Goal: Answer question/provide support: Share knowledge or assist other users

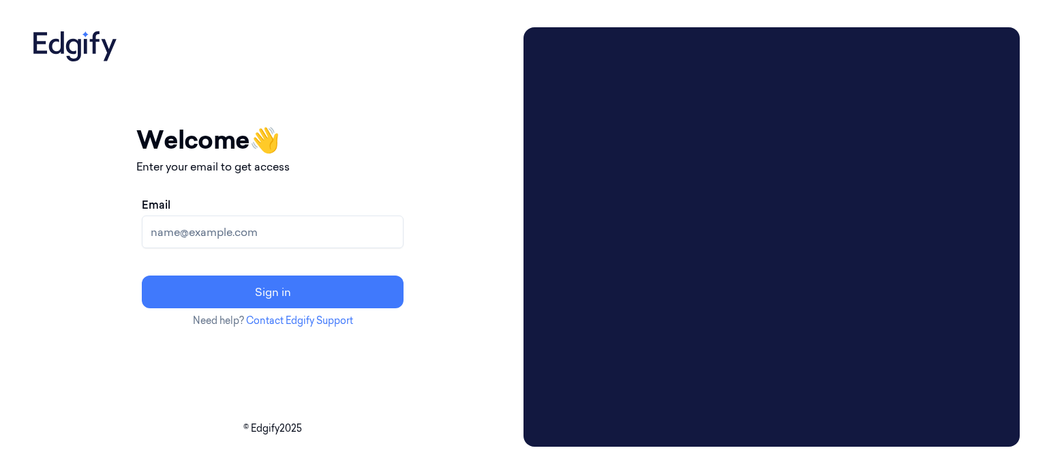
click at [253, 234] on input "Email" at bounding box center [273, 231] width 262 height 33
drag, startPoint x: 0, startPoint y: 0, endPoint x: 444, endPoint y: 112, distance: 458.4
click at [409, 112] on div "Your session expired - please log in again Email sent - check your inbox for th…" at bounding box center [272, 224] width 273 height 394
click at [237, 228] on input "Email" at bounding box center [273, 231] width 262 height 33
type input "[EMAIL_ADDRESS][DOMAIN_NAME]"
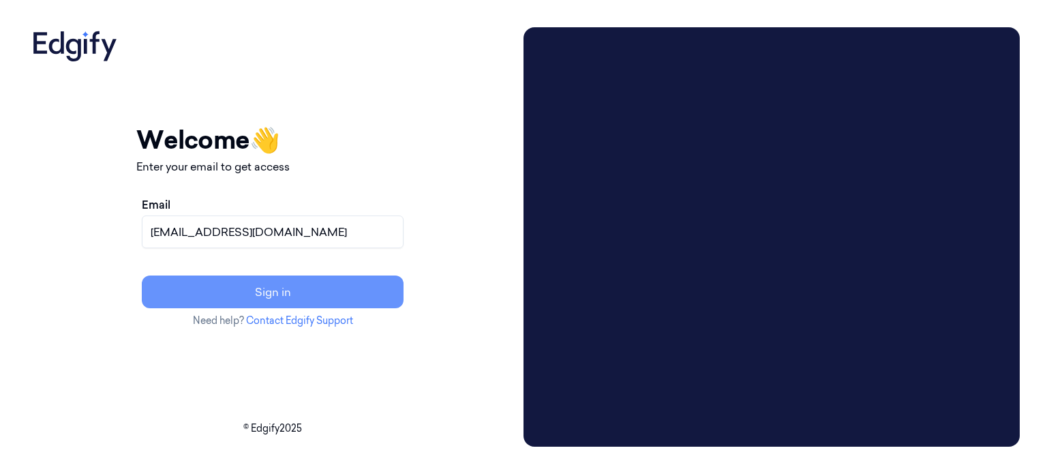
click at [330, 297] on button "Sign in" at bounding box center [273, 291] width 262 height 33
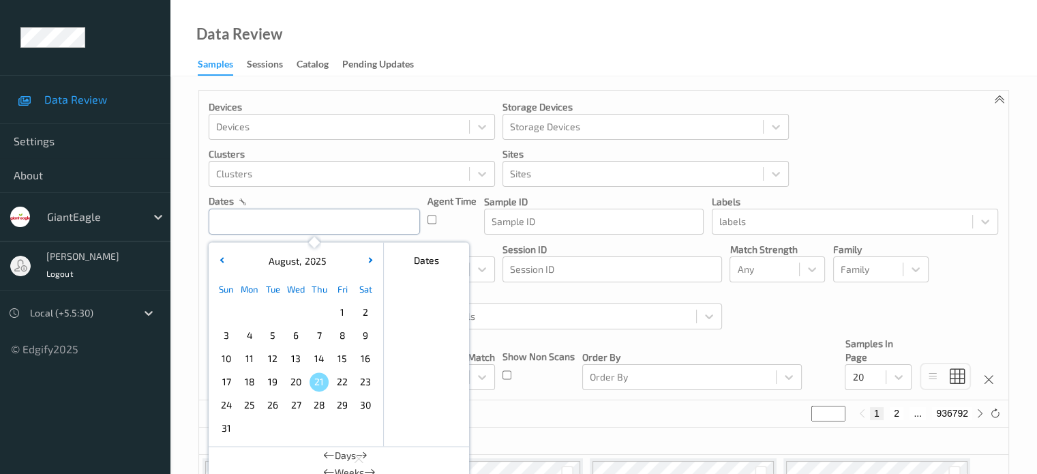
click at [241, 225] on input "text" at bounding box center [314, 222] width 211 height 26
click at [367, 361] on span "16" at bounding box center [365, 358] width 19 height 19
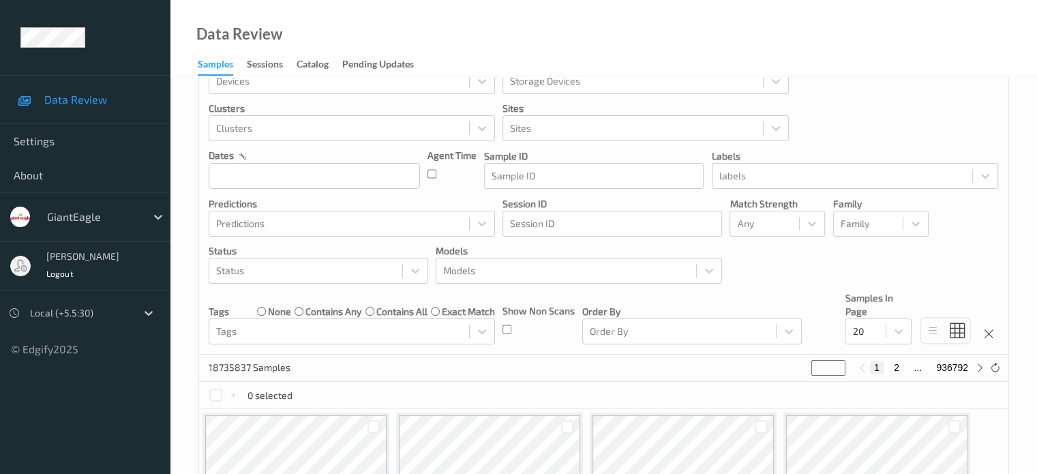
scroll to position [46, 0]
click at [254, 172] on input "text" at bounding box center [314, 175] width 211 height 26
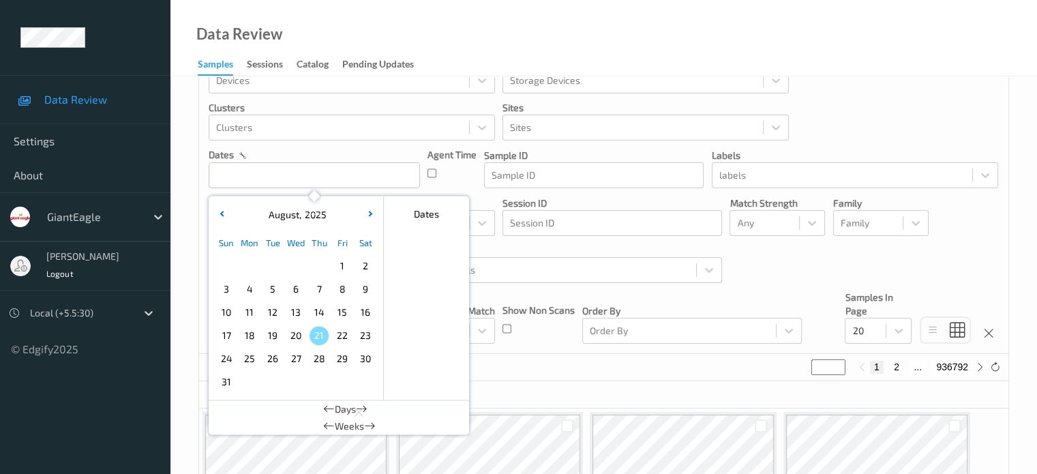
click at [369, 311] on span "16" at bounding box center [365, 312] width 19 height 19
click at [365, 313] on span "16" at bounding box center [365, 312] width 19 height 19
click at [230, 177] on input "text" at bounding box center [314, 175] width 211 height 26
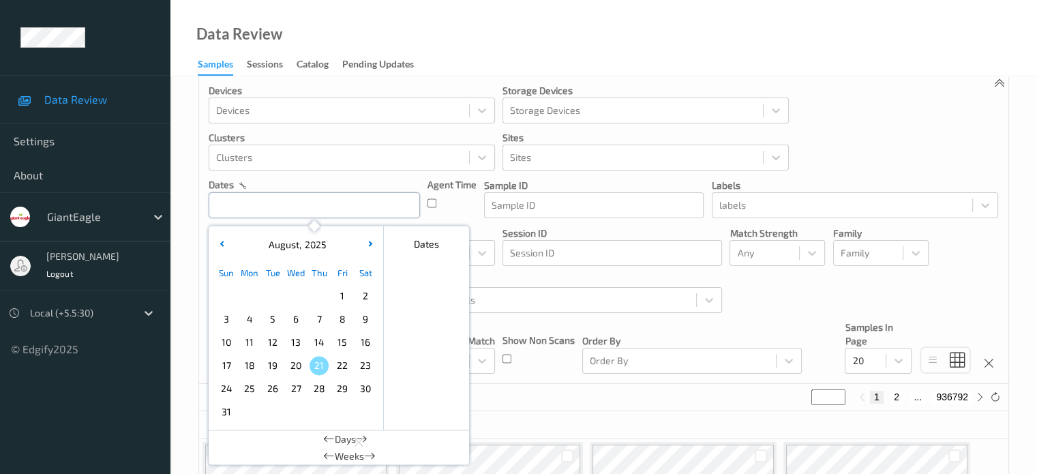
scroll to position [0, 0]
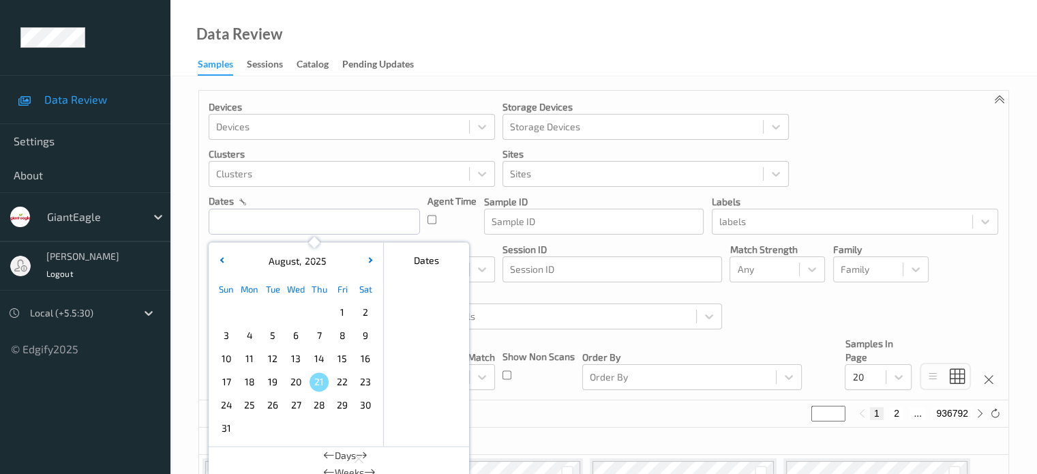
click at [363, 361] on span "16" at bounding box center [365, 358] width 19 height 19
click at [653, 37] on div "Data Review Samples Sessions Catalog Pending Updates" at bounding box center [603, 38] width 866 height 76
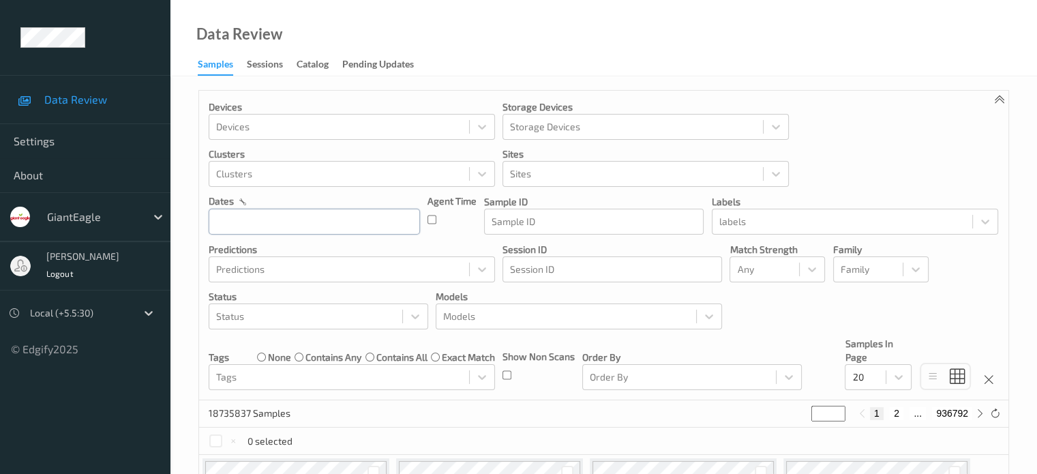
click at [245, 223] on input "text" at bounding box center [314, 222] width 211 height 26
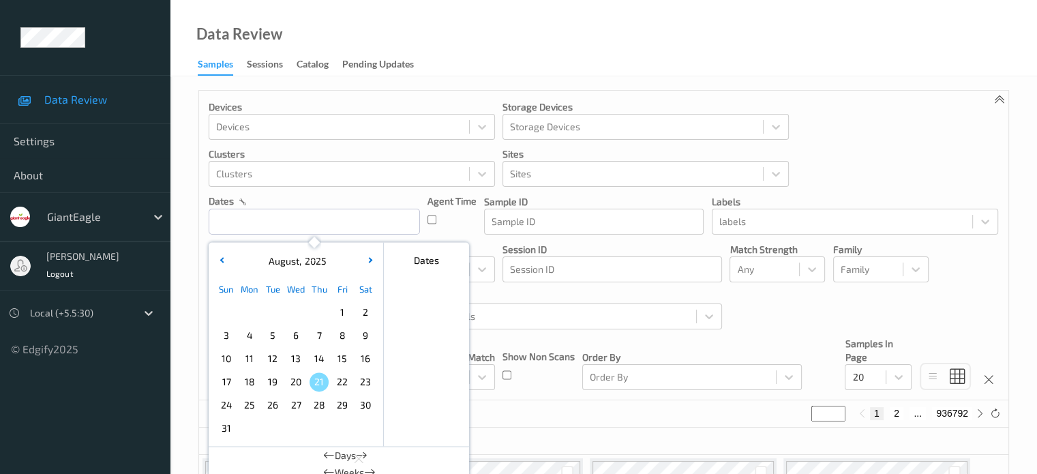
click at [362, 362] on span "16" at bounding box center [365, 358] width 19 height 19
click at [419, 262] on div "Dates" at bounding box center [426, 260] width 85 height 26
click at [364, 361] on span "16" at bounding box center [365, 358] width 19 height 19
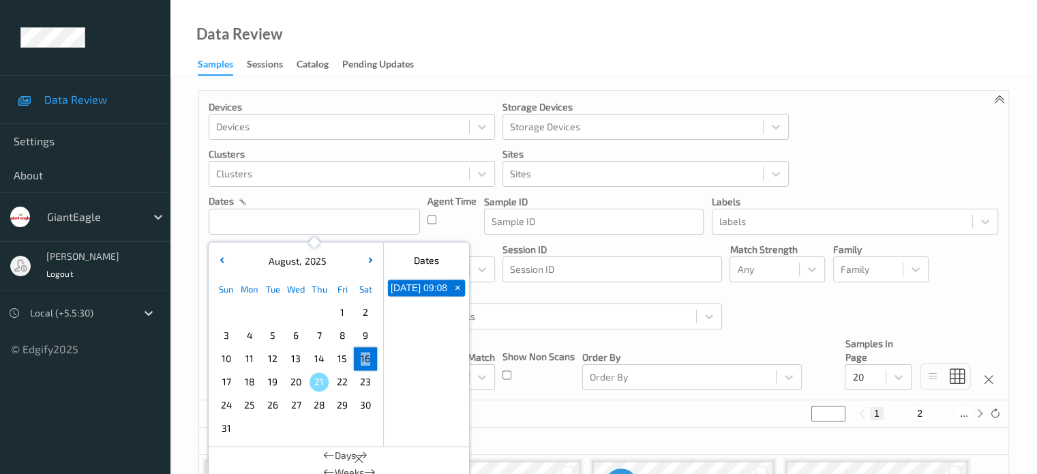
click at [364, 361] on span "16" at bounding box center [365, 358] width 19 height 19
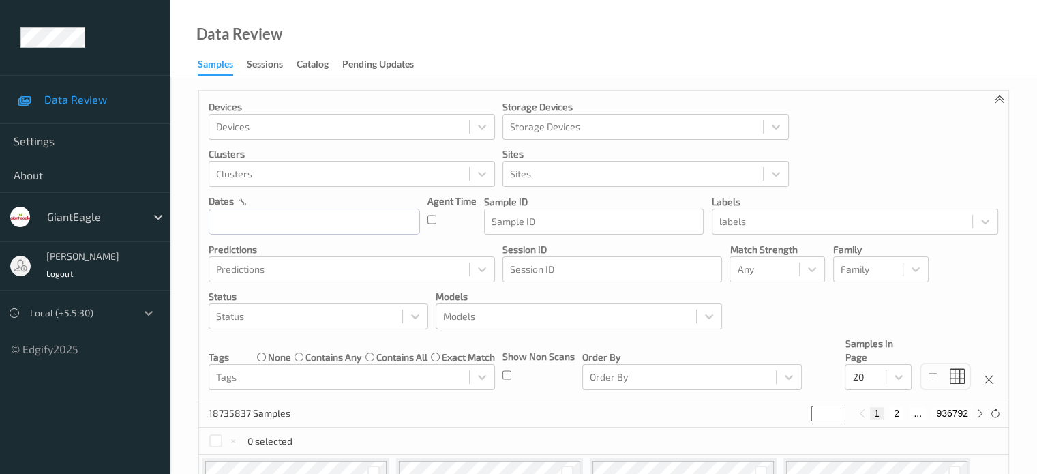
click at [154, 316] on icon at bounding box center [149, 313] width 14 height 14
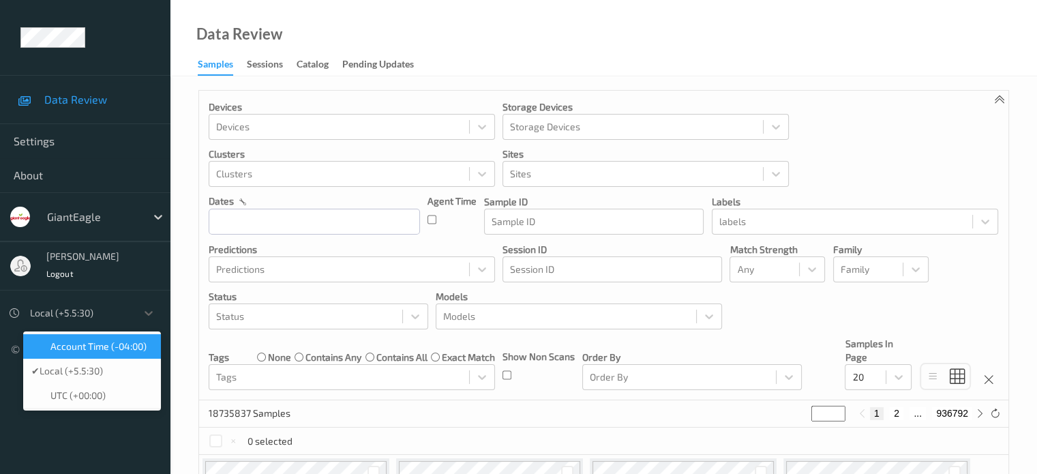
click at [87, 349] on span "Account Time (-04:00)" at bounding box center [98, 346] width 96 height 14
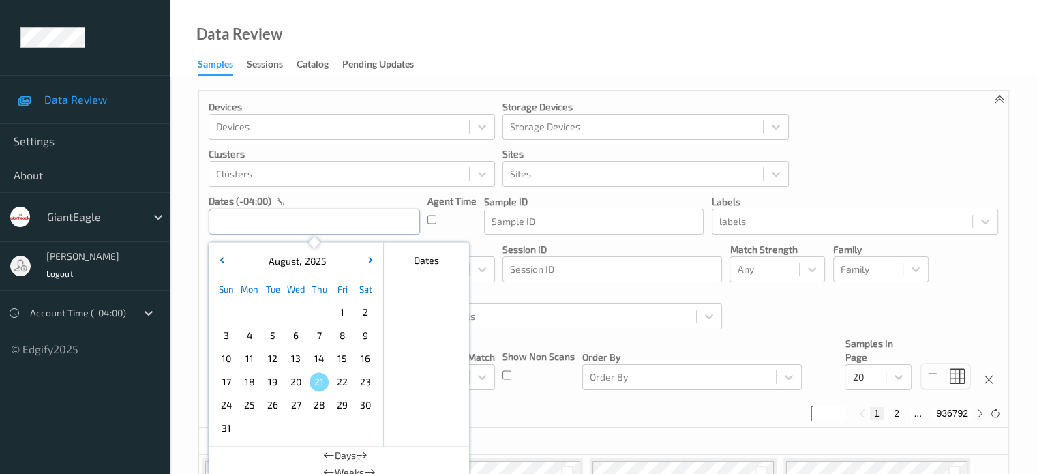
click at [262, 216] on input "text" at bounding box center [314, 222] width 211 height 26
click at [359, 359] on span "16" at bounding box center [365, 358] width 19 height 19
type input "16/08/2025 00:00 -> 16/08/2025 23:59"
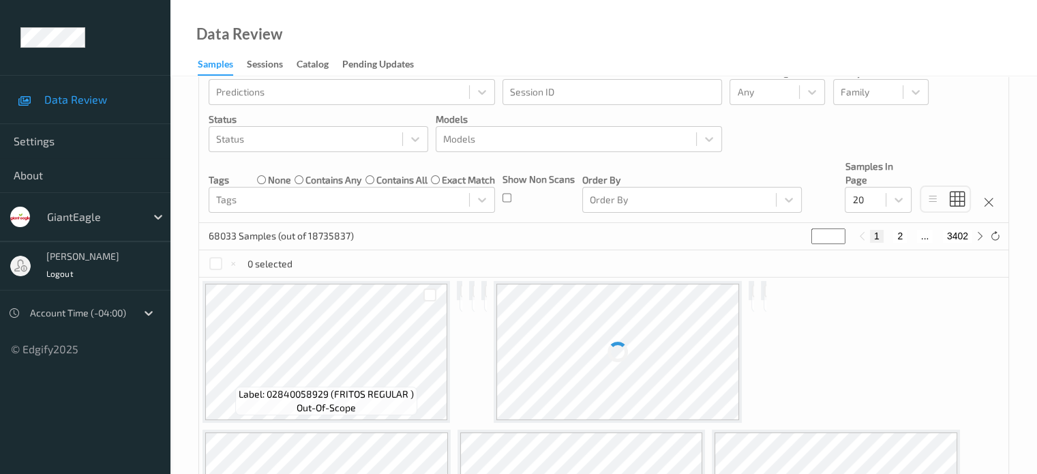
scroll to position [177, 0]
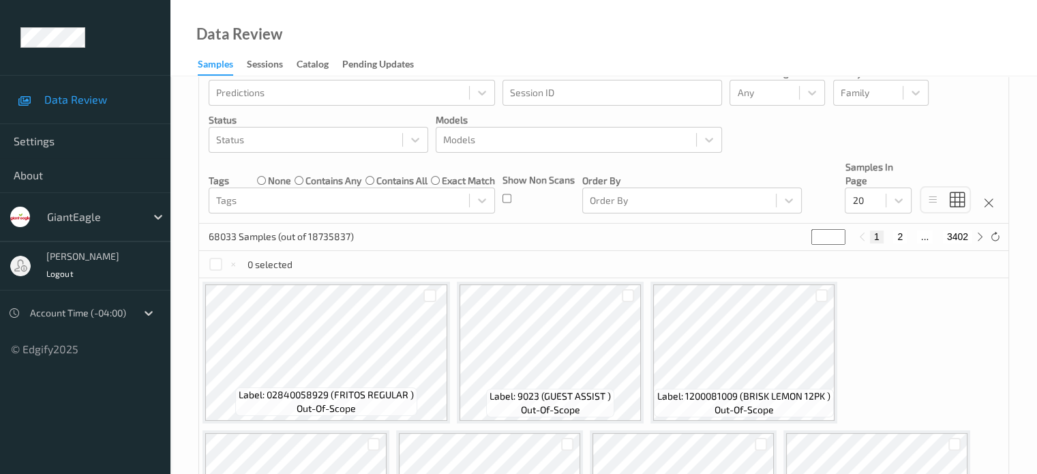
click at [876, 237] on button "1" at bounding box center [877, 236] width 14 height 12
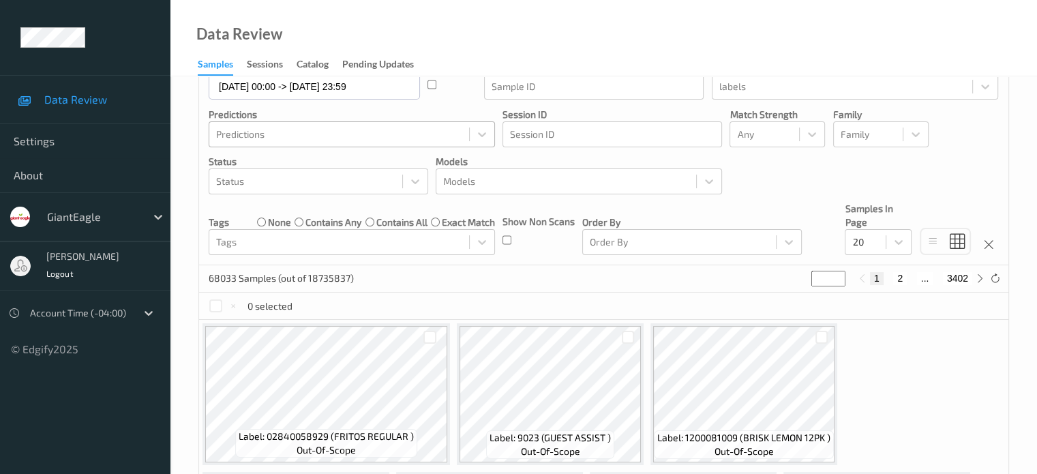
scroll to position [134, 0]
click at [840, 284] on input "*" at bounding box center [828, 279] width 34 height 15
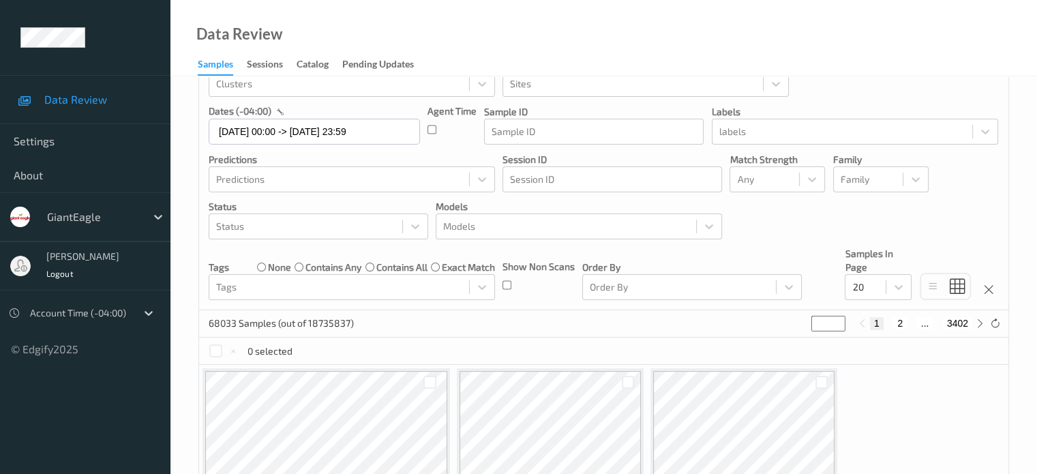
scroll to position [0, 0]
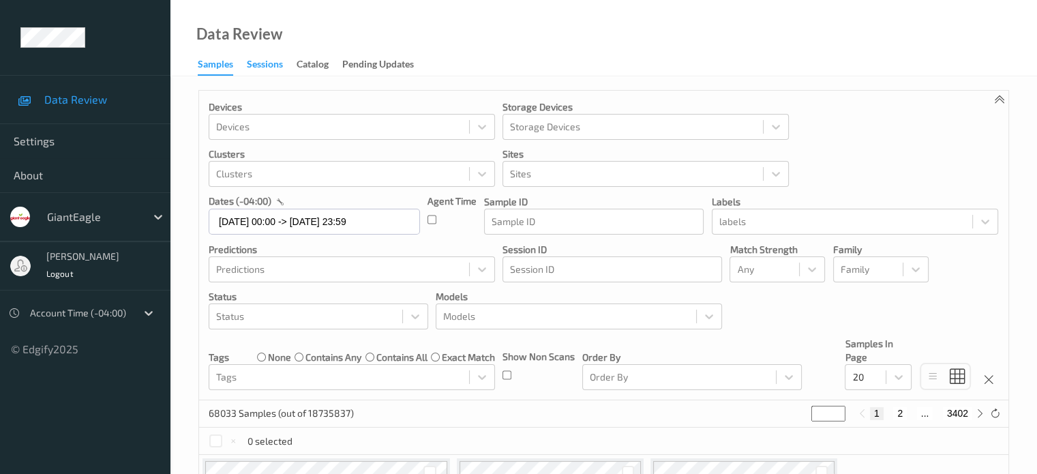
click at [262, 65] on div "Sessions" at bounding box center [265, 65] width 36 height 17
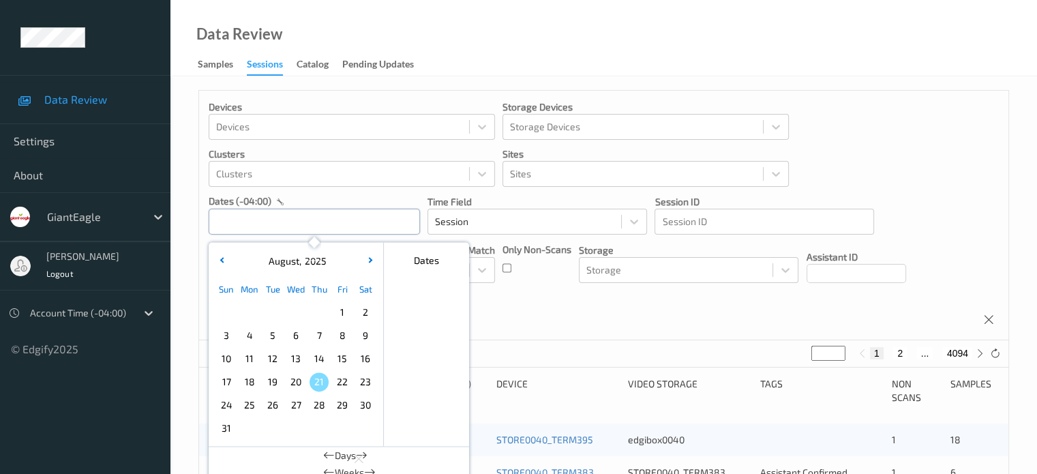
click at [237, 224] on input "text" at bounding box center [314, 222] width 211 height 26
click at [360, 359] on span "16" at bounding box center [365, 358] width 19 height 19
type input "16/08/2025 00:00 -> 16/08/2025 23:59"
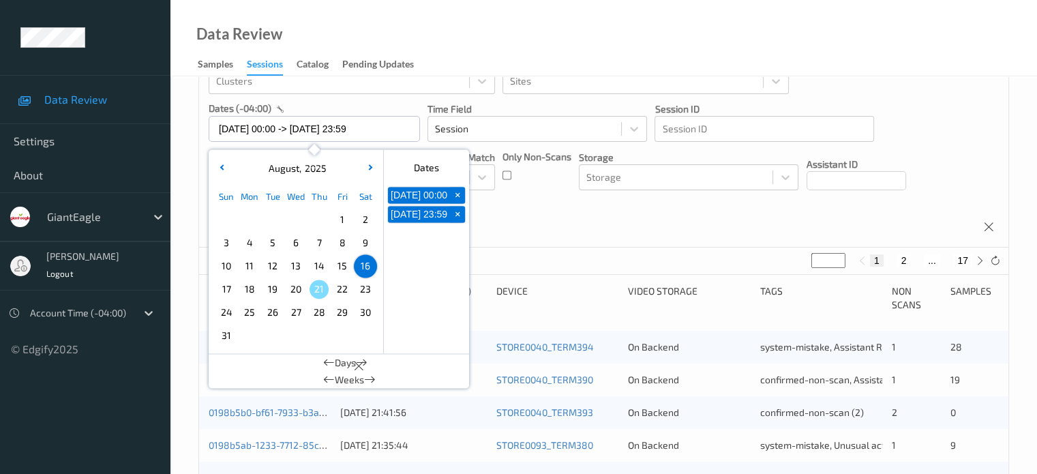
scroll to position [93, 0]
click at [611, 233] on div "Devices Devices Storage Devices Storage Devices Clusters Clusters Sites Sites d…" at bounding box center [603, 122] width 809 height 249
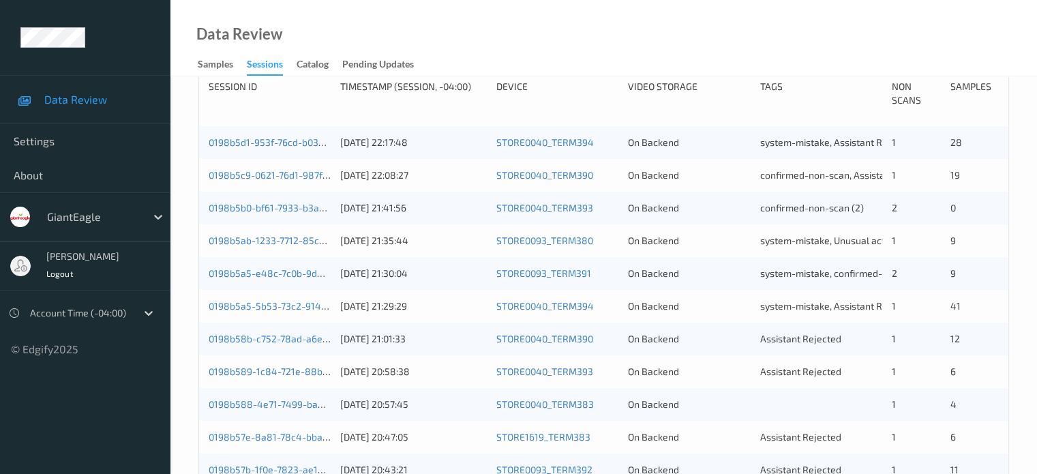
scroll to position [297, 0]
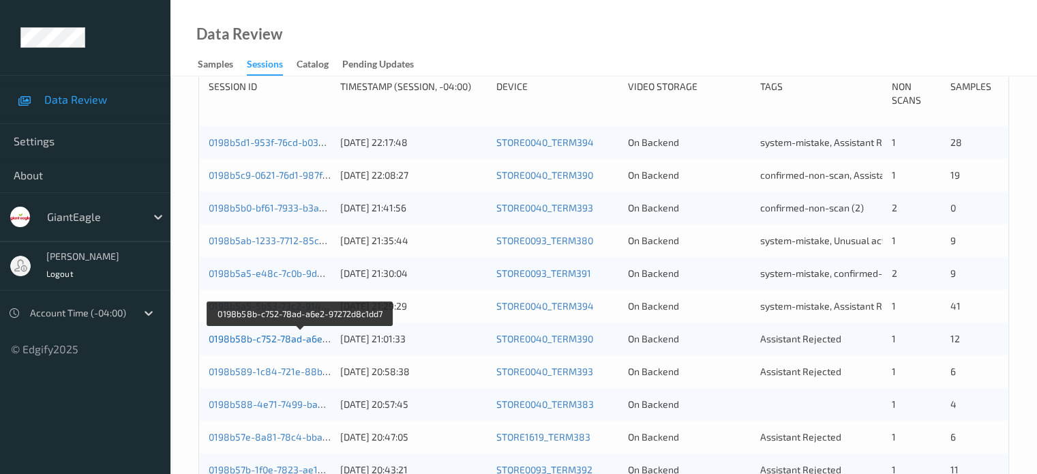
click at [262, 340] on link "0198b58b-c752-78ad-a6e2-97272d8c1dd7" at bounding box center [301, 339] width 185 height 12
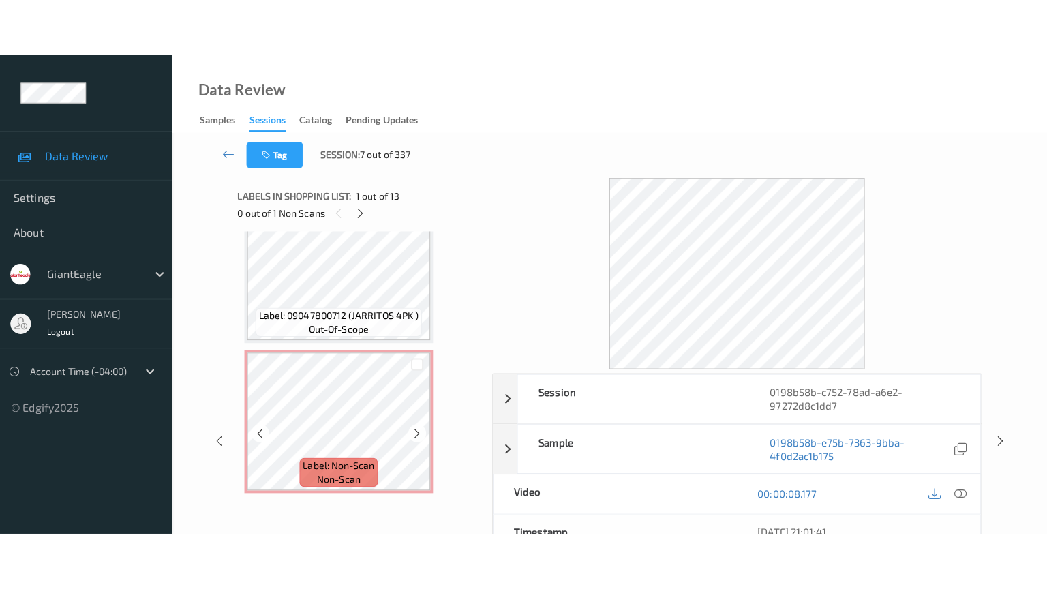
scroll to position [1674, 0]
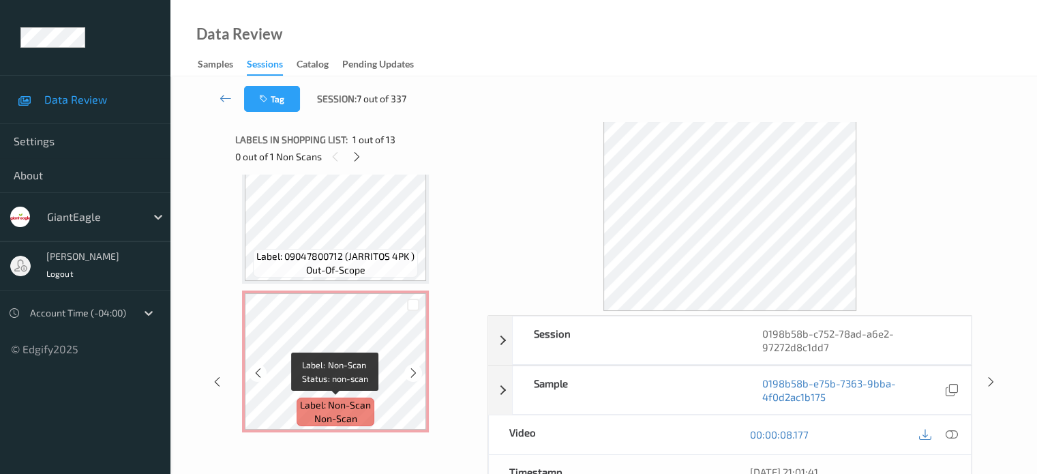
click at [350, 404] on span "Label: Non-Scan" at bounding box center [335, 405] width 71 height 14
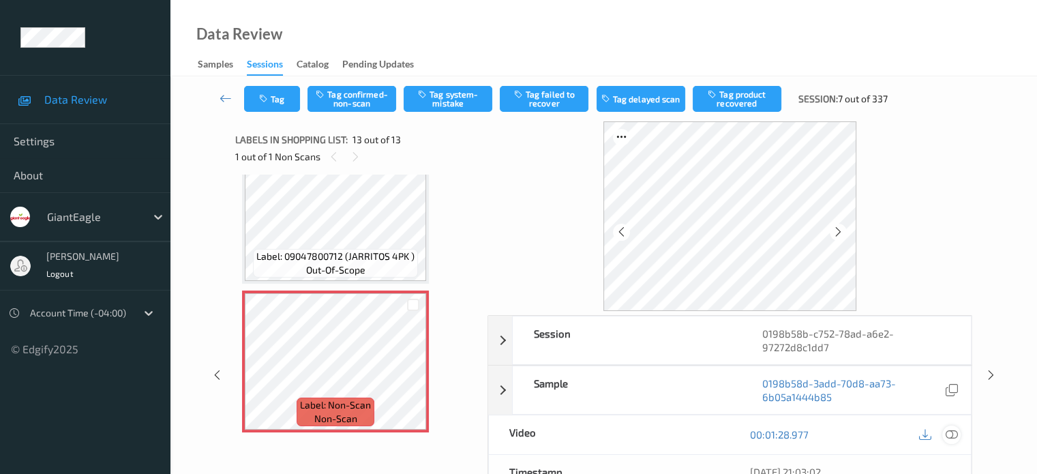
click at [951, 433] on icon at bounding box center [951, 434] width 12 height 12
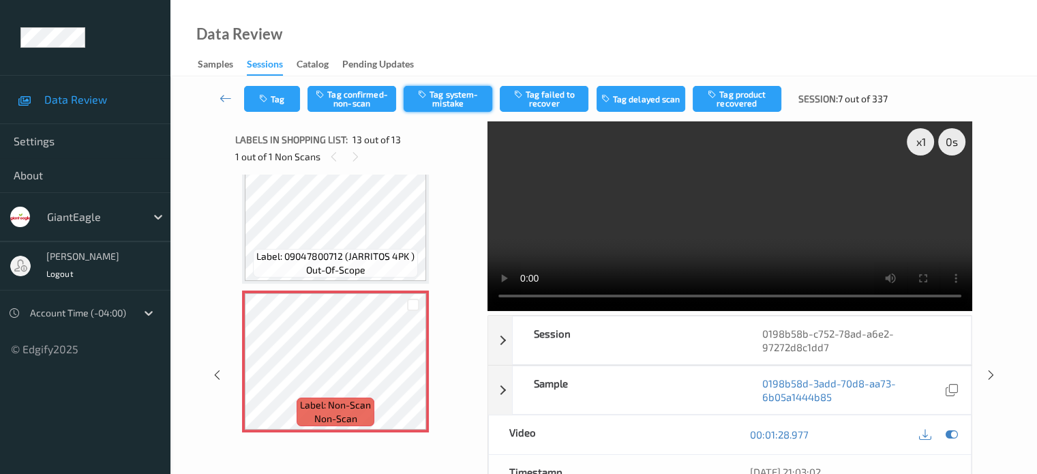
click at [436, 106] on button "Tag system-mistake" at bounding box center [448, 99] width 89 height 26
click at [223, 96] on icon at bounding box center [225, 98] width 12 height 14
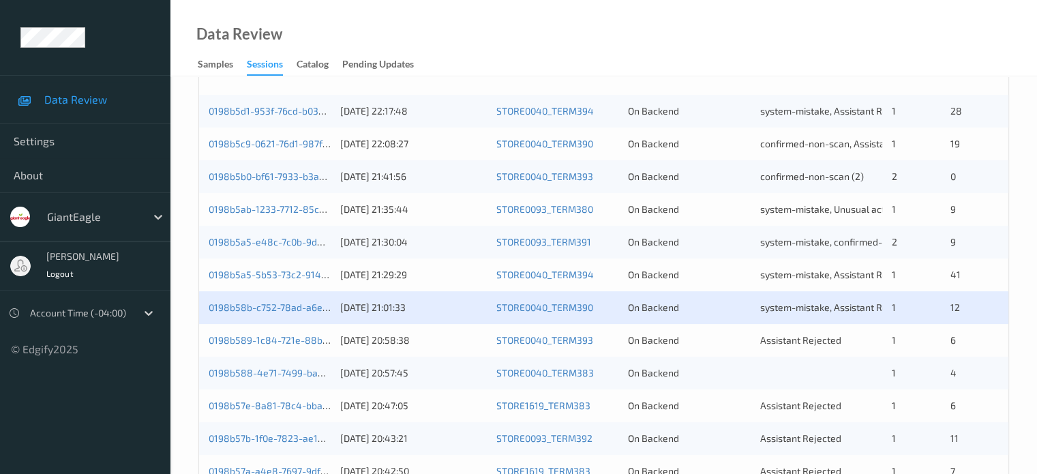
scroll to position [327, 0]
click at [270, 341] on link "0198b589-1c84-721e-88b5-78ea4b9e8722" at bounding box center [303, 341] width 189 height 12
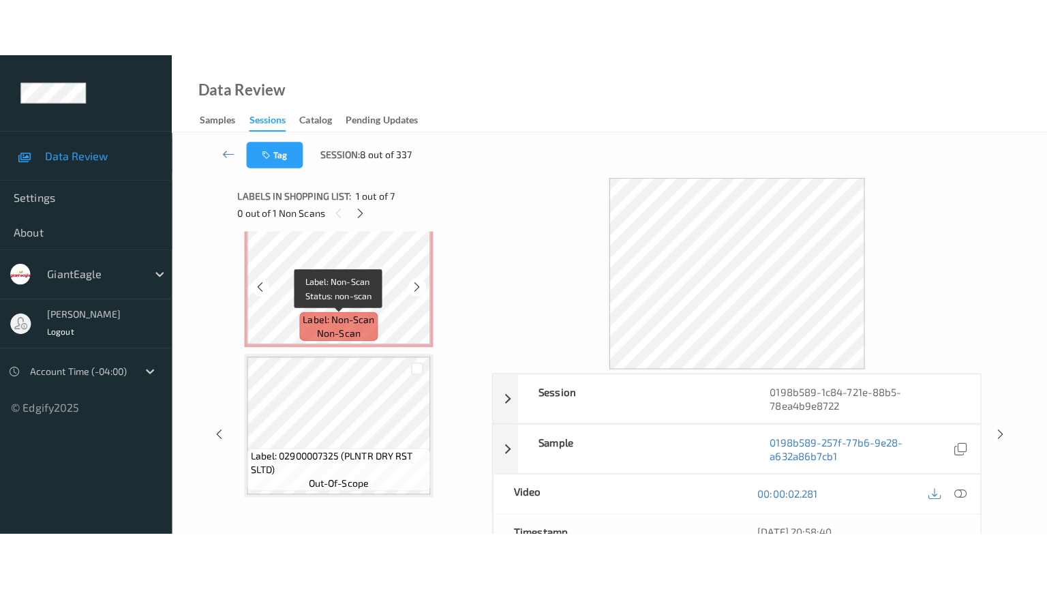
scroll to position [774, 0]
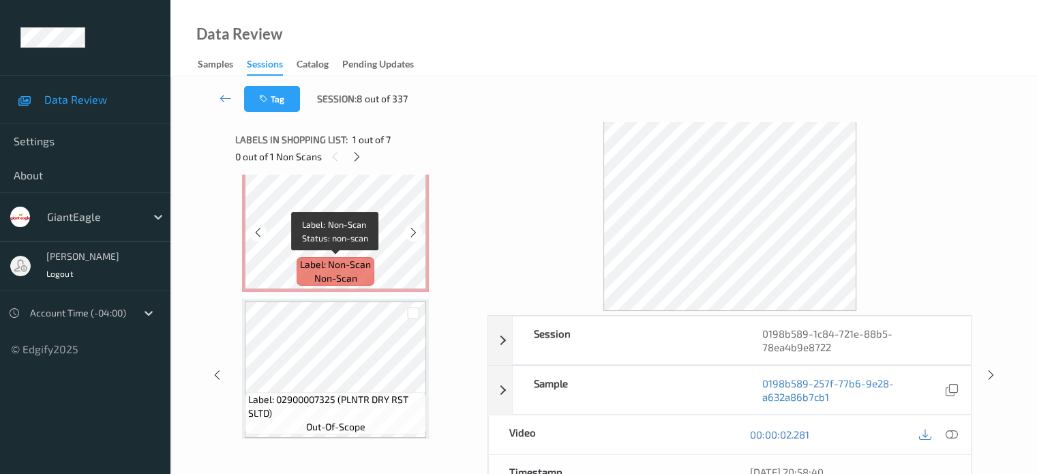
click at [331, 273] on span "non-scan" at bounding box center [335, 278] width 43 height 14
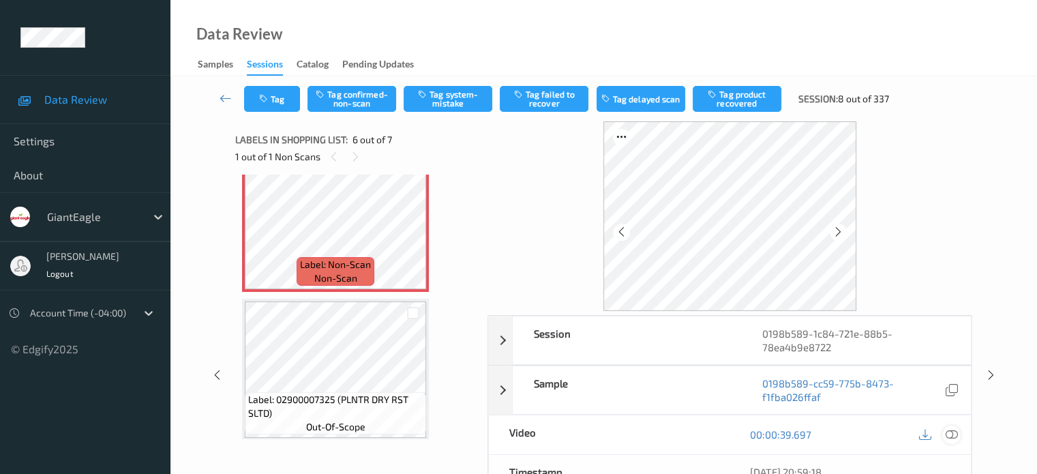
click at [954, 431] on icon at bounding box center [951, 434] width 12 height 12
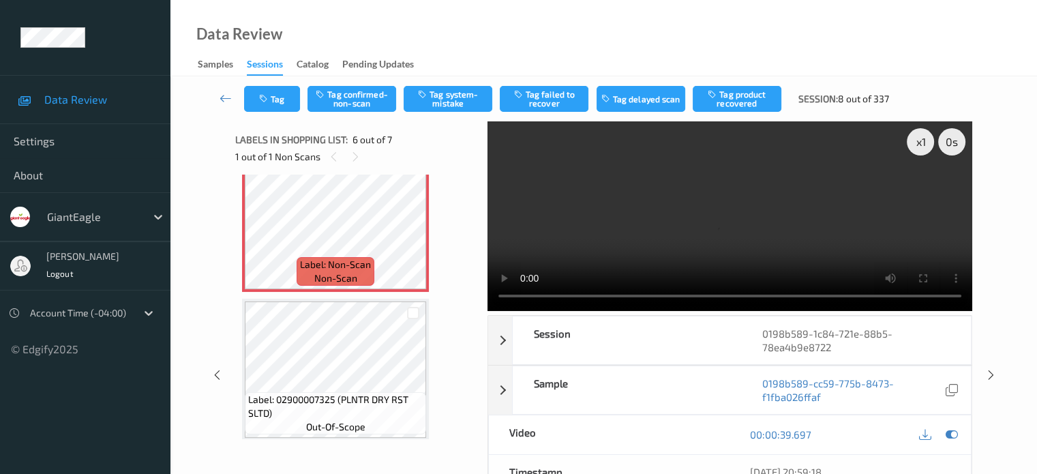
scroll to position [667, 0]
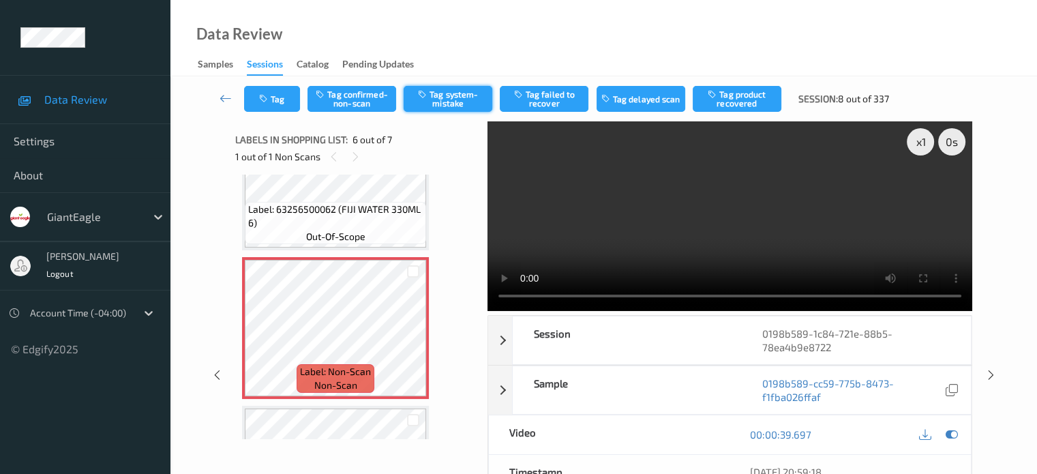
click at [465, 97] on button "Tag system-mistake" at bounding box center [448, 99] width 89 height 26
click at [442, 101] on button "Tag system-mistake" at bounding box center [448, 99] width 89 height 26
click at [282, 102] on button "Tag" at bounding box center [272, 99] width 56 height 26
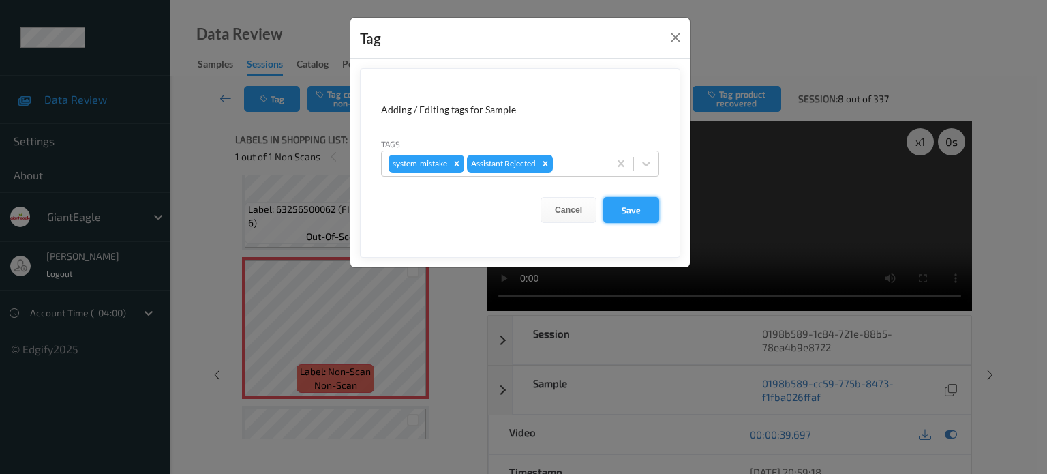
click at [616, 204] on button "Save" at bounding box center [631, 210] width 56 height 26
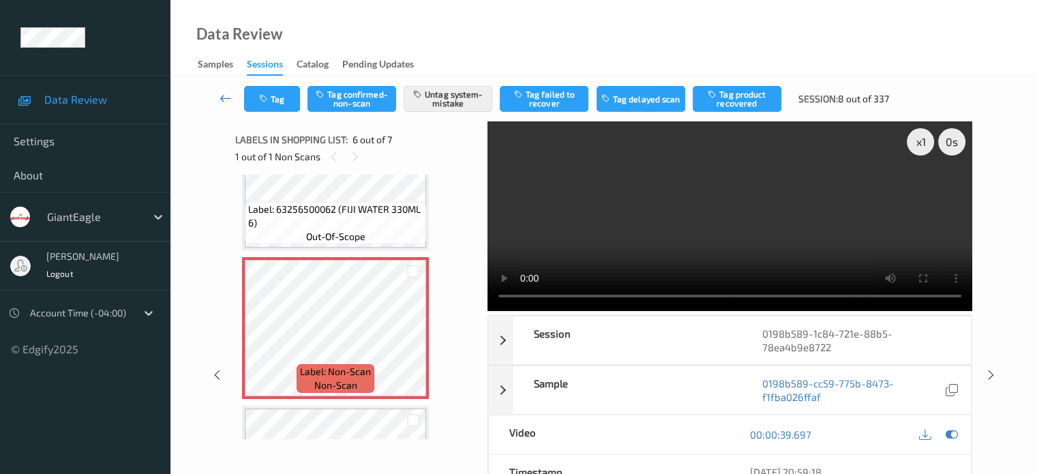
click at [229, 95] on icon at bounding box center [225, 98] width 12 height 14
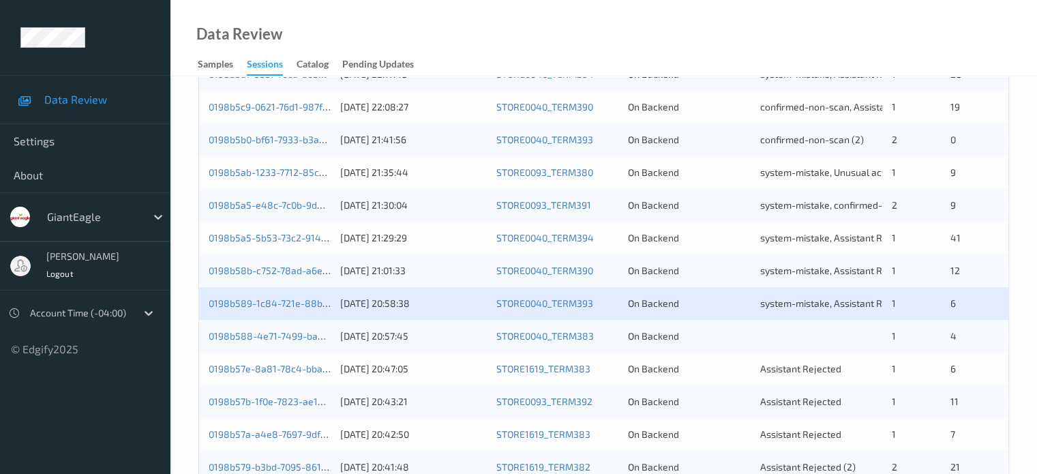
scroll to position [367, 0]
click at [265, 340] on div "0198b588-4e71-7499-ba3a-f4c72d7e18f2 16/08/2025 20:57:45 STORE0040_TERM383 On B…" at bounding box center [603, 334] width 809 height 33
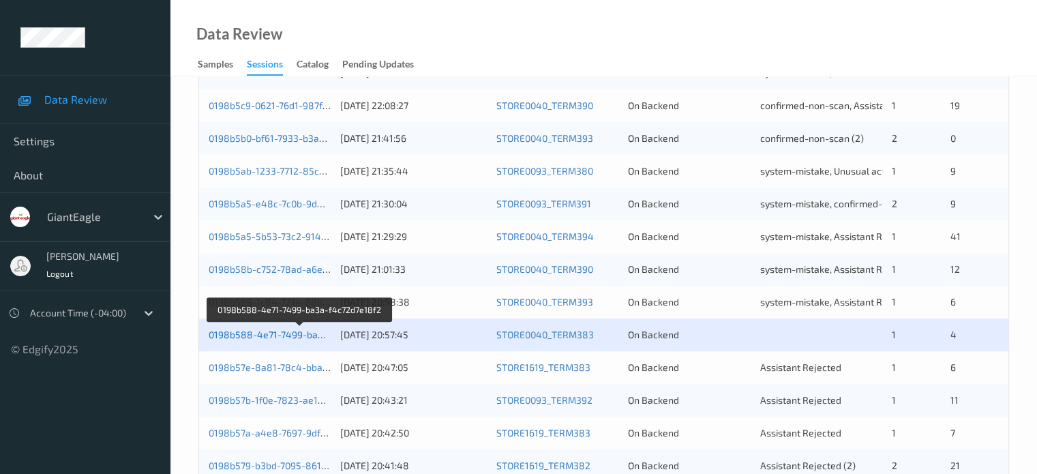
click at [273, 333] on link "0198b588-4e71-7499-ba3a-f4c72d7e18f2" at bounding box center [300, 335] width 183 height 12
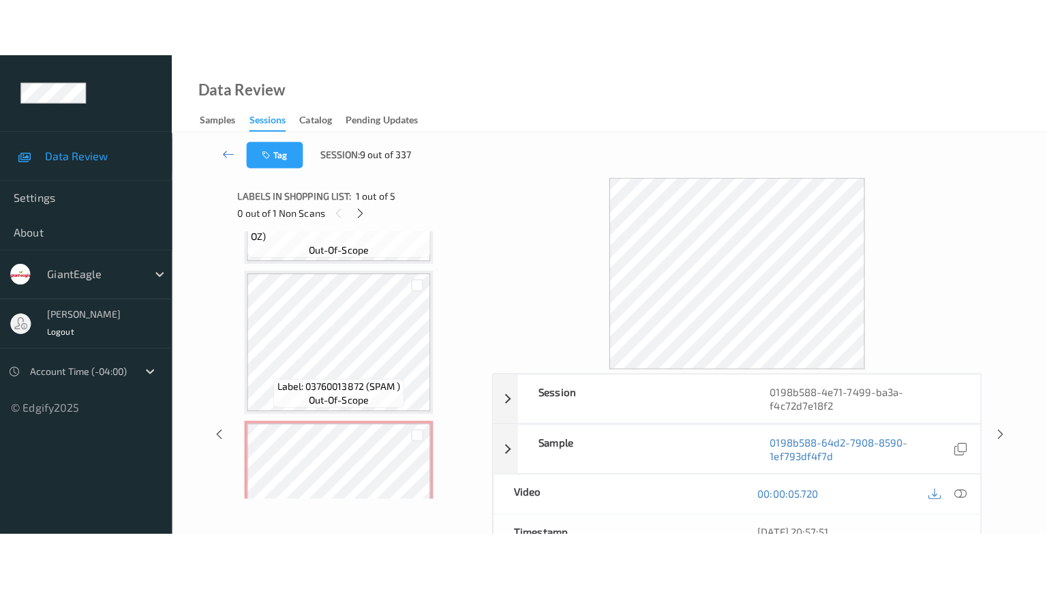
scroll to position [485, 0]
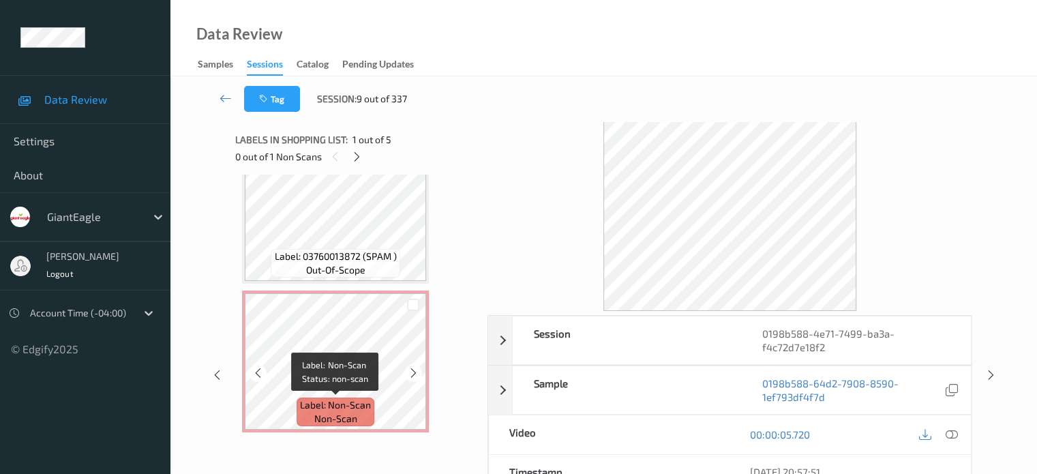
click at [344, 414] on span "non-scan" at bounding box center [335, 419] width 43 height 14
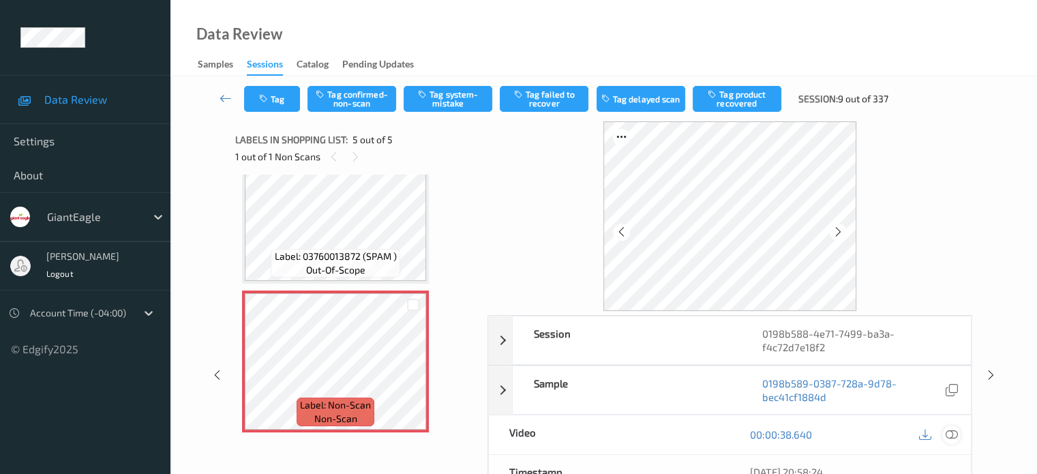
click at [949, 434] on icon at bounding box center [951, 434] width 12 height 12
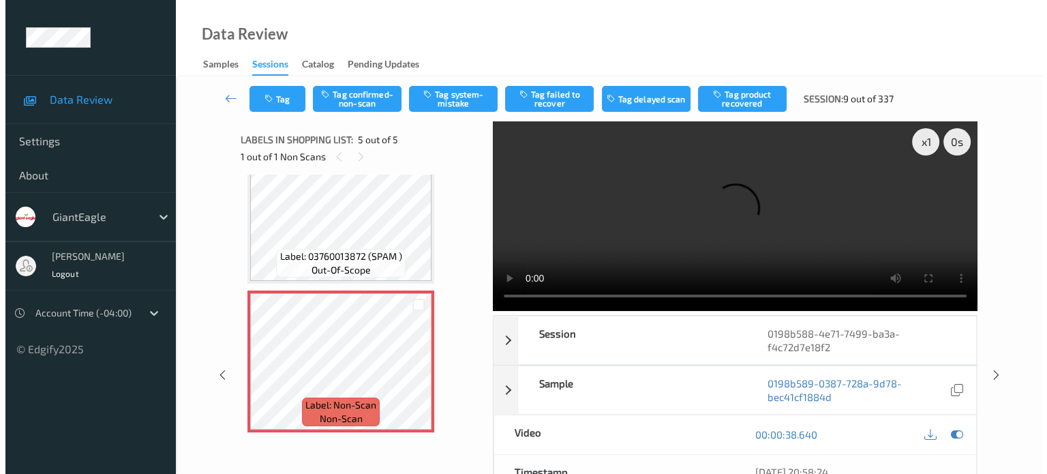
scroll to position [370, 0]
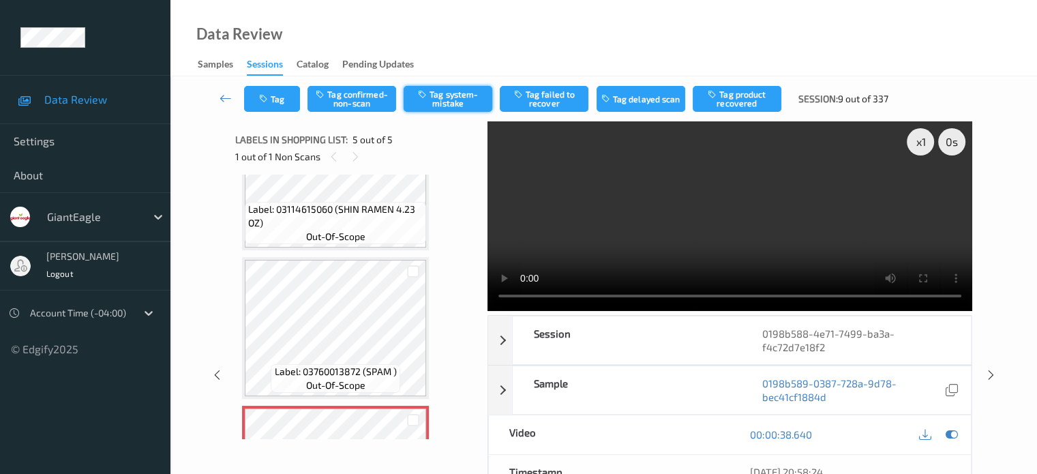
click at [452, 107] on button "Tag system-mistake" at bounding box center [448, 99] width 89 height 26
click at [448, 95] on button "Tag system-mistake" at bounding box center [448, 99] width 89 height 26
click at [279, 105] on button "Tag" at bounding box center [272, 99] width 56 height 26
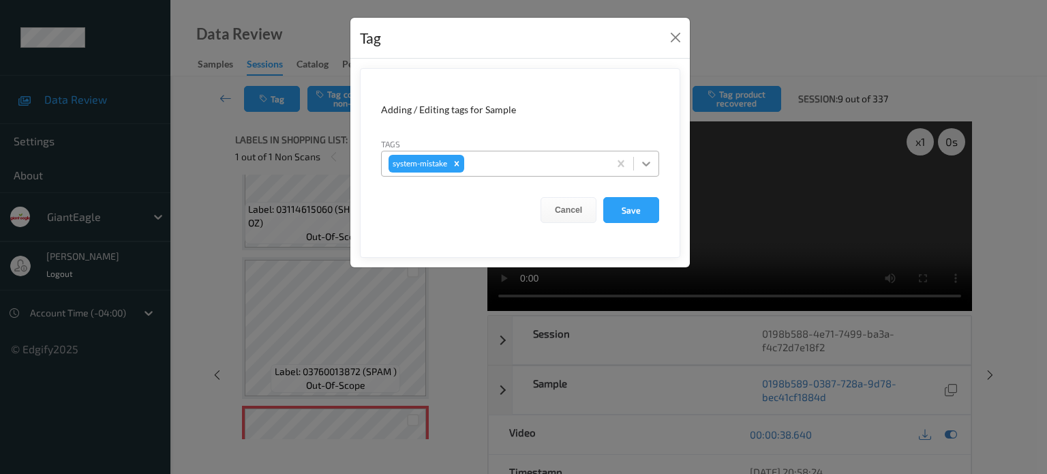
click at [643, 162] on icon at bounding box center [646, 164] width 8 height 5
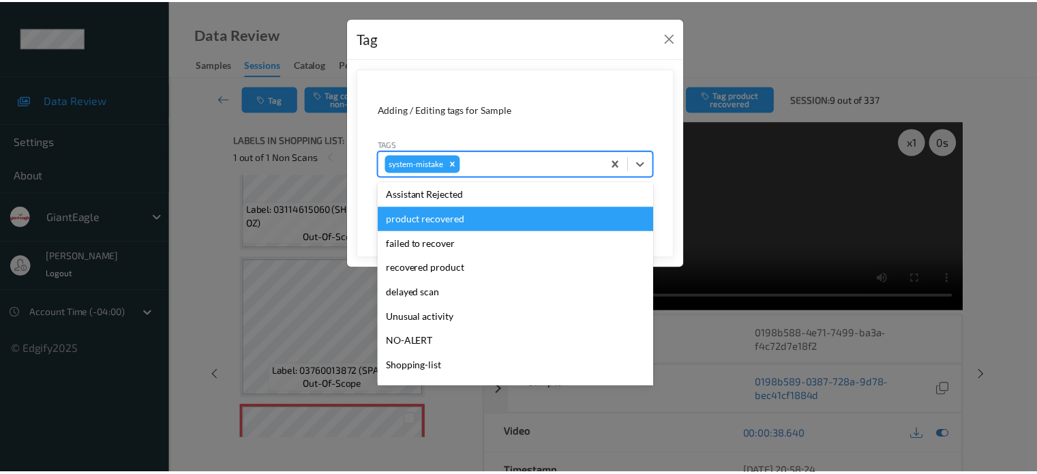
scroll to position [145, 0]
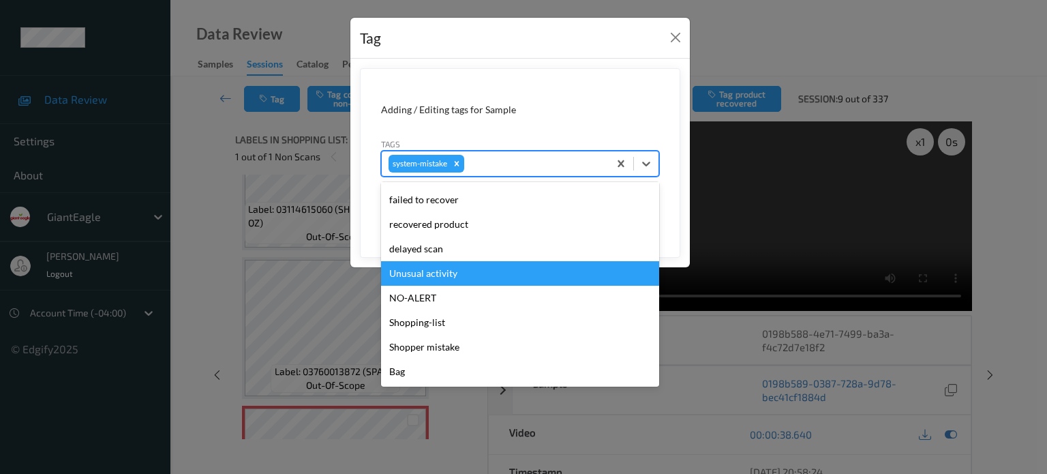
click at [420, 269] on div "Unusual activity" at bounding box center [520, 273] width 278 height 25
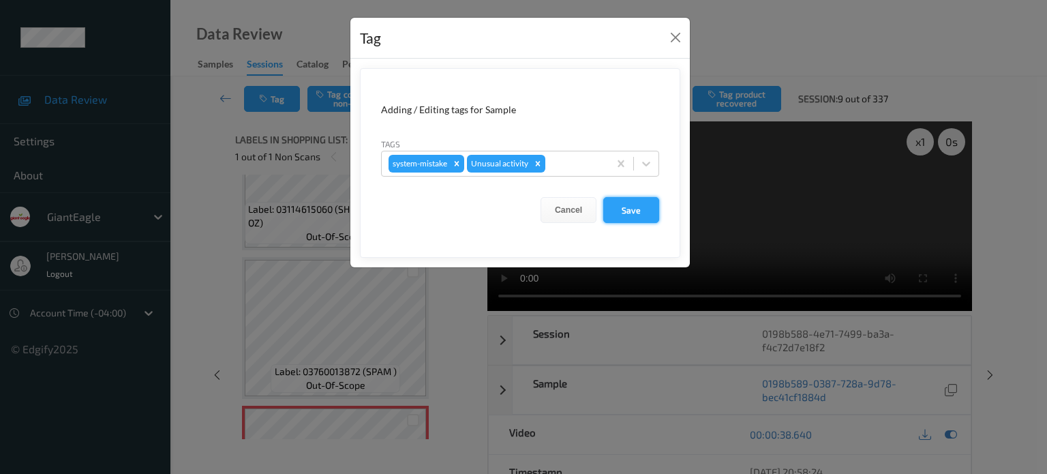
click at [636, 215] on button "Save" at bounding box center [631, 210] width 56 height 26
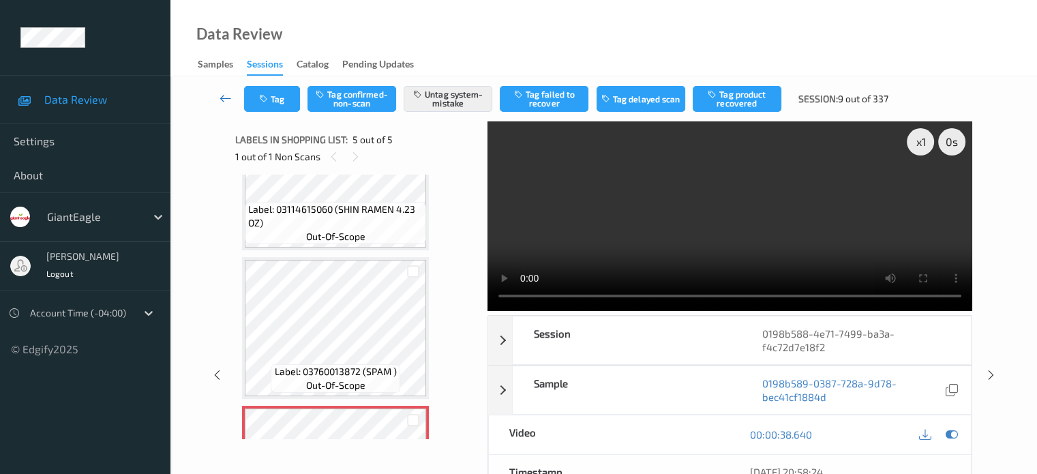
click at [221, 93] on icon at bounding box center [225, 98] width 12 height 14
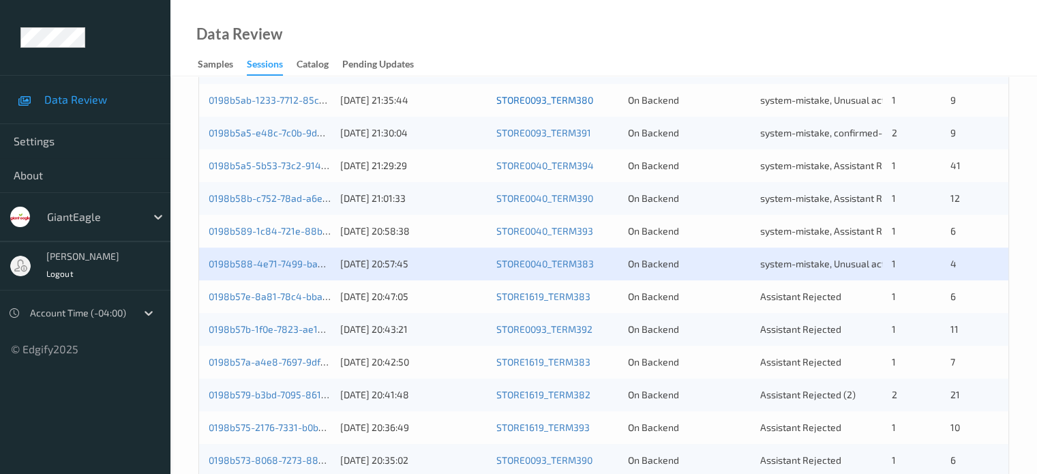
scroll to position [498, 0]
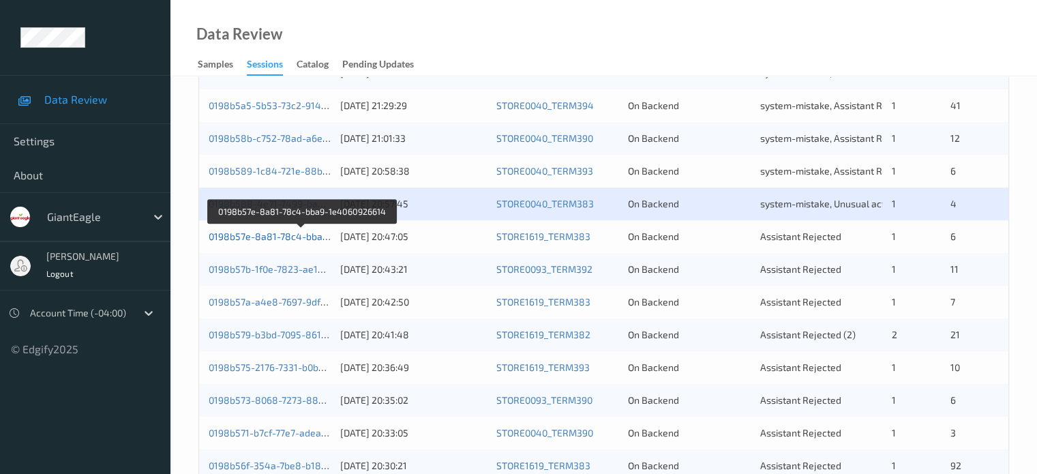
click at [292, 239] on link "0198b57e-8a81-78c4-bba9-1e4060926614" at bounding box center [302, 236] width 187 height 12
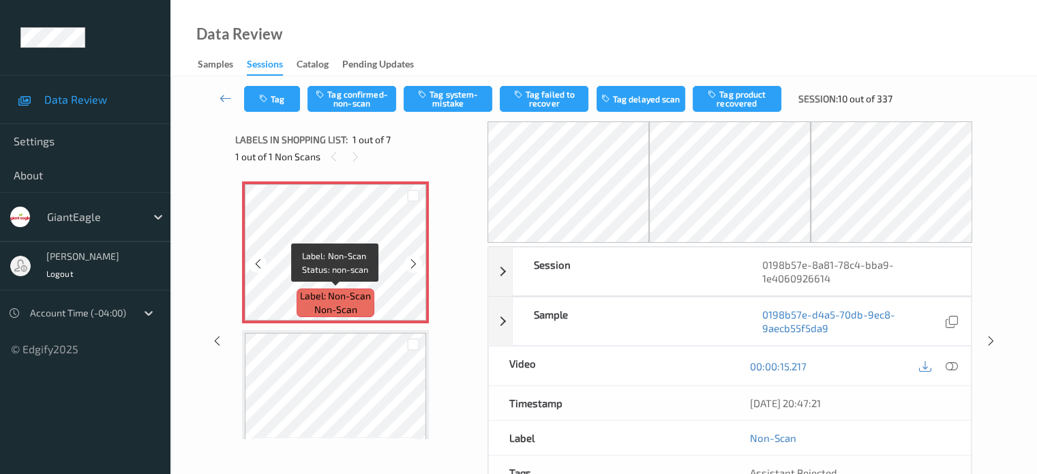
click at [335, 307] on span "non-scan" at bounding box center [335, 310] width 43 height 14
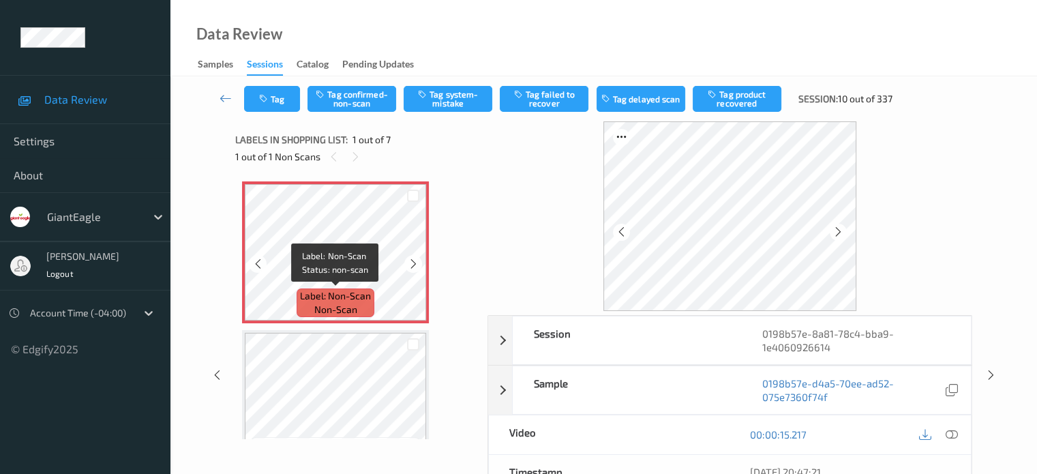
click at [324, 303] on span "non-scan" at bounding box center [335, 310] width 43 height 14
click at [953, 436] on icon at bounding box center [951, 434] width 12 height 12
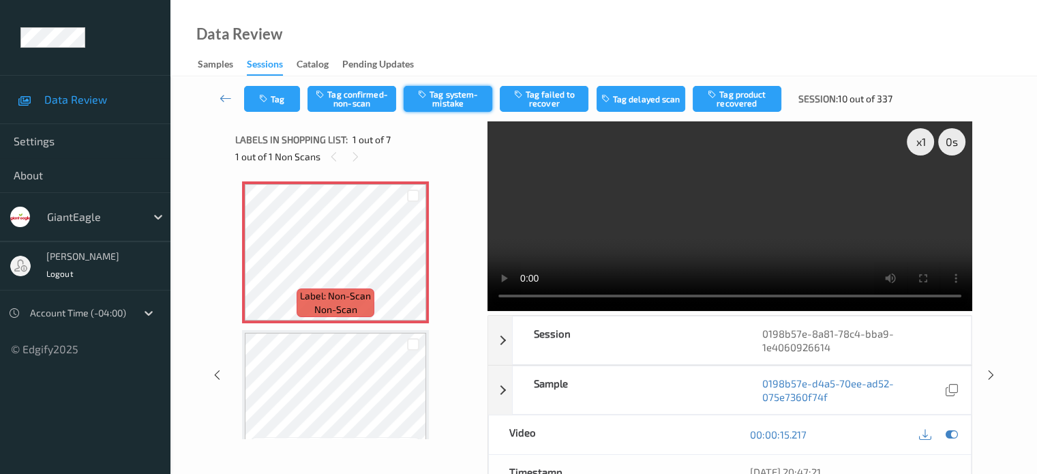
click at [453, 100] on button "Tag system-mistake" at bounding box center [448, 99] width 89 height 26
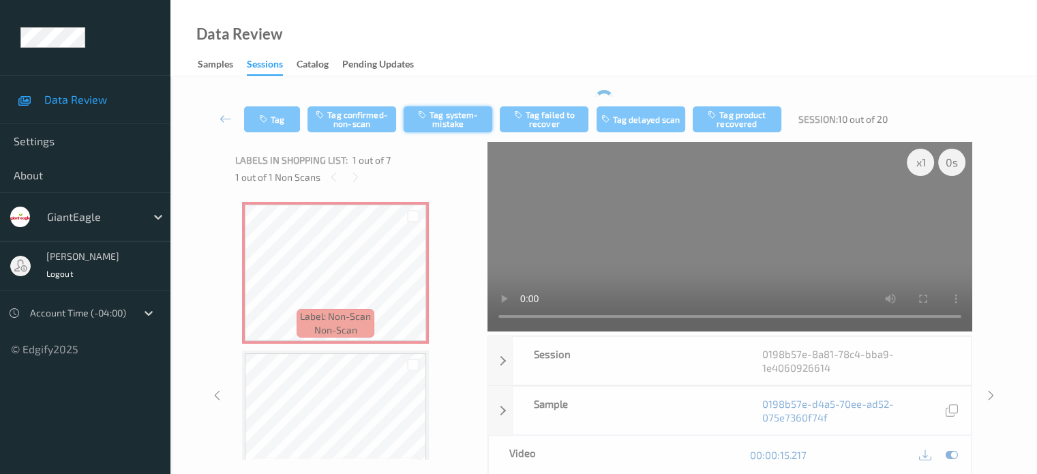
click at [452, 100] on div "Tag Tag confirmed-non-scan Tag system-mistake Tag failed to recover Tag delayed…" at bounding box center [603, 119] width 810 height 45
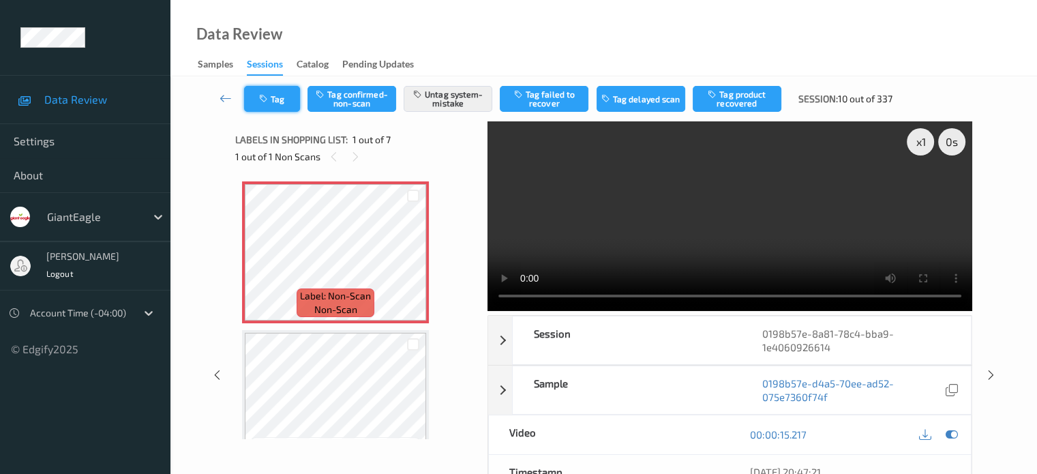
click at [277, 95] on button "Tag" at bounding box center [272, 99] width 56 height 26
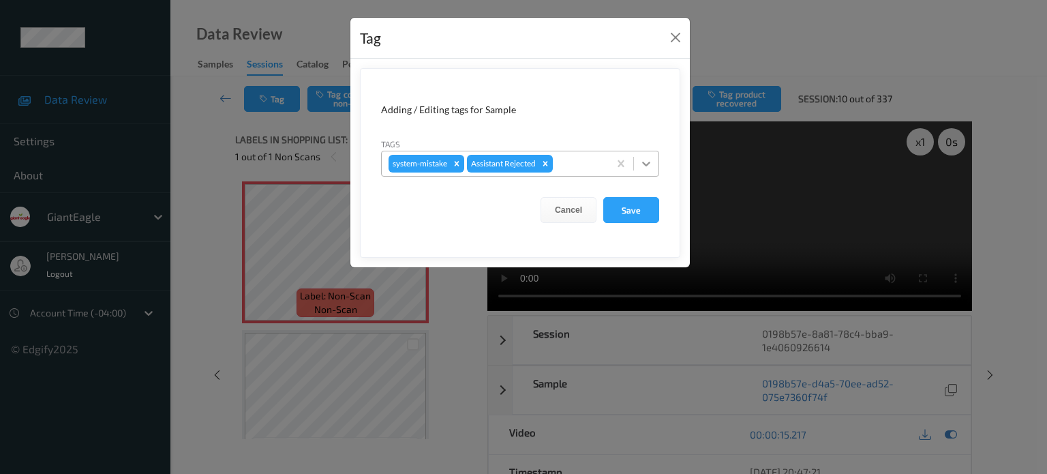
click at [643, 170] on div at bounding box center [646, 163] width 25 height 25
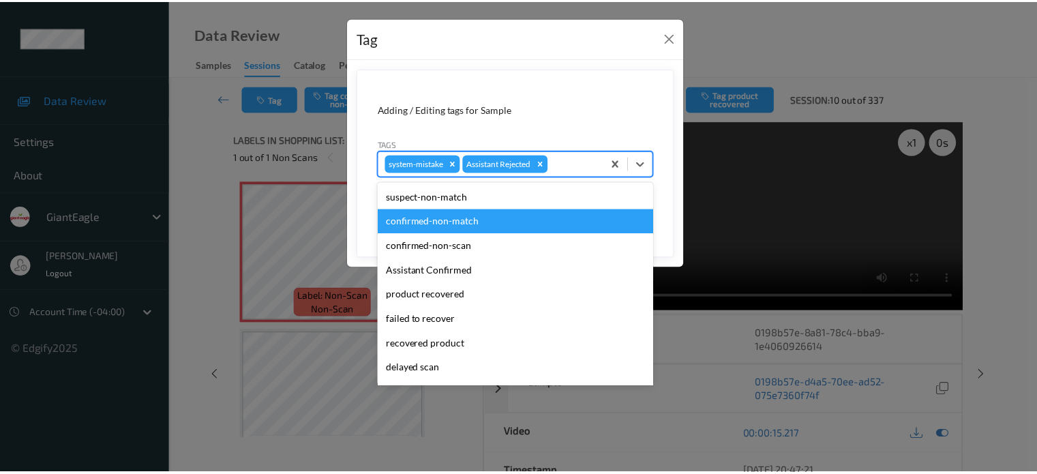
scroll to position [120, 0]
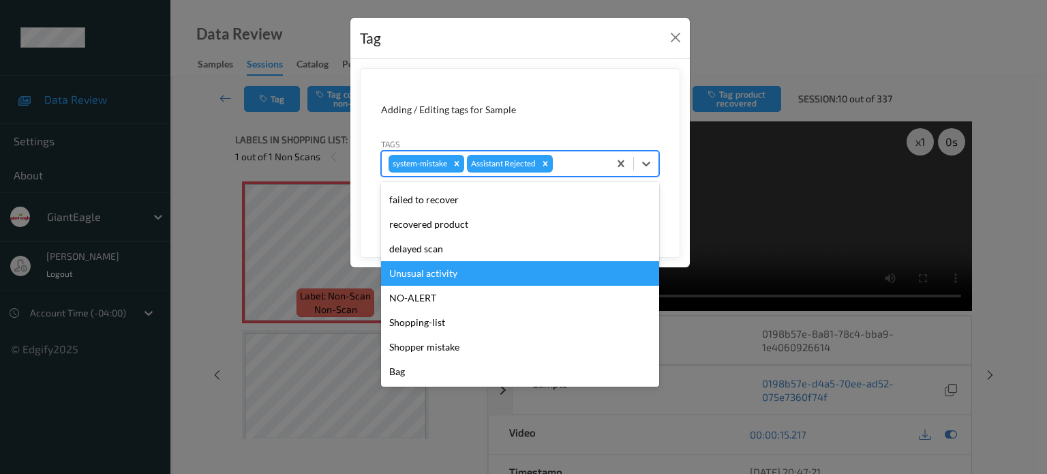
click at [431, 275] on div "Unusual activity" at bounding box center [520, 273] width 278 height 25
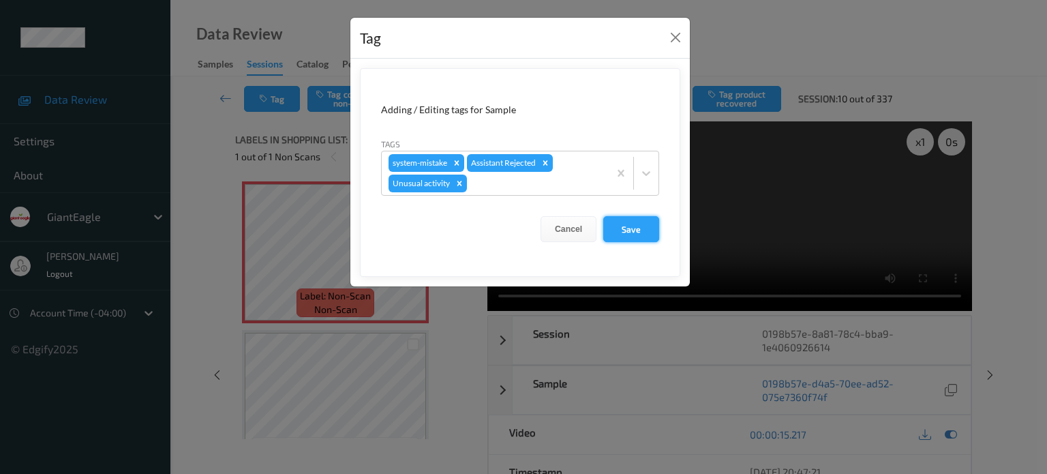
click at [633, 230] on button "Save" at bounding box center [631, 229] width 56 height 26
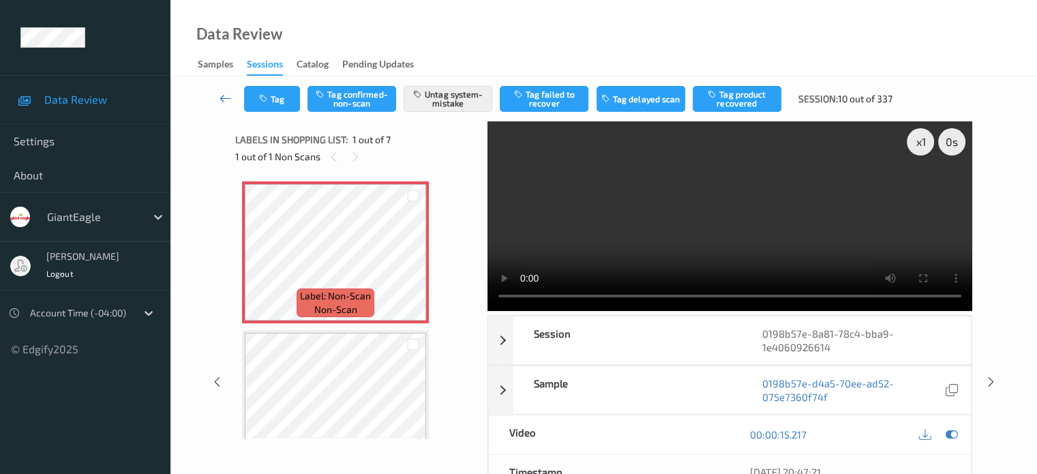
click at [222, 102] on icon at bounding box center [225, 98] width 12 height 14
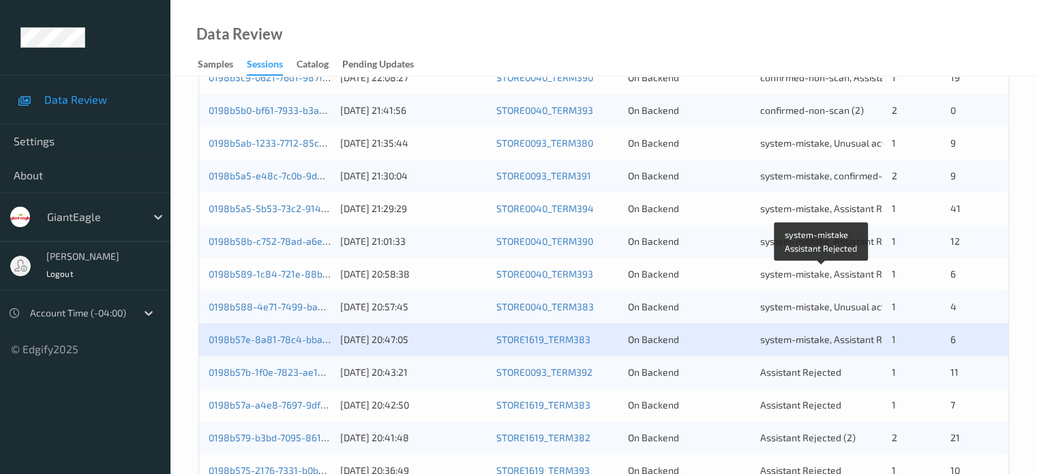
scroll to position [434, 0]
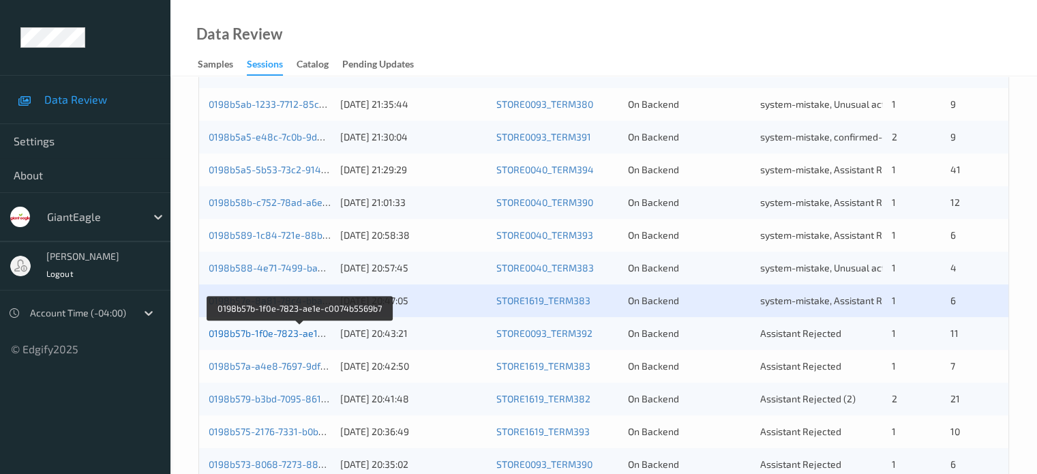
click at [269, 332] on link "0198b57b-1f0e-7823-ae1e-c0074b5569b7" at bounding box center [300, 333] width 183 height 12
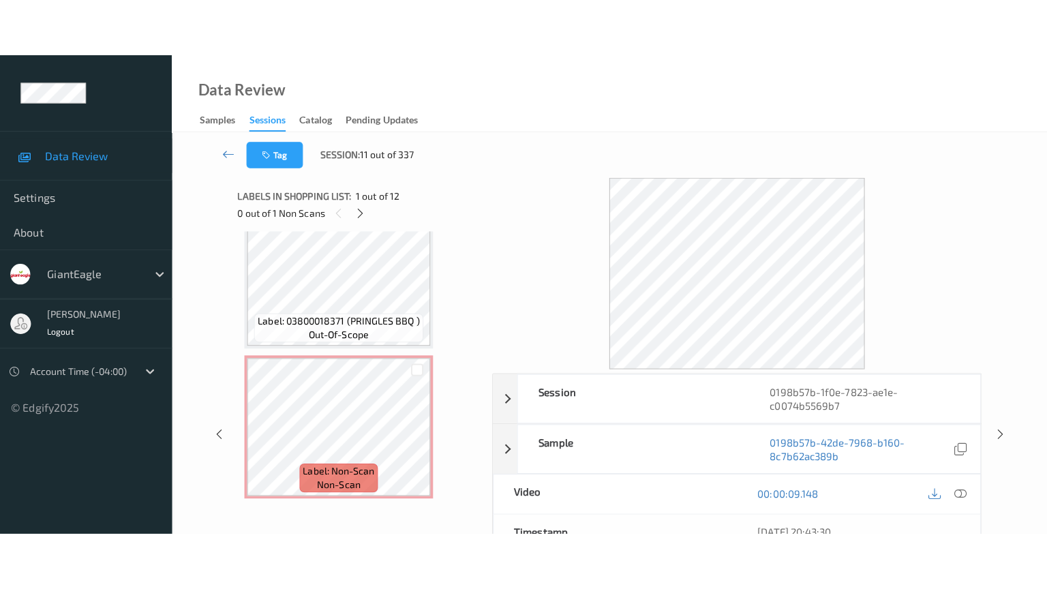
scroll to position [1525, 0]
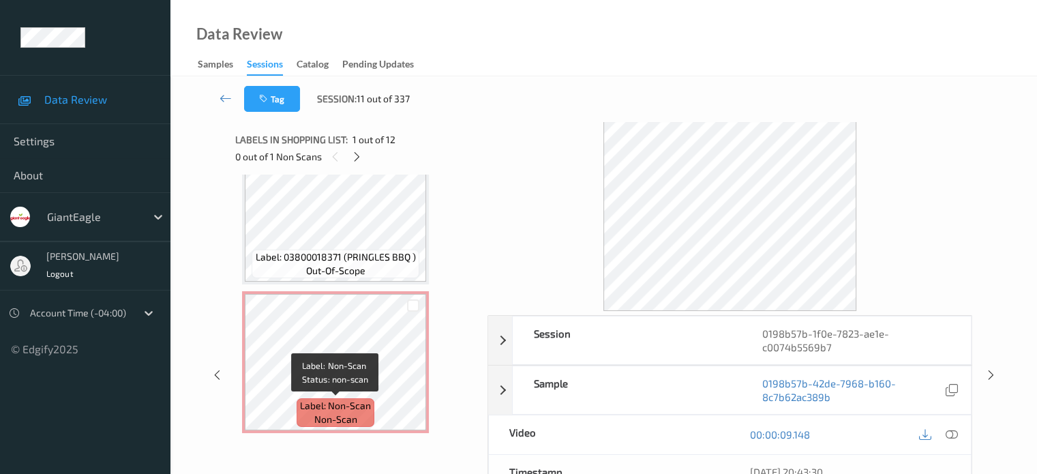
click at [329, 414] on span "non-scan" at bounding box center [335, 419] width 43 height 14
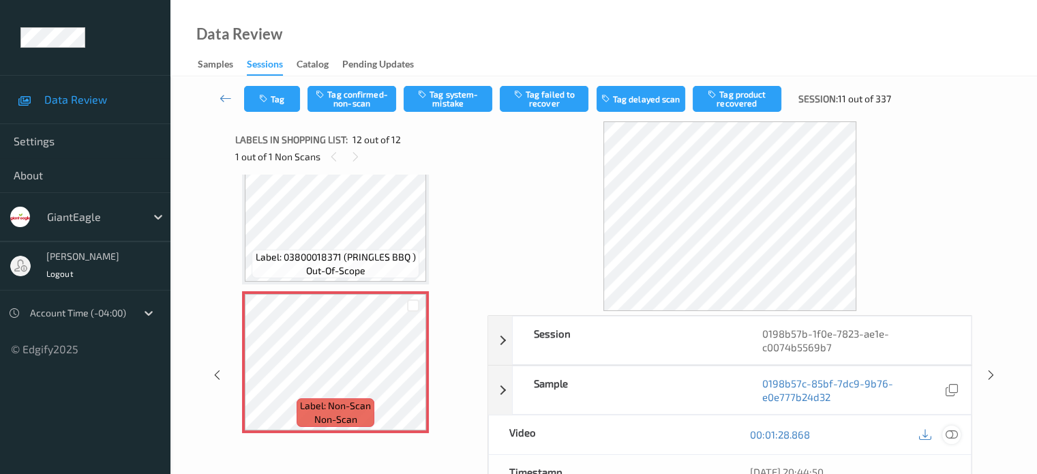
click at [950, 436] on icon at bounding box center [951, 434] width 12 height 12
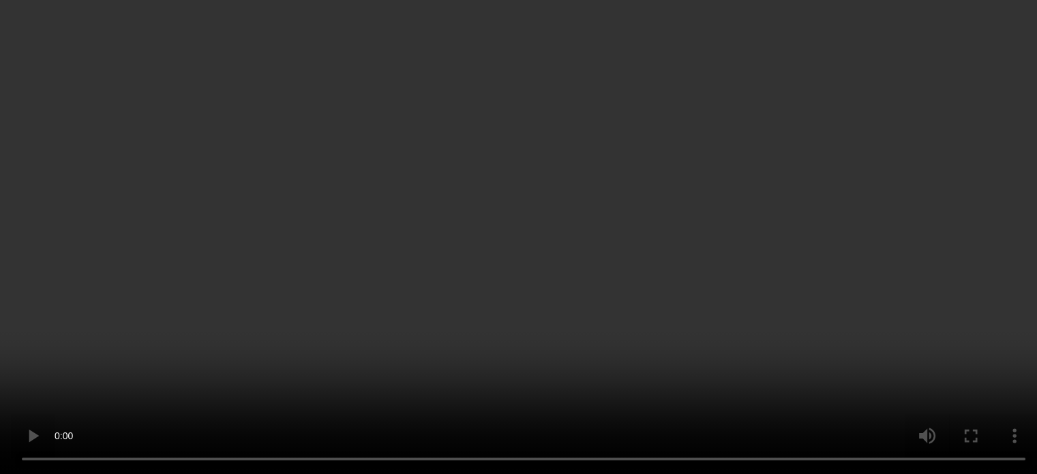
scroll to position [1524, 0]
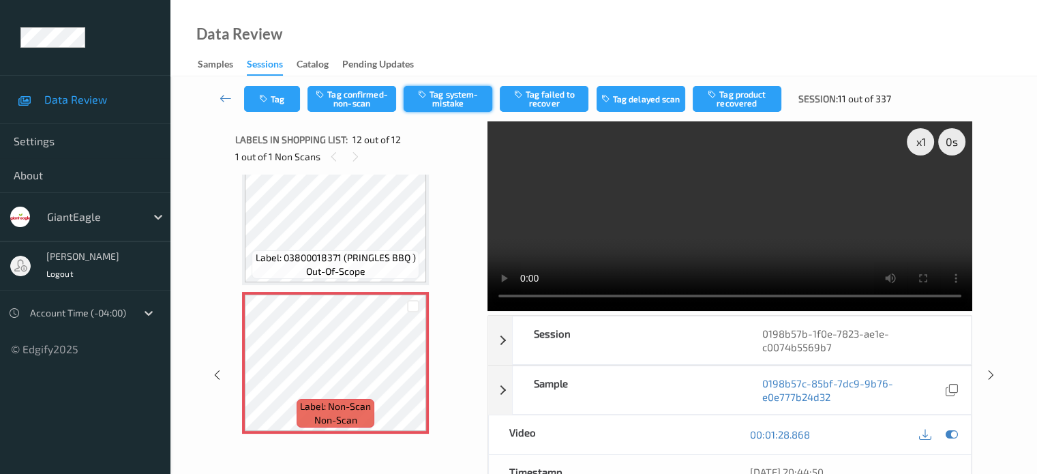
click at [441, 103] on button "Tag system-mistake" at bounding box center [448, 99] width 89 height 26
click at [221, 100] on icon at bounding box center [225, 98] width 12 height 14
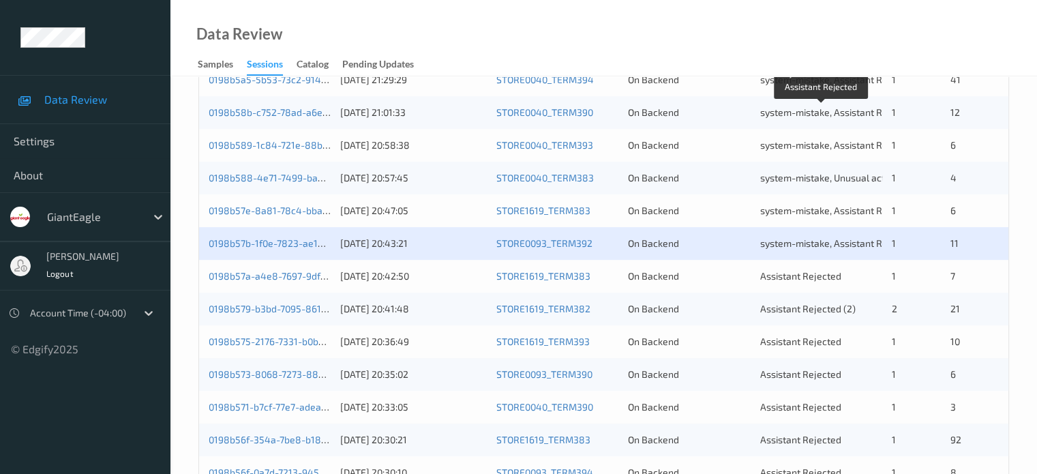
scroll to position [534, 0]
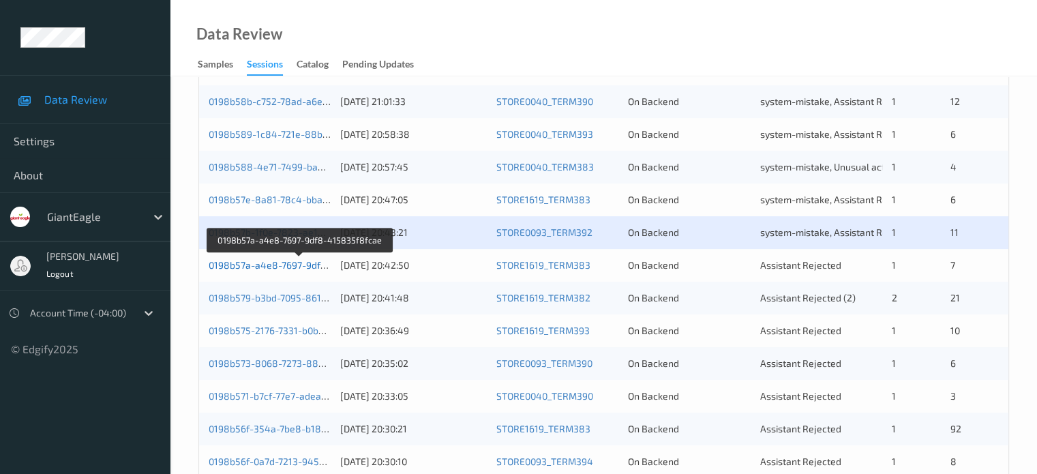
click at [273, 267] on link "0198b57a-a4e8-7697-9df8-415835f8fcae" at bounding box center [300, 265] width 183 height 12
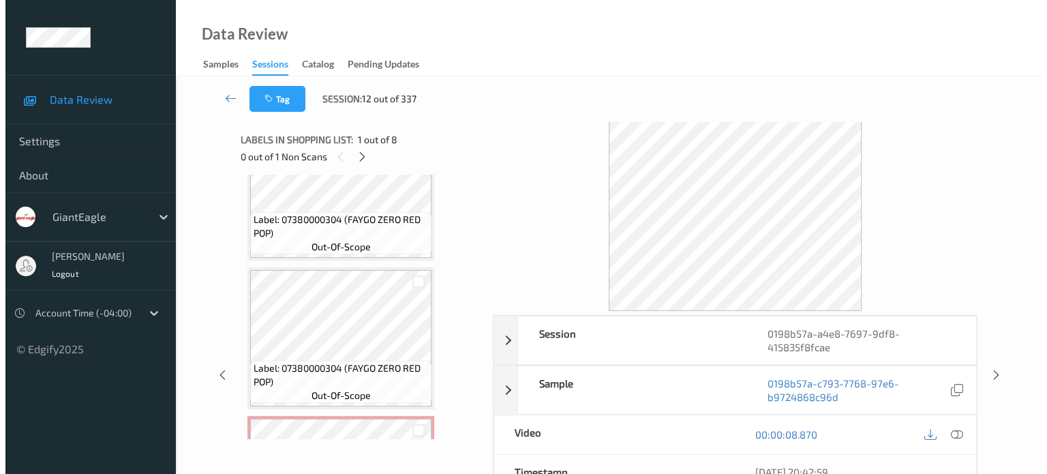
scroll to position [491, 0]
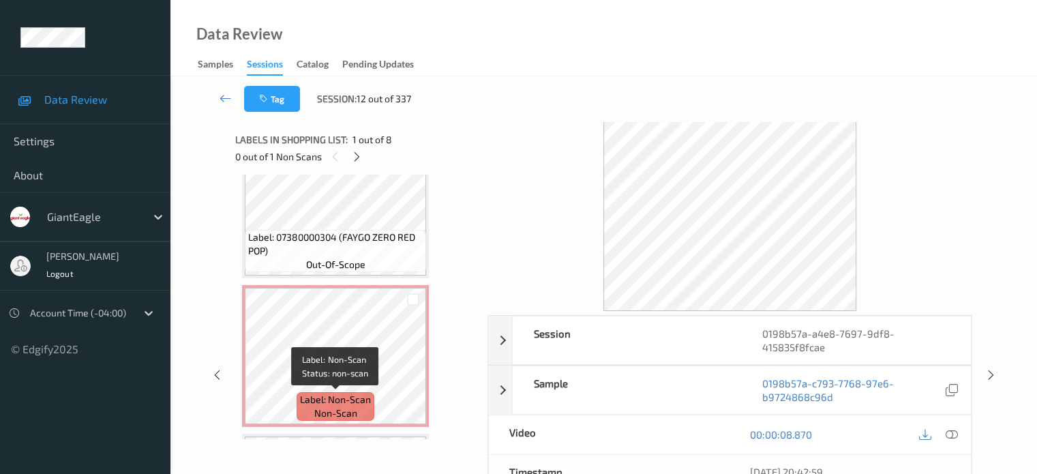
click at [322, 418] on span "non-scan" at bounding box center [335, 413] width 43 height 14
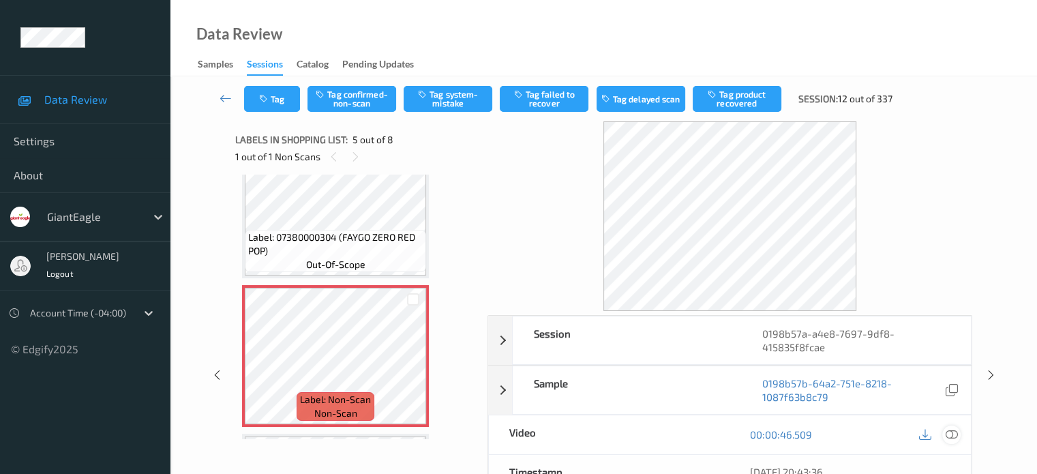
click at [950, 435] on icon at bounding box center [951, 434] width 12 height 12
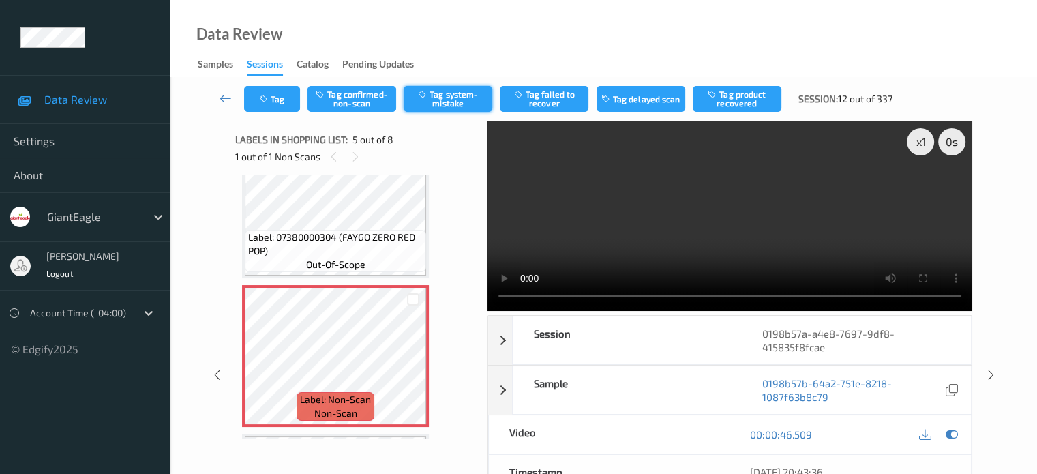
click at [442, 93] on button "Tag system-mistake" at bounding box center [448, 99] width 89 height 26
click at [273, 92] on button "Tag" at bounding box center [272, 99] width 56 height 26
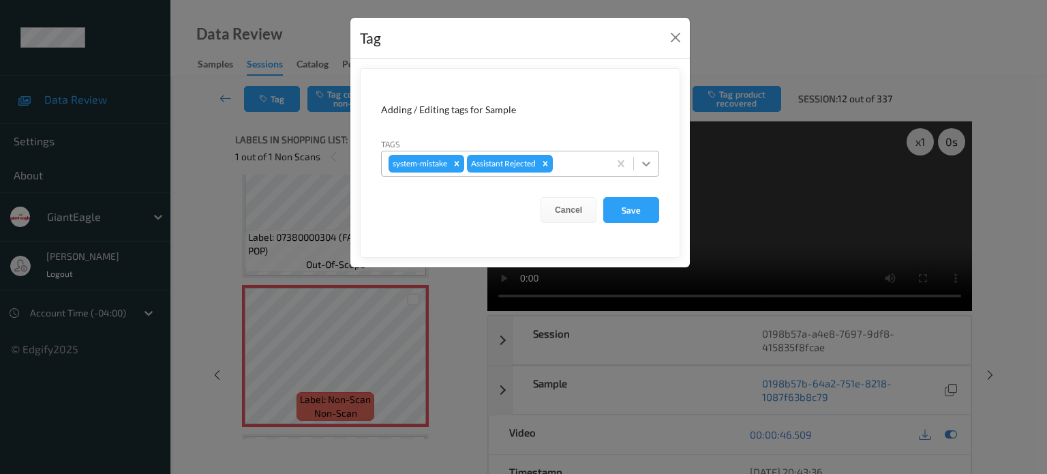
click at [644, 164] on icon at bounding box center [646, 164] width 8 height 5
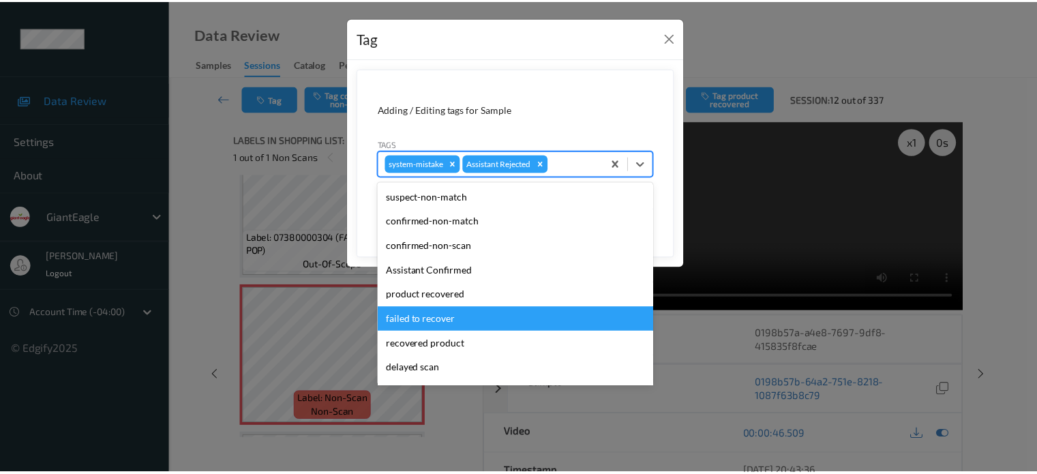
scroll to position [120, 0]
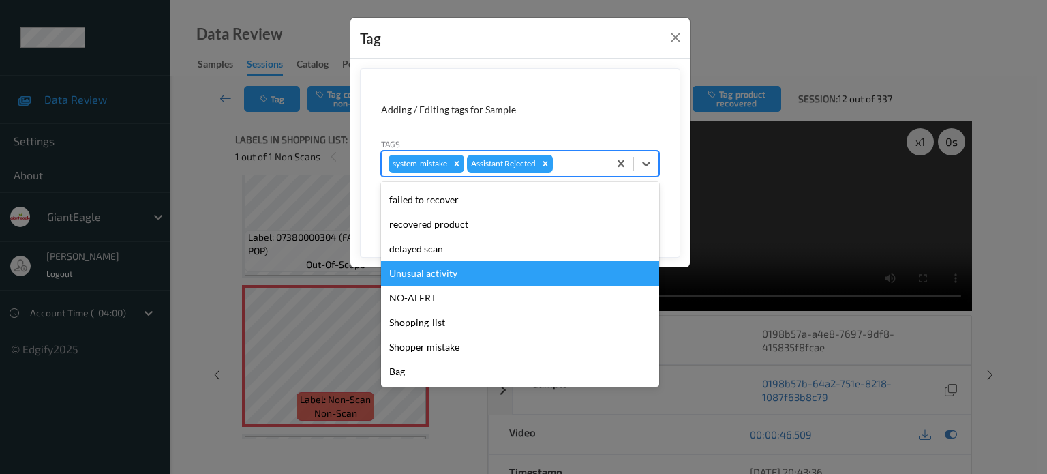
click at [427, 272] on div "Unusual activity" at bounding box center [520, 273] width 278 height 25
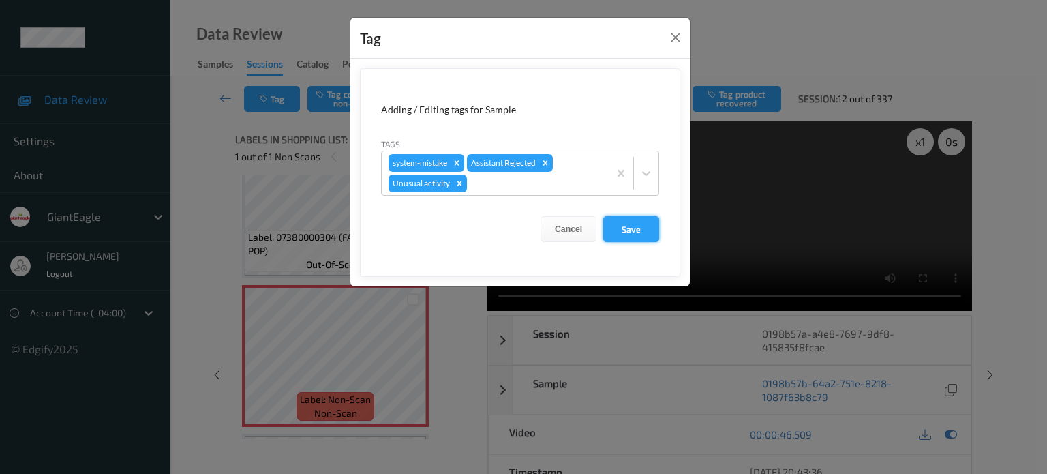
click at [630, 227] on button "Save" at bounding box center [631, 229] width 56 height 26
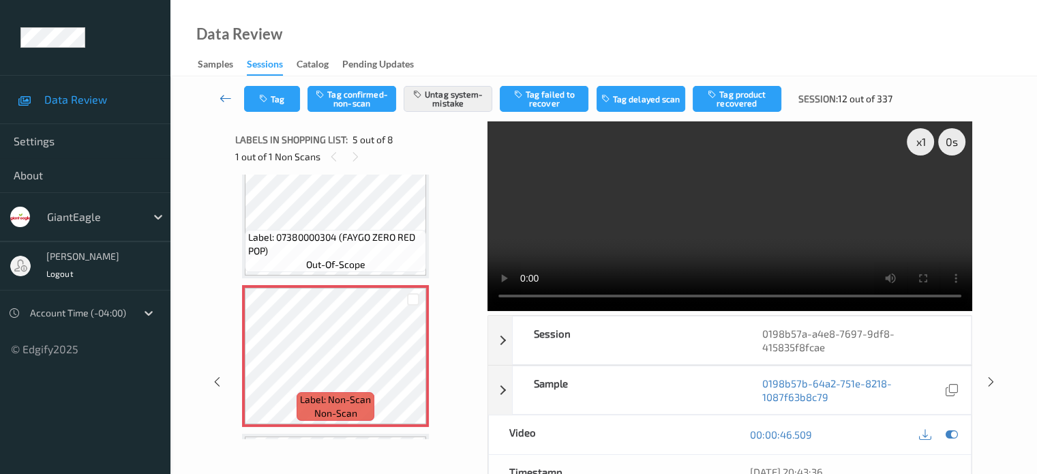
click at [224, 98] on icon at bounding box center [225, 98] width 12 height 14
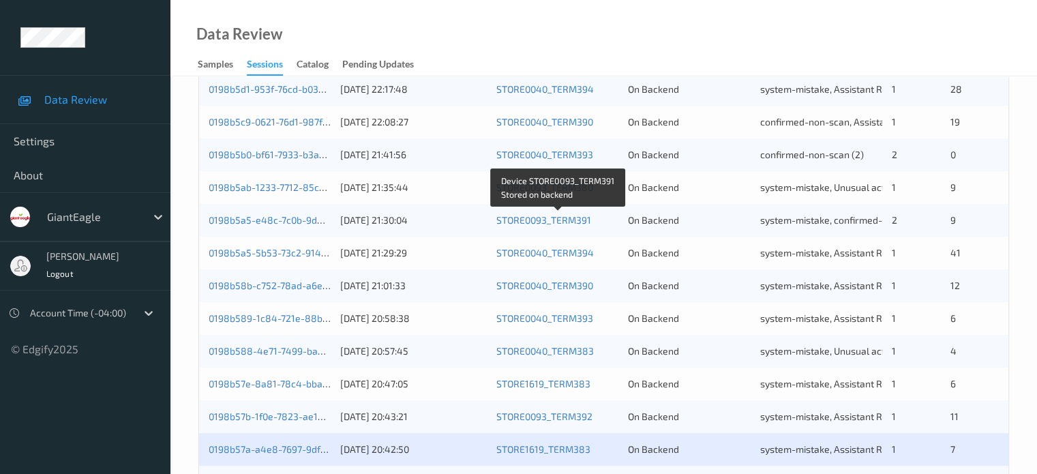
scroll to position [454, 0]
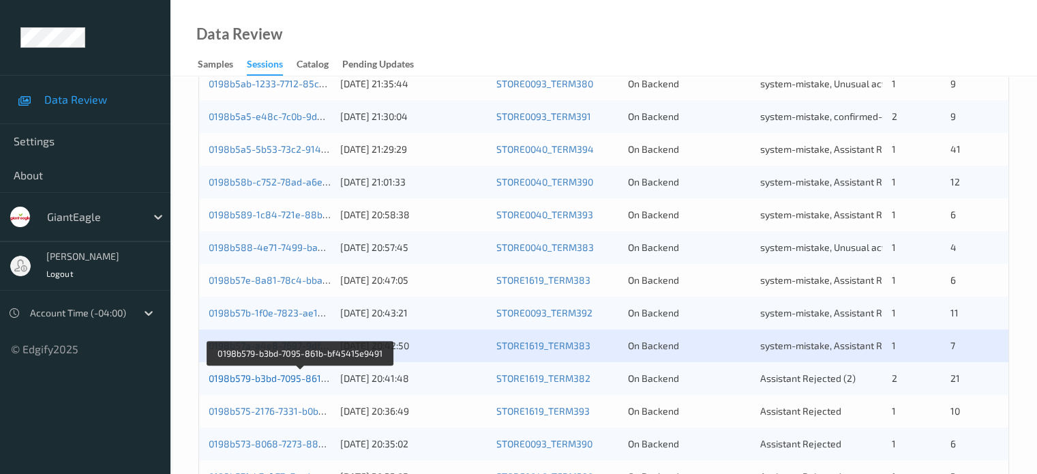
click at [264, 383] on link "0198b579-b3bd-7095-861b-bf45415e9491" at bounding box center [301, 378] width 185 height 12
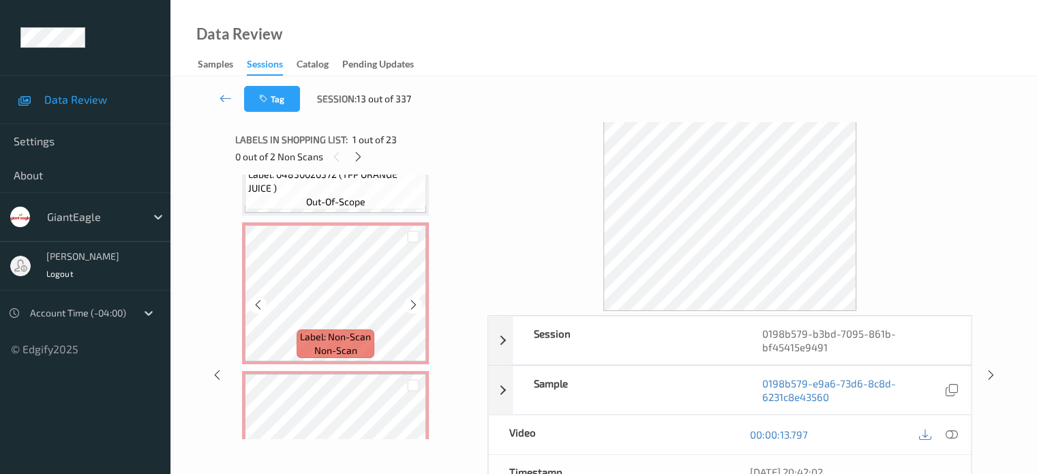
scroll to position [552, 0]
click at [311, 340] on span "Label: Non-Scan" at bounding box center [335, 338] width 71 height 14
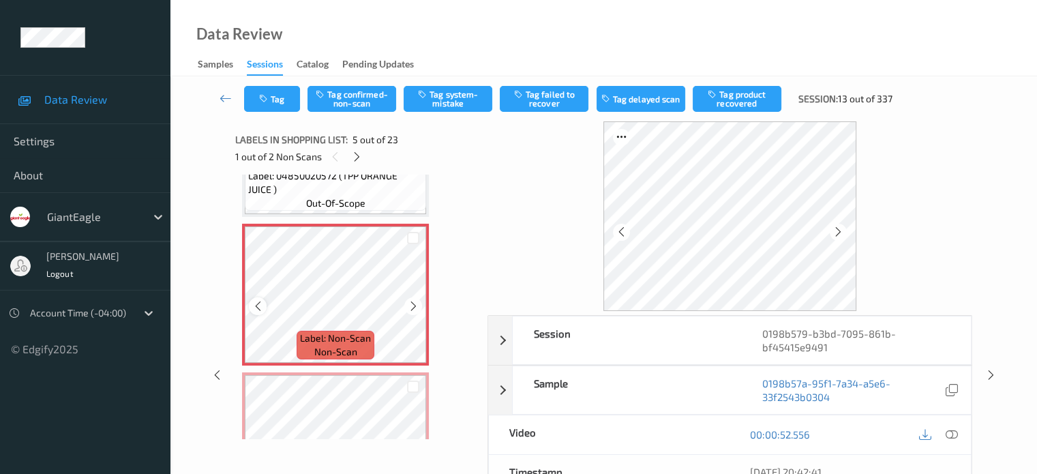
click at [261, 310] on icon at bounding box center [258, 306] width 12 height 12
click at [416, 308] on icon at bounding box center [414, 306] width 12 height 12
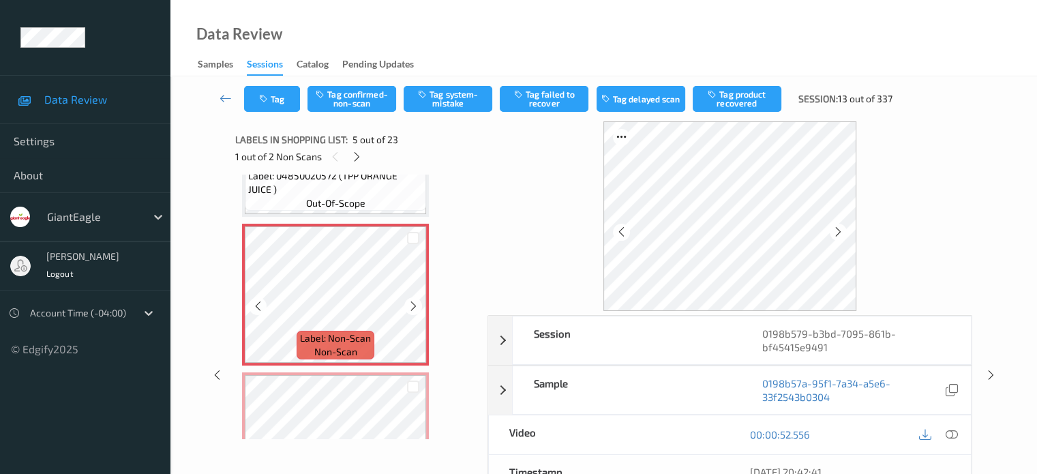
click at [416, 308] on icon at bounding box center [414, 306] width 12 height 12
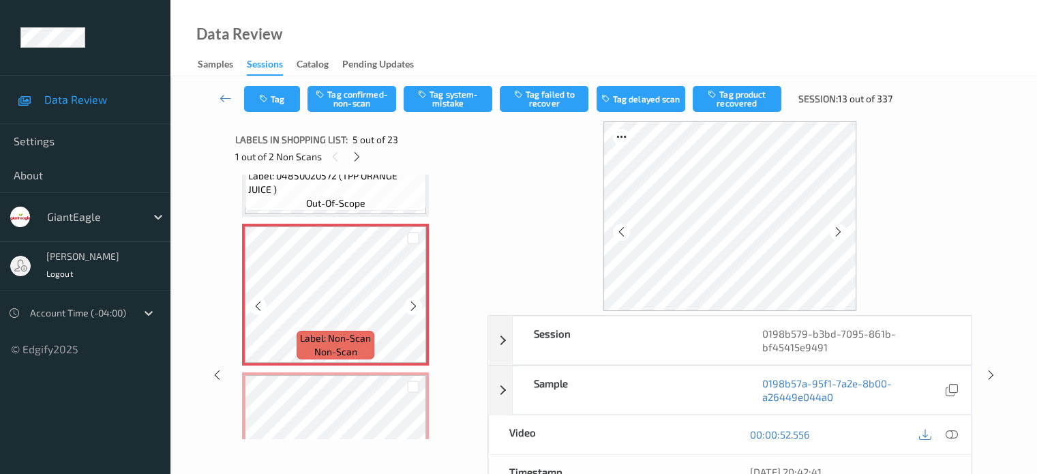
click at [416, 308] on icon at bounding box center [414, 306] width 12 height 12
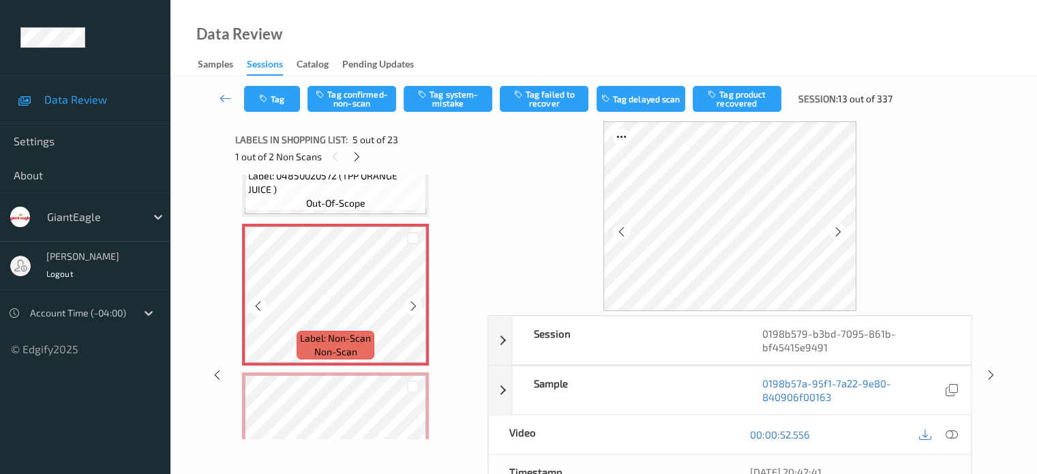
click at [416, 308] on icon at bounding box center [414, 306] width 12 height 12
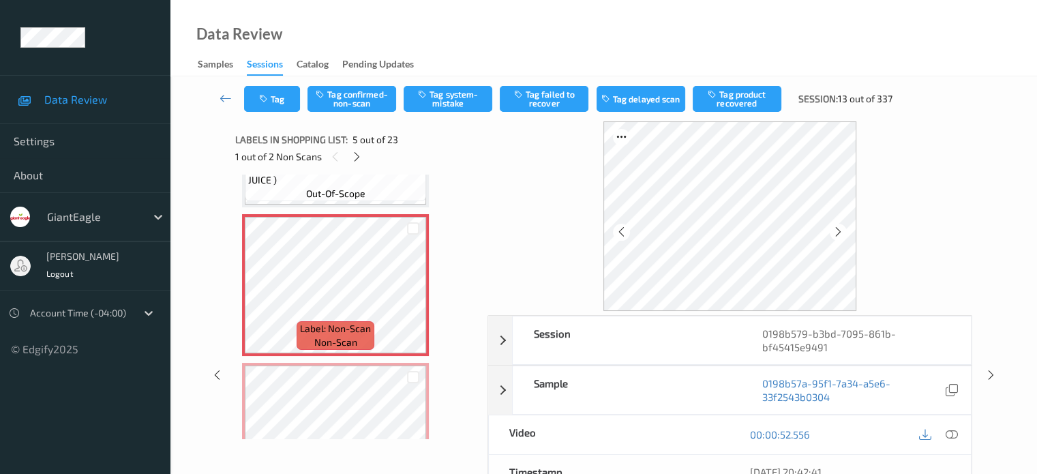
scroll to position [558, 0]
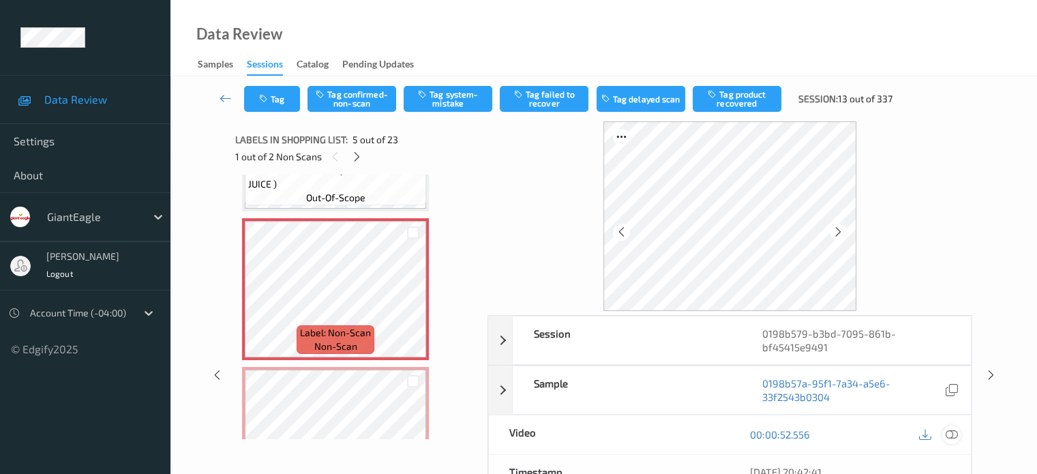
click at [954, 433] on icon at bounding box center [951, 434] width 12 height 12
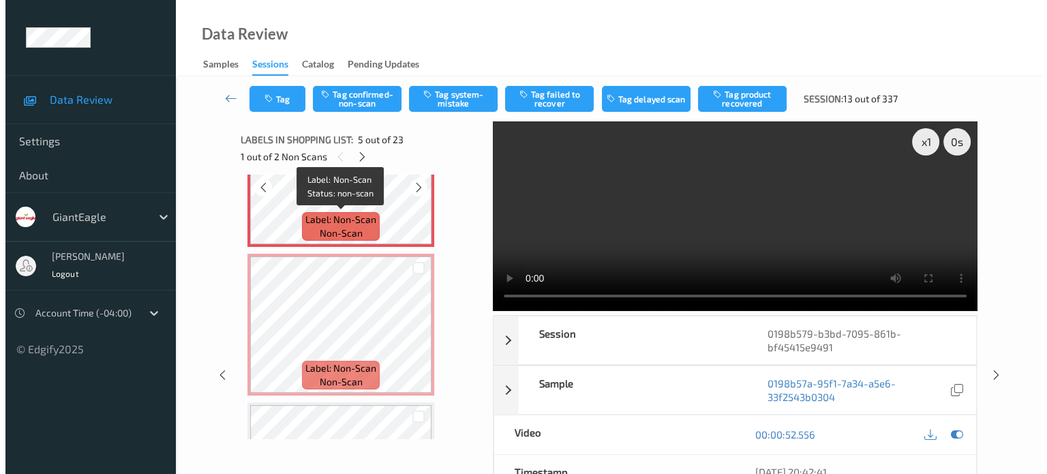
scroll to position [557, 0]
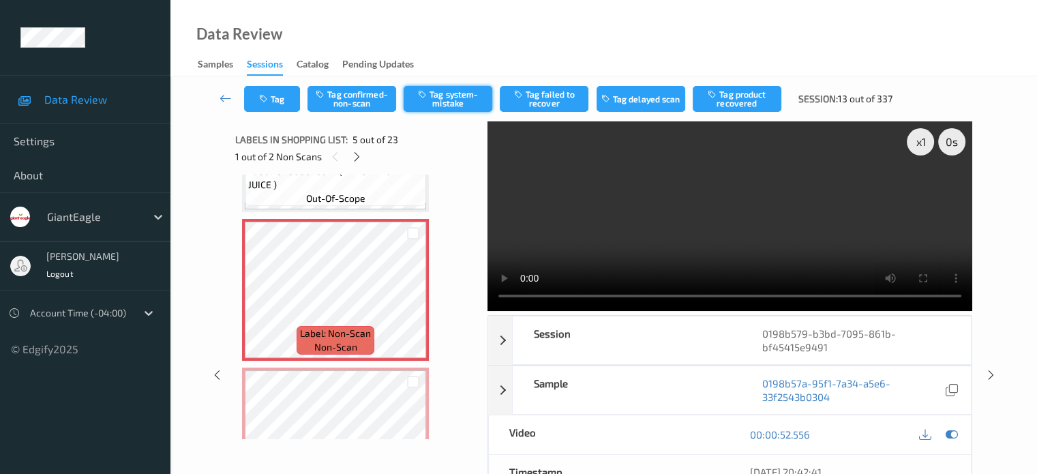
click at [466, 95] on button "Tag system-mistake" at bounding box center [448, 99] width 89 height 26
click at [442, 104] on button "Tag system-mistake" at bounding box center [448, 99] width 89 height 26
click at [279, 96] on button "Tag" at bounding box center [272, 99] width 56 height 26
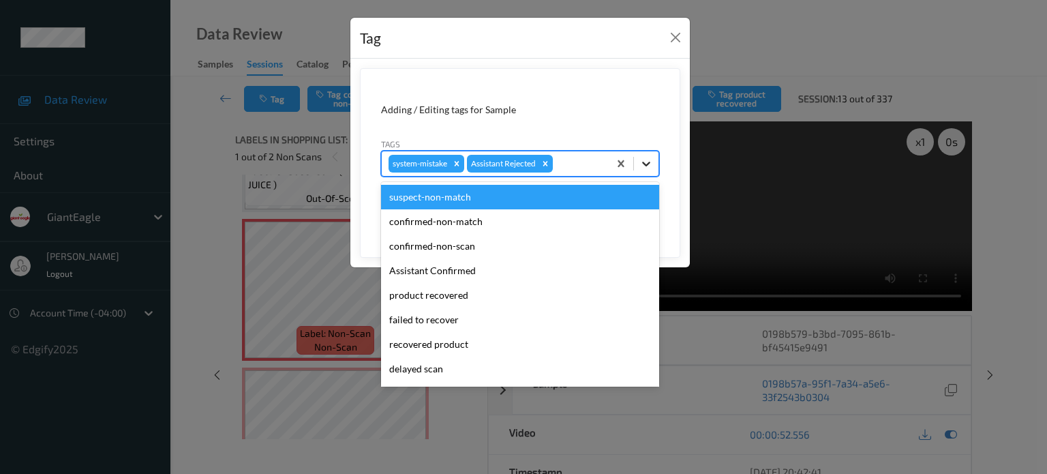
click at [642, 161] on icon at bounding box center [646, 164] width 14 height 14
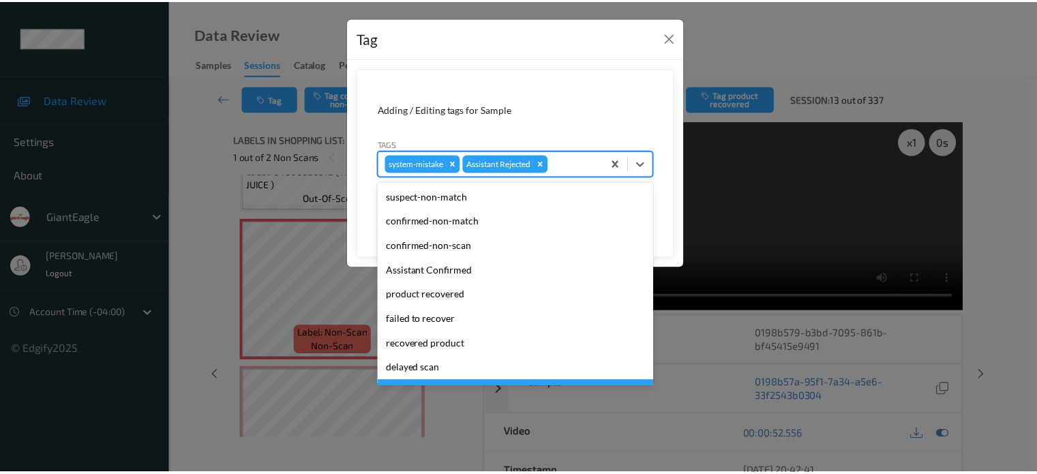
scroll to position [120, 0]
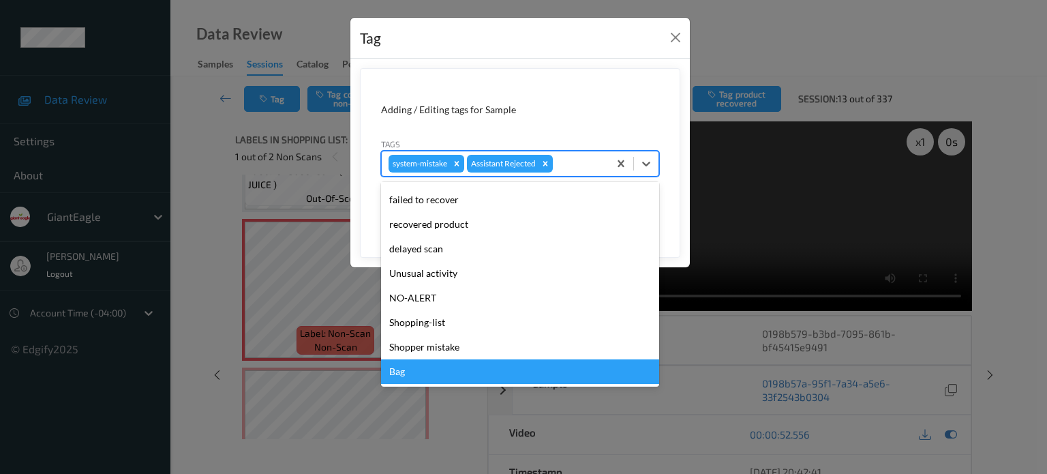
click at [398, 371] on div "Bag" at bounding box center [520, 371] width 278 height 25
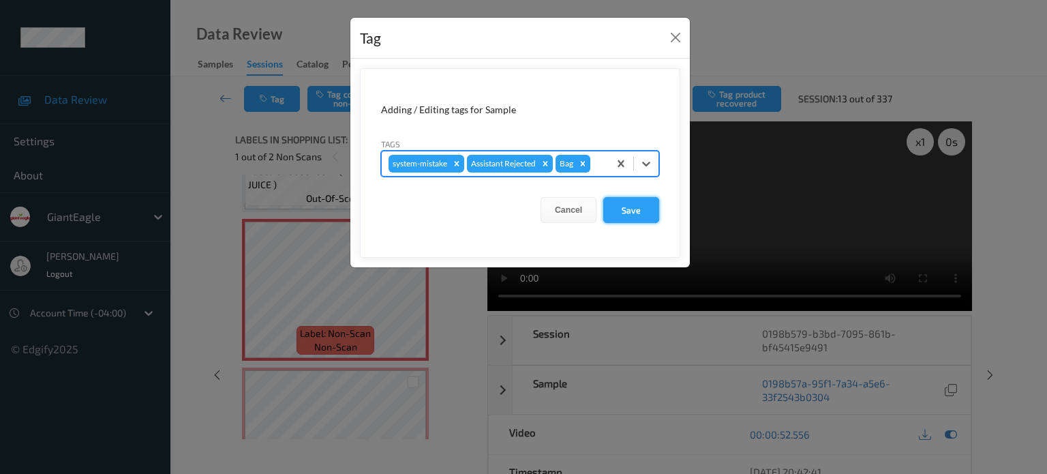
click at [621, 208] on button "Save" at bounding box center [631, 210] width 56 height 26
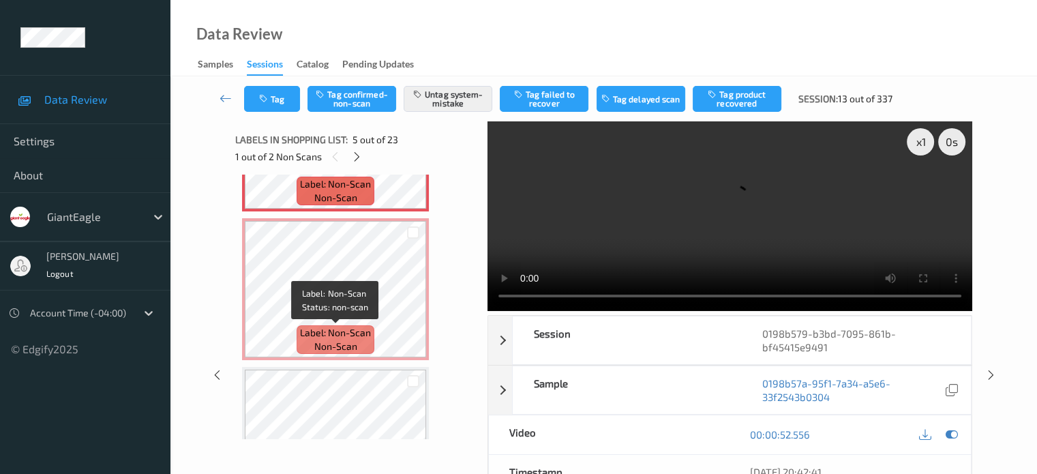
scroll to position [785, 0]
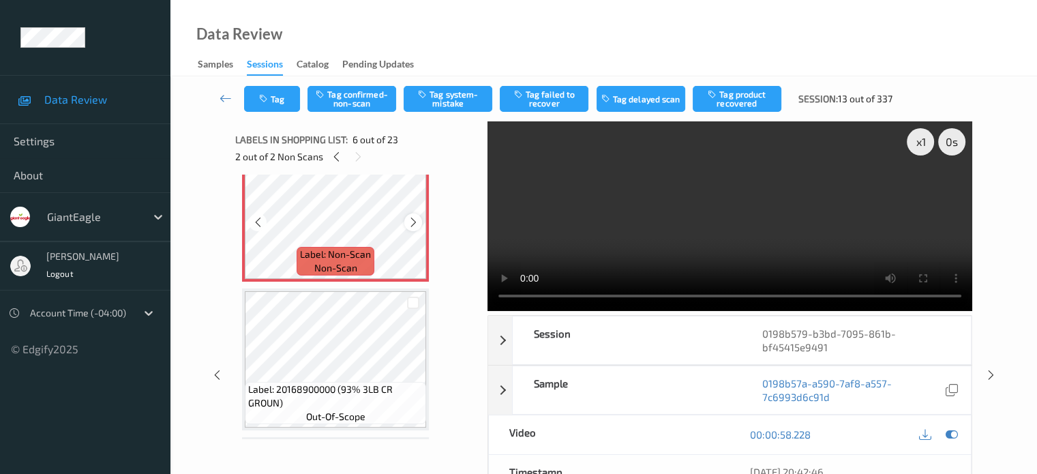
click at [414, 221] on icon at bounding box center [414, 222] width 12 height 12
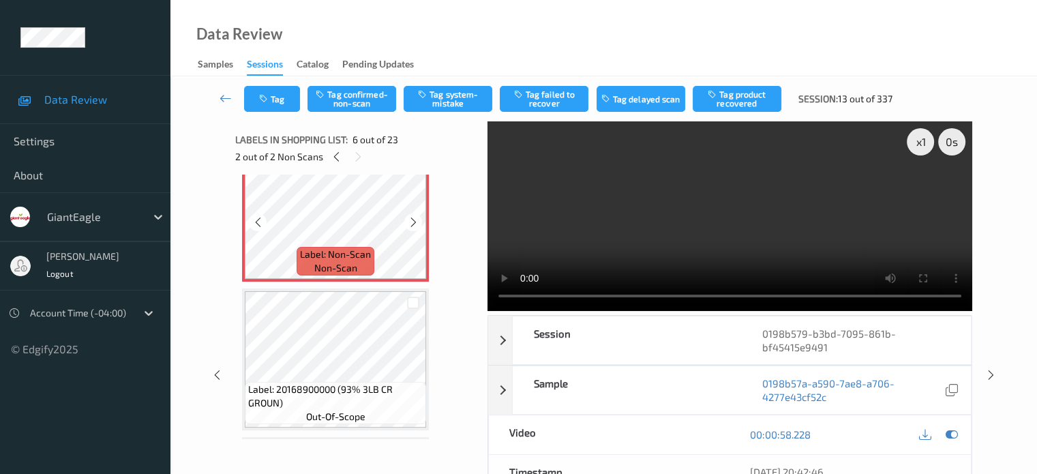
click at [414, 221] on icon at bounding box center [414, 222] width 12 height 12
click at [357, 102] on button "Tag confirmed-non-scan" at bounding box center [351, 99] width 89 height 26
click at [354, 96] on button "Tag confirmed-non-scan" at bounding box center [351, 99] width 89 height 26
click at [744, 102] on button "Tag product recovered" at bounding box center [737, 99] width 89 height 26
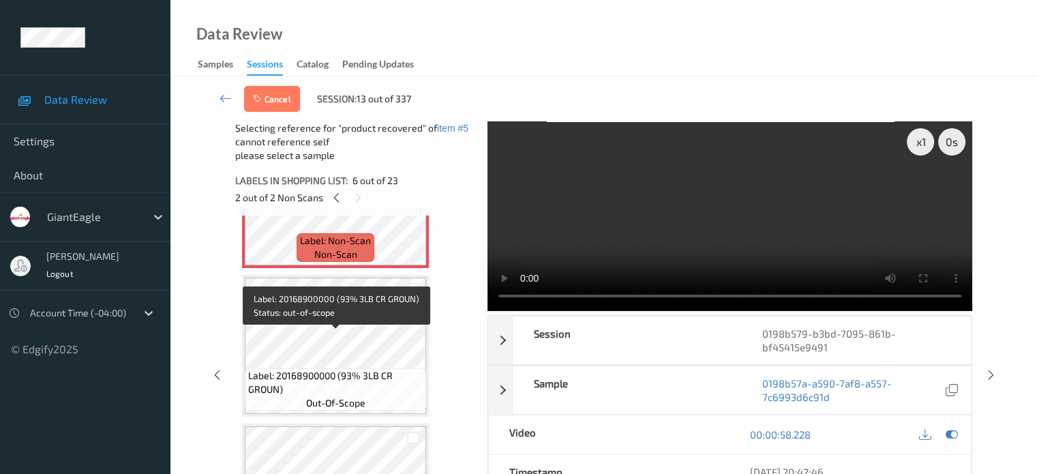
scroll to position [822, 0]
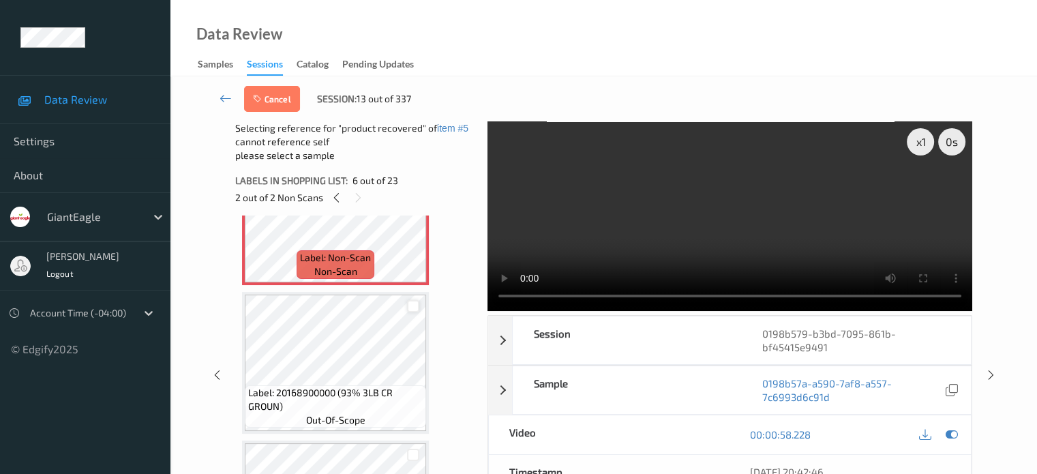
click at [414, 307] on div at bounding box center [413, 306] width 13 height 13
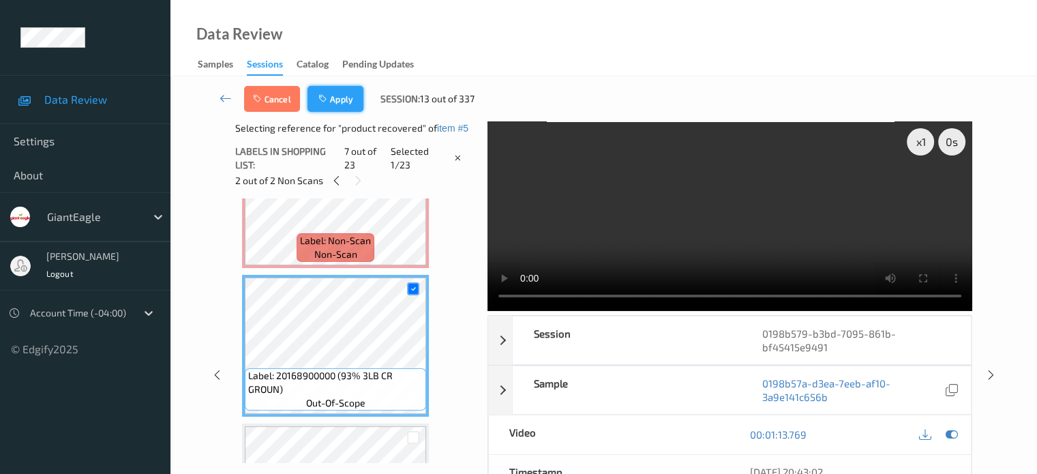
click at [344, 98] on button "Apply" at bounding box center [335, 99] width 56 height 26
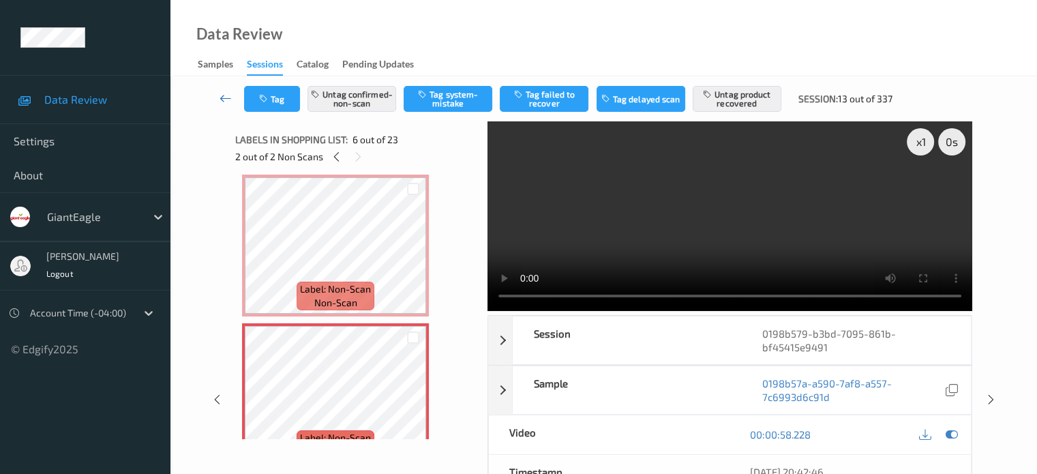
click at [221, 92] on icon at bounding box center [225, 98] width 12 height 14
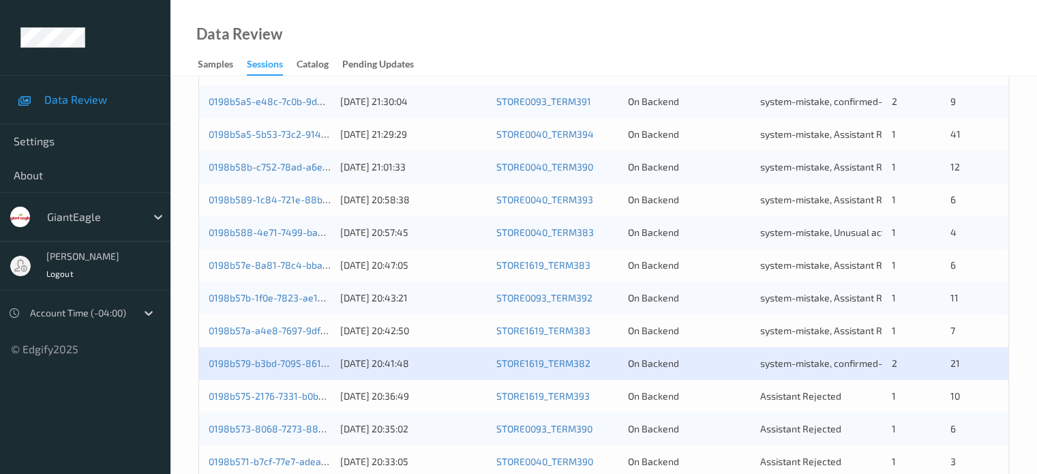
scroll to position [504, 0]
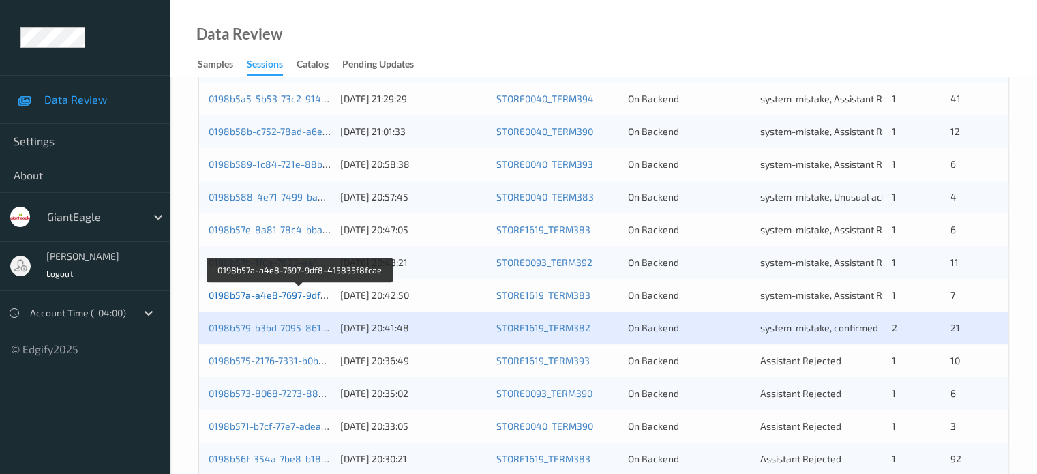
click at [258, 291] on link "0198b57a-a4e8-7697-9df8-415835f8fcae" at bounding box center [300, 295] width 183 height 12
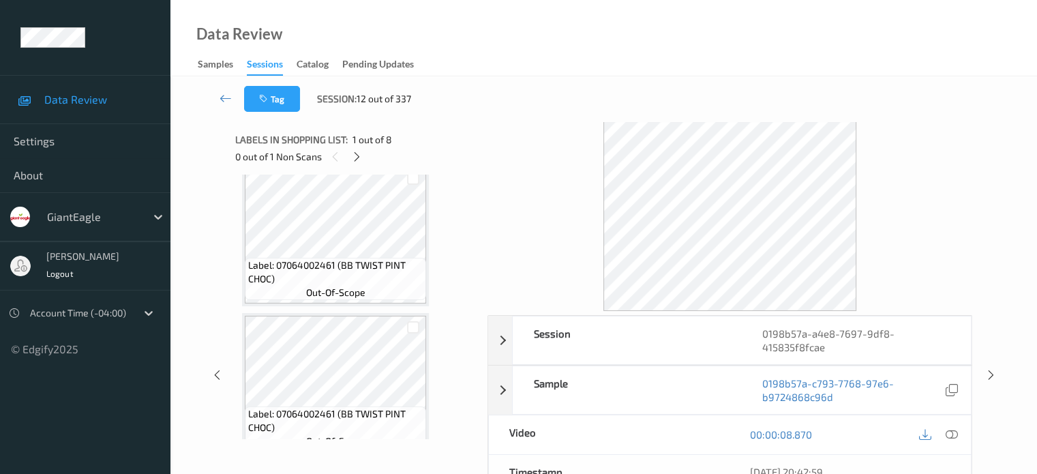
scroll to position [930, 0]
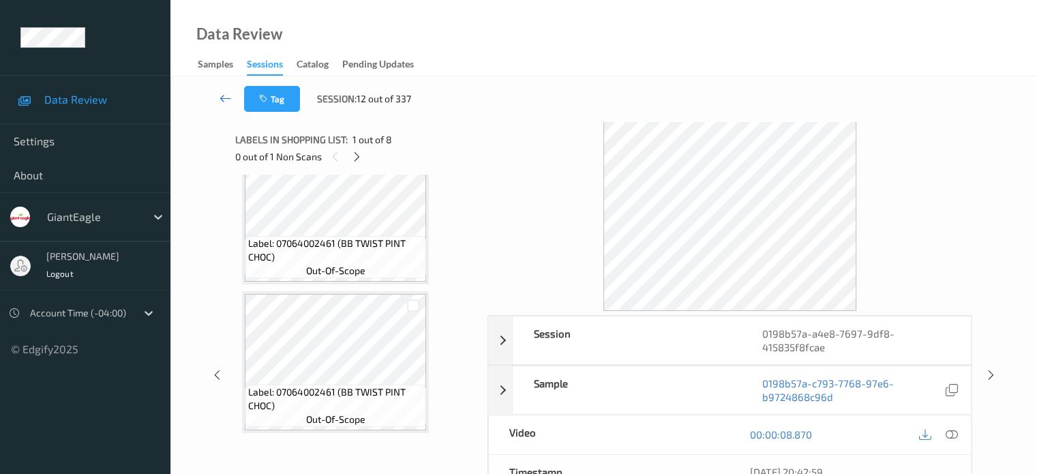
click at [227, 103] on icon at bounding box center [225, 98] width 12 height 14
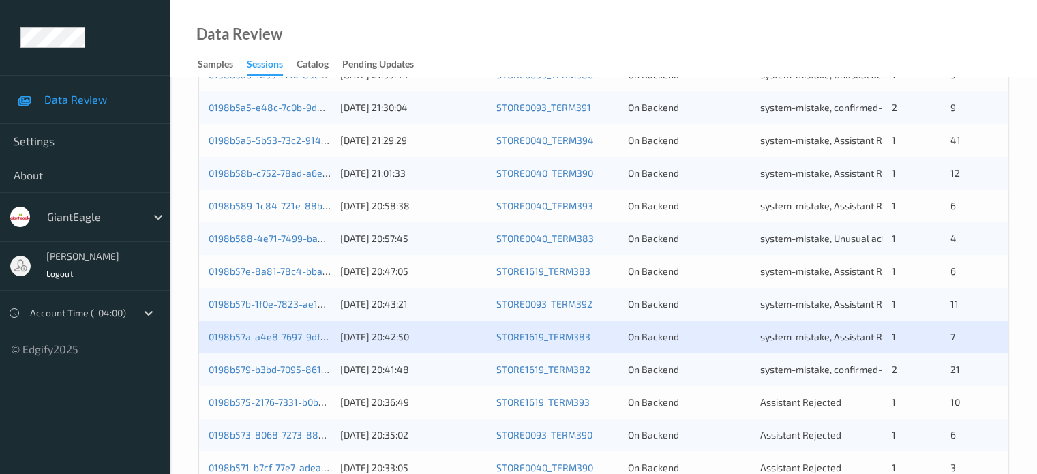
scroll to position [463, 0]
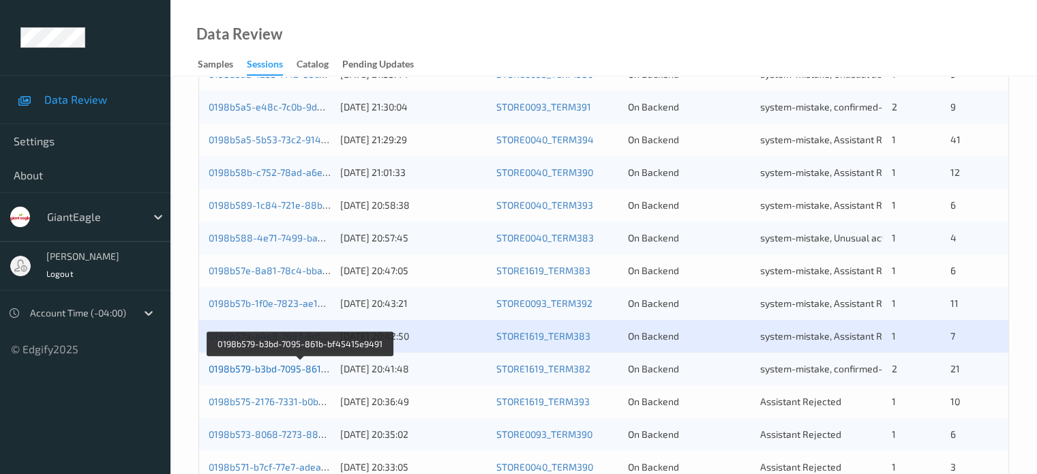
click at [279, 369] on link "0198b579-b3bd-7095-861b-bf45415e9491" at bounding box center [301, 369] width 185 height 12
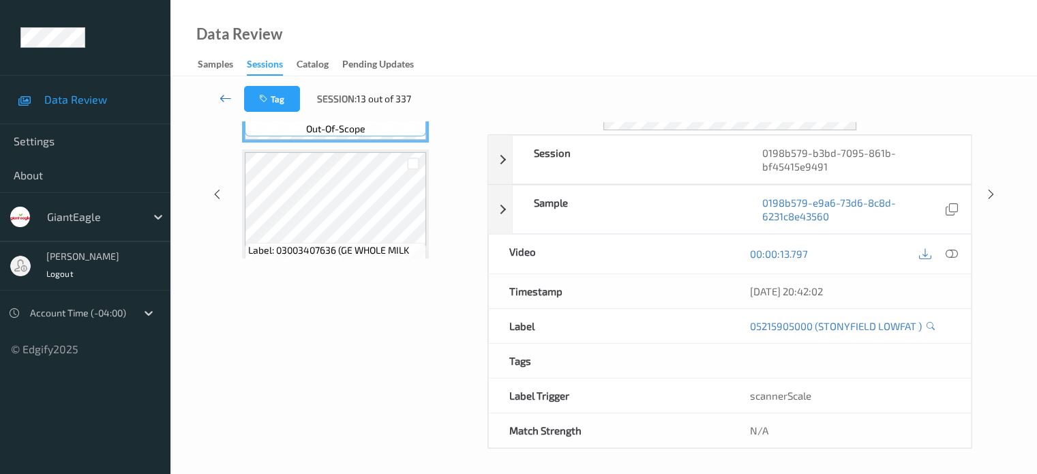
click at [229, 98] on icon at bounding box center [225, 98] width 12 height 14
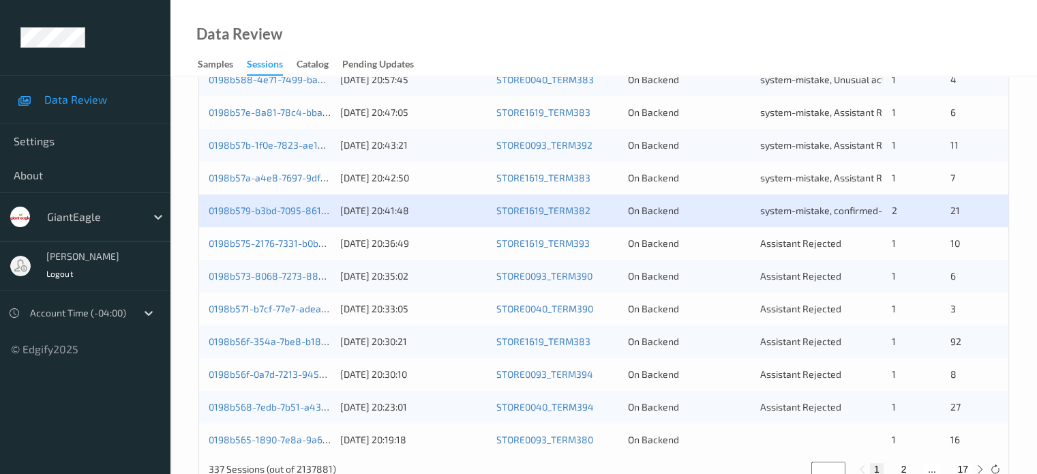
scroll to position [658, 0]
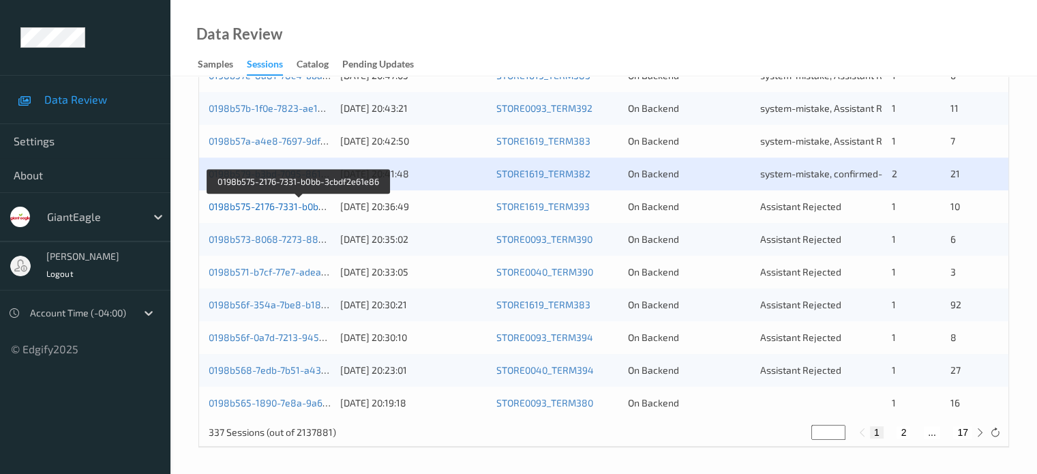
click at [284, 209] on link "0198b575-2176-7331-b0bb-3cbdf2e61e86" at bounding box center [299, 206] width 181 height 12
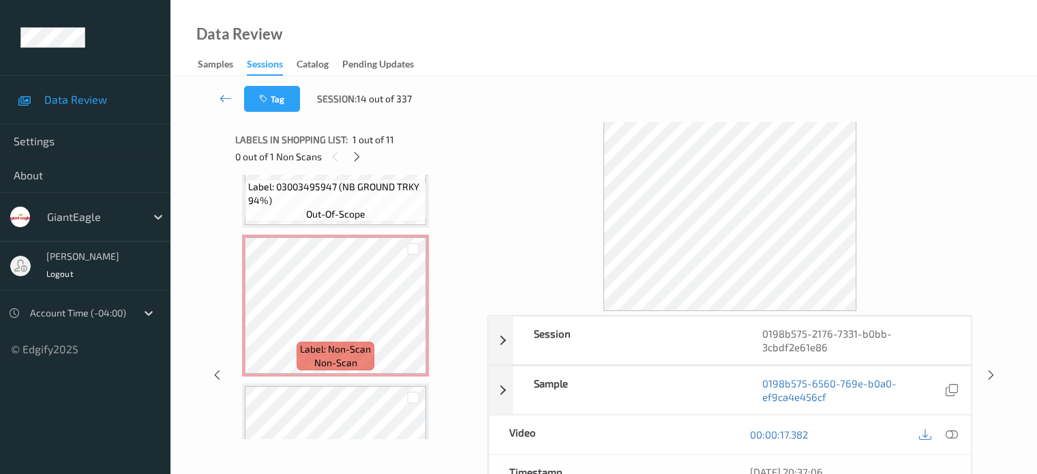
scroll to position [1249, 0]
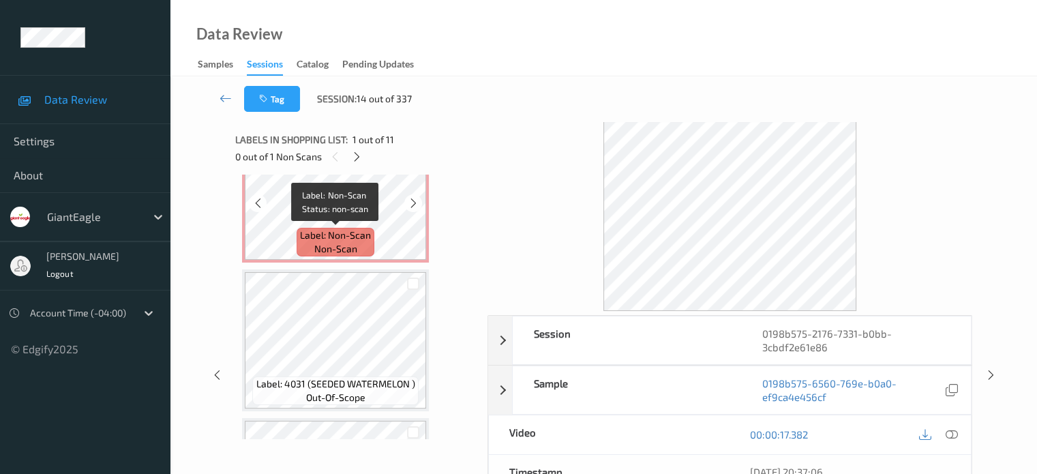
click at [344, 240] on span "Label: Non-Scan" at bounding box center [335, 235] width 71 height 14
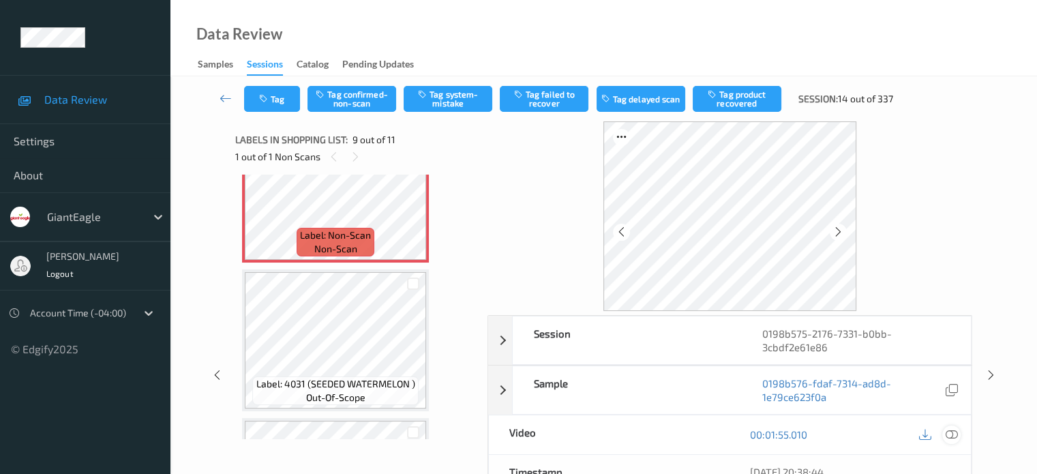
click at [949, 431] on icon at bounding box center [951, 434] width 12 height 12
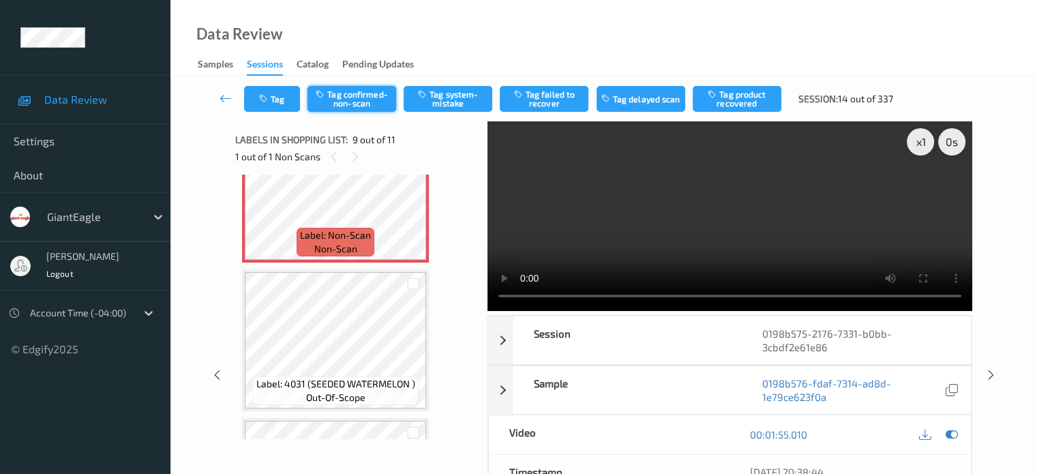
click at [360, 104] on button "Tag confirmed-non-scan" at bounding box center [351, 99] width 89 height 26
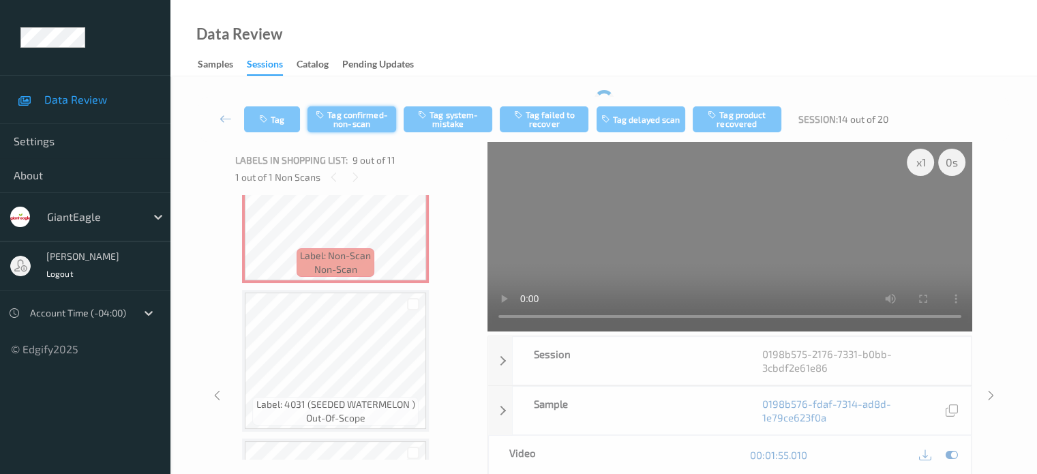
click at [350, 91] on div "Tag Tag confirmed-non-scan Tag system-mistake Tag failed to recover Tag delayed…" at bounding box center [603, 370] width 810 height 560
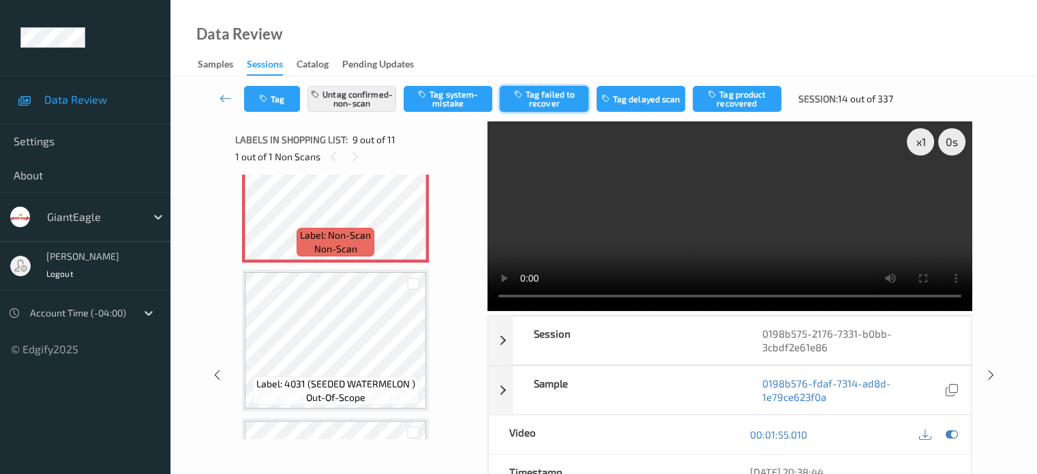
click at [543, 93] on button "Tag failed to recover" at bounding box center [544, 99] width 89 height 26
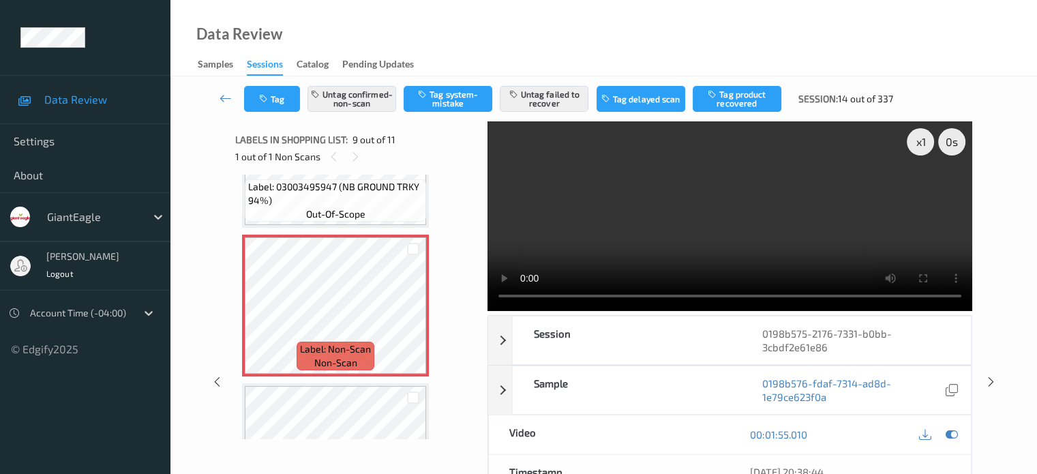
scroll to position [1363, 0]
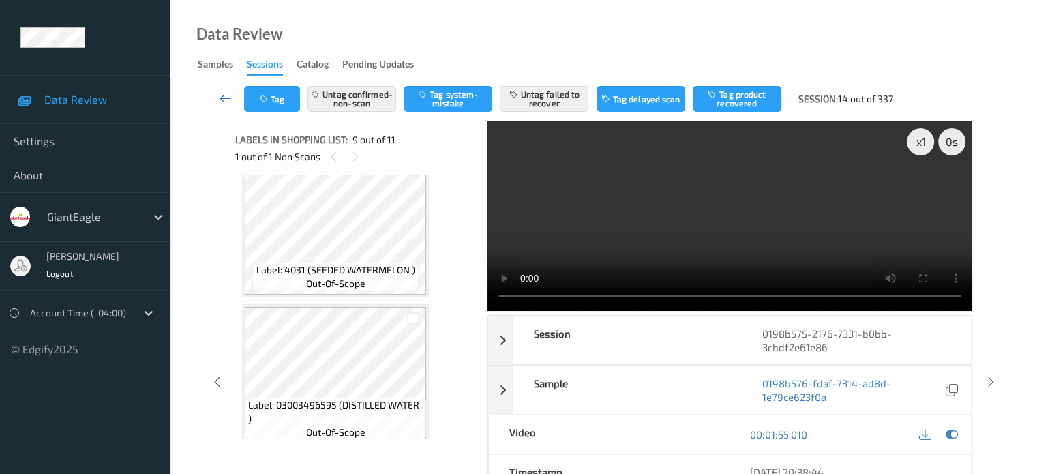
click at [224, 99] on icon at bounding box center [225, 98] width 12 height 14
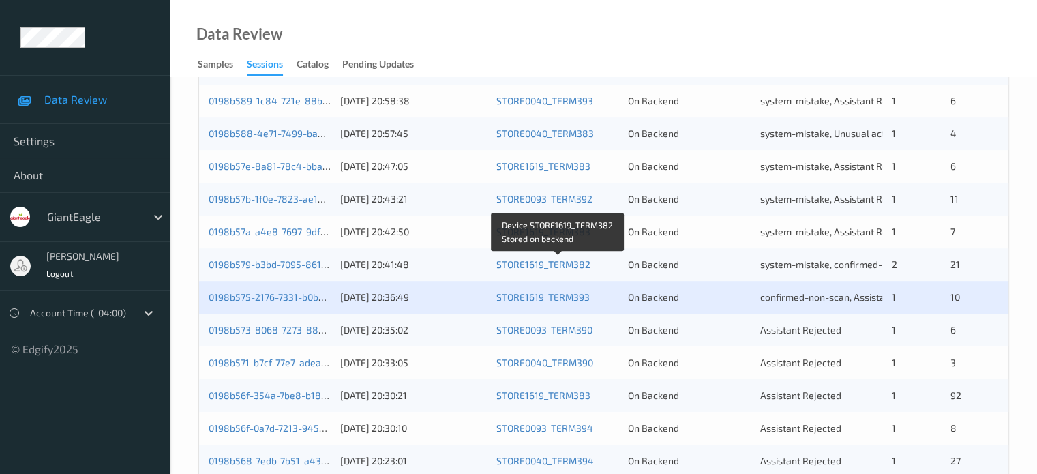
scroll to position [658, 0]
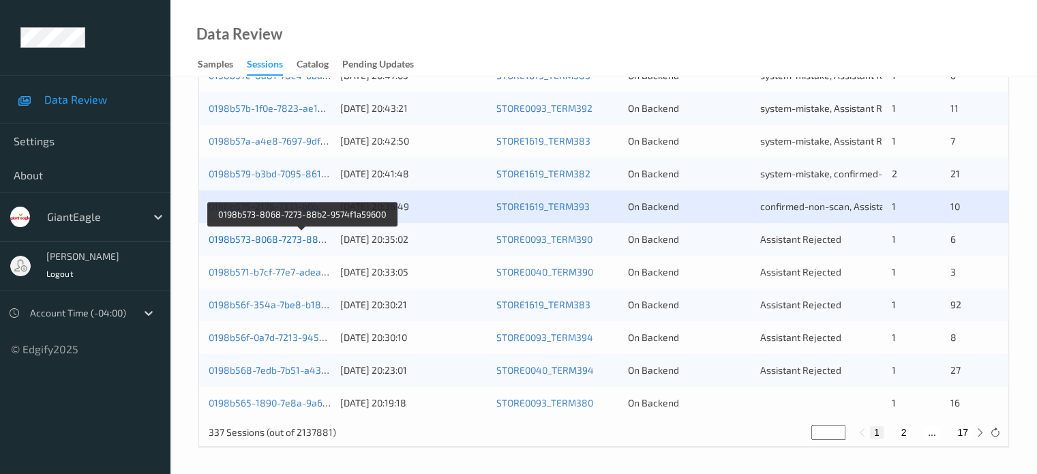
click at [256, 241] on link "0198b573-8068-7273-88b2-9574f1a59600" at bounding box center [302, 239] width 187 height 12
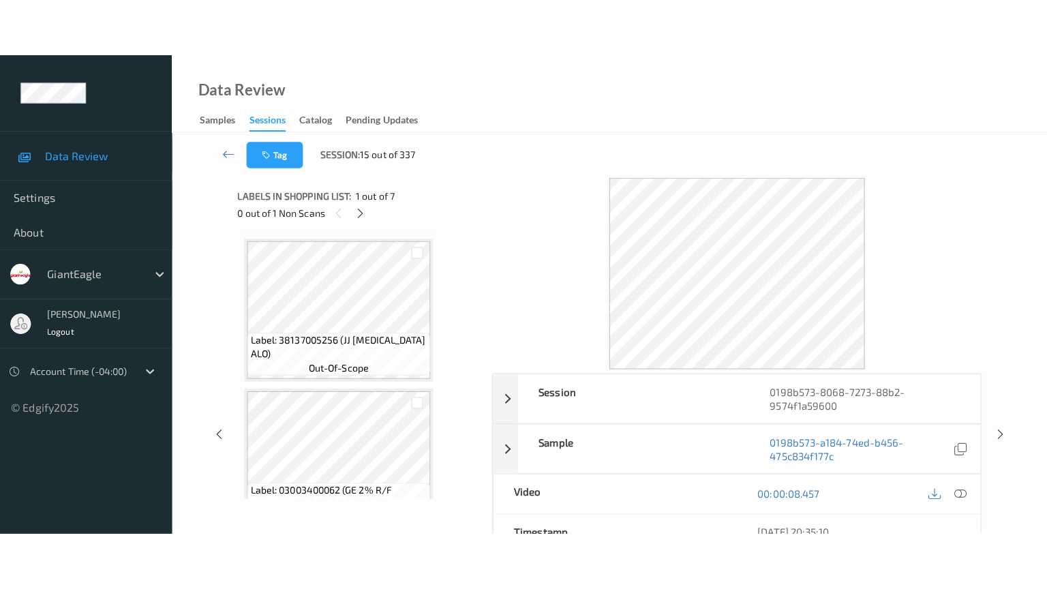
scroll to position [782, 0]
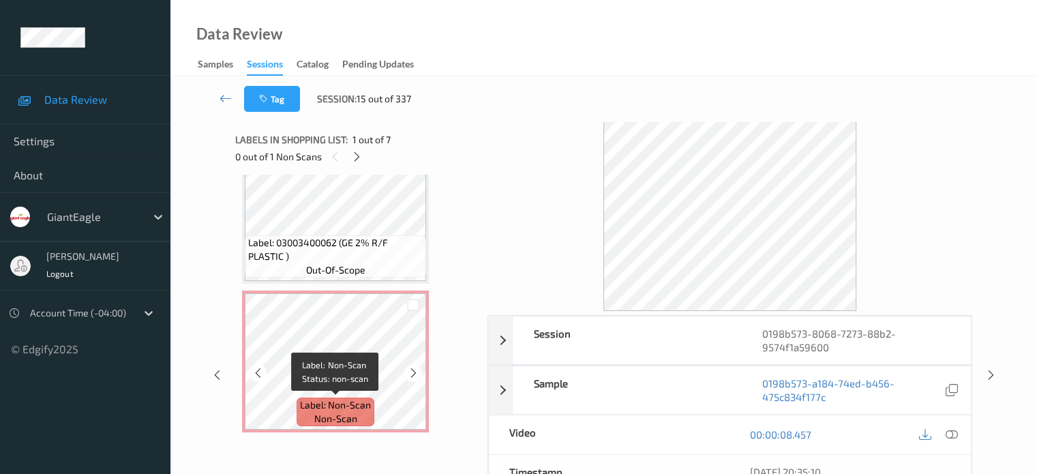
click at [331, 402] on span "Label: Non-Scan" at bounding box center [335, 405] width 71 height 14
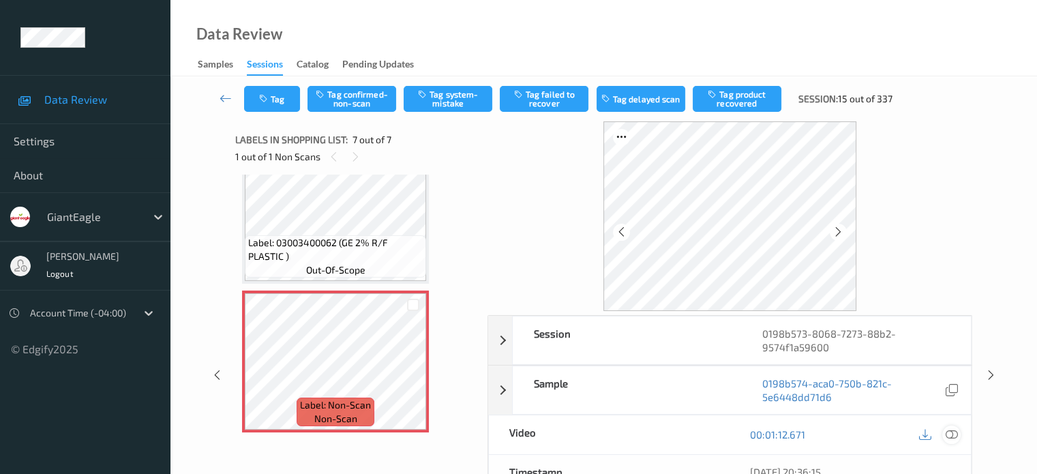
click at [948, 433] on icon at bounding box center [951, 434] width 12 height 12
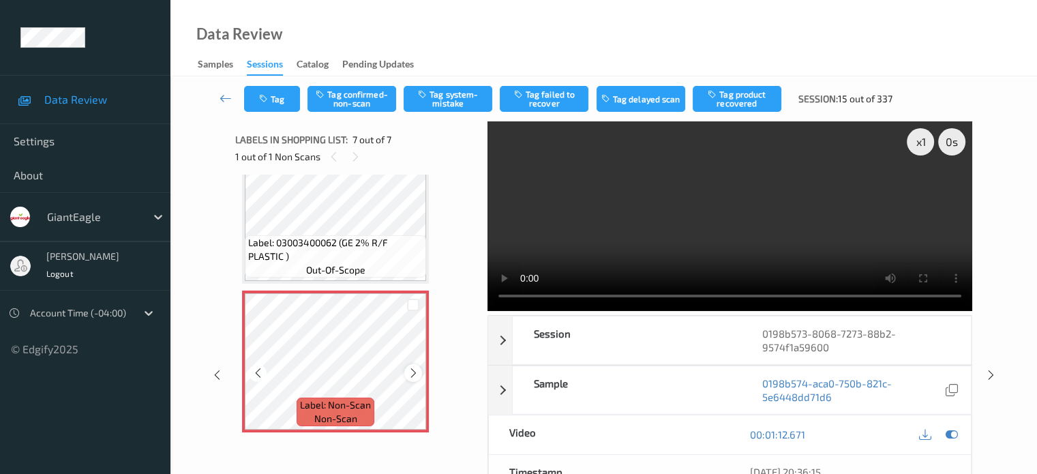
click at [417, 377] on icon at bounding box center [414, 373] width 12 height 12
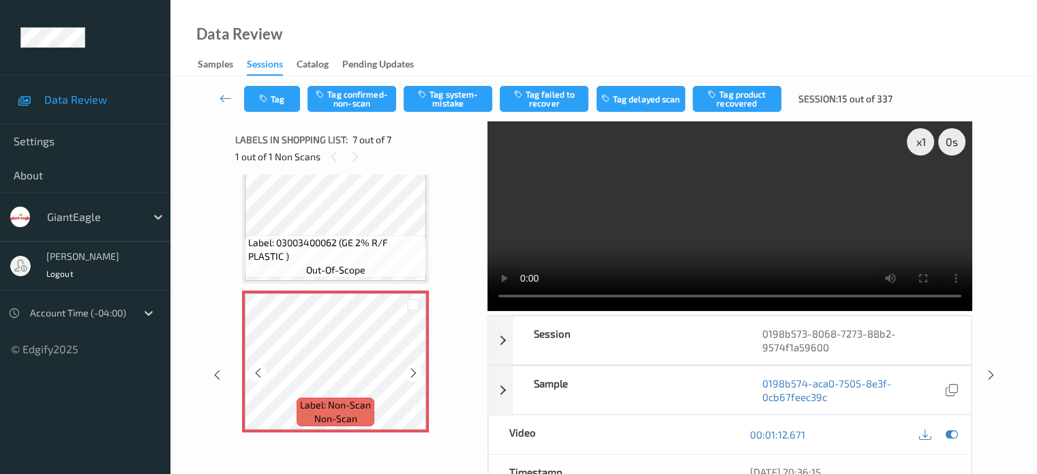
click at [417, 377] on icon at bounding box center [414, 373] width 12 height 12
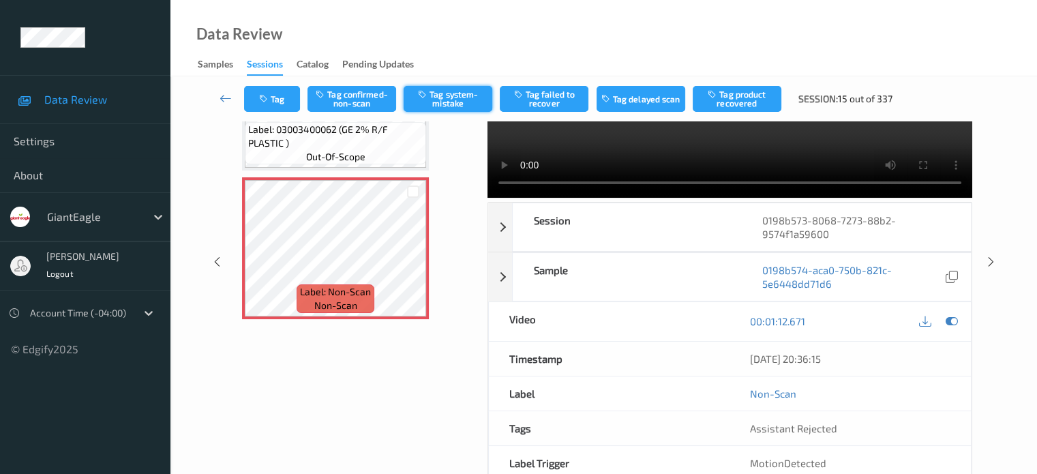
click at [453, 97] on button "Tag system-mistake" at bounding box center [448, 99] width 89 height 26
click at [270, 98] on icon "button" at bounding box center [265, 99] width 12 height 10
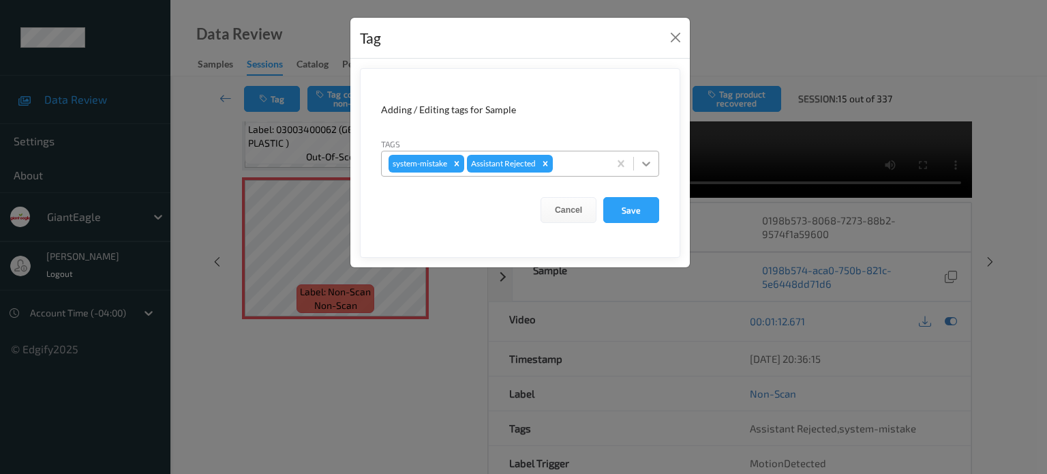
click at [643, 168] on icon at bounding box center [646, 164] width 14 height 14
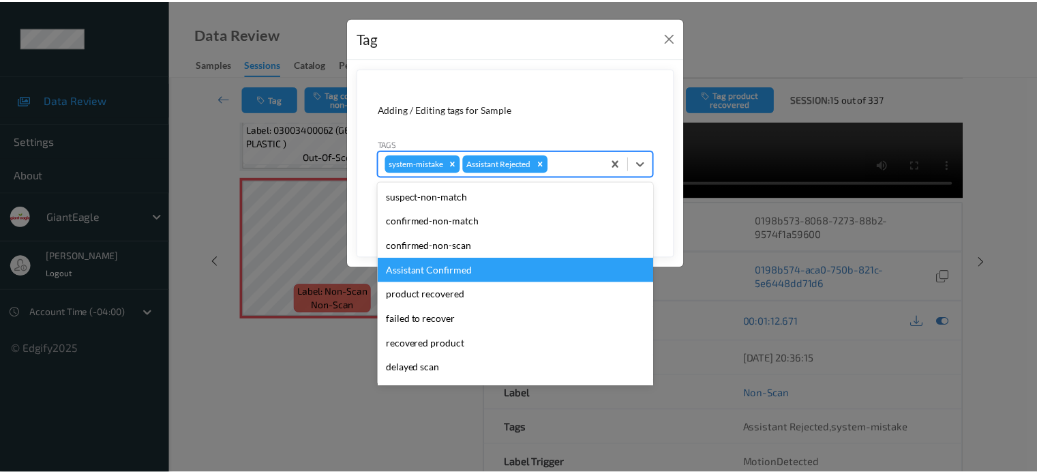
scroll to position [120, 0]
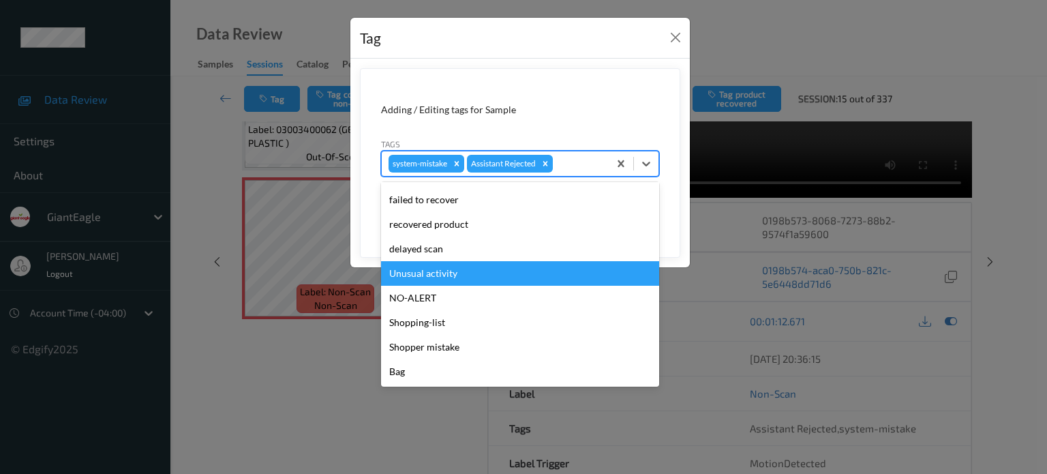
click at [414, 273] on div "Unusual activity" at bounding box center [520, 273] width 278 height 25
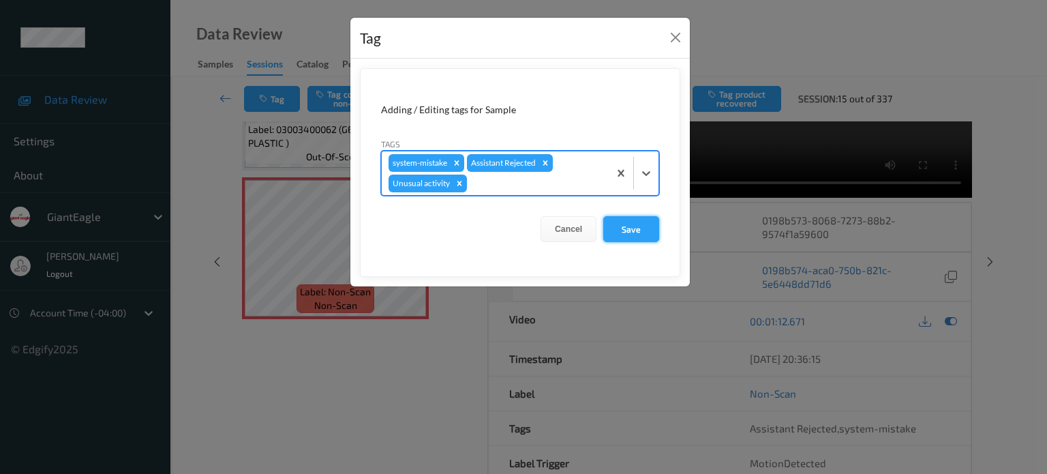
click at [644, 223] on button "Save" at bounding box center [631, 229] width 56 height 26
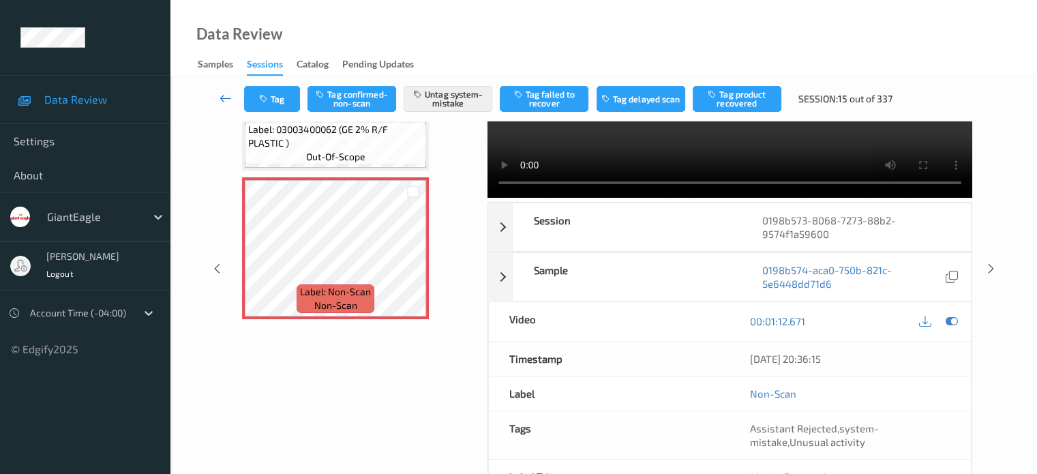
click at [224, 97] on icon at bounding box center [225, 98] width 12 height 14
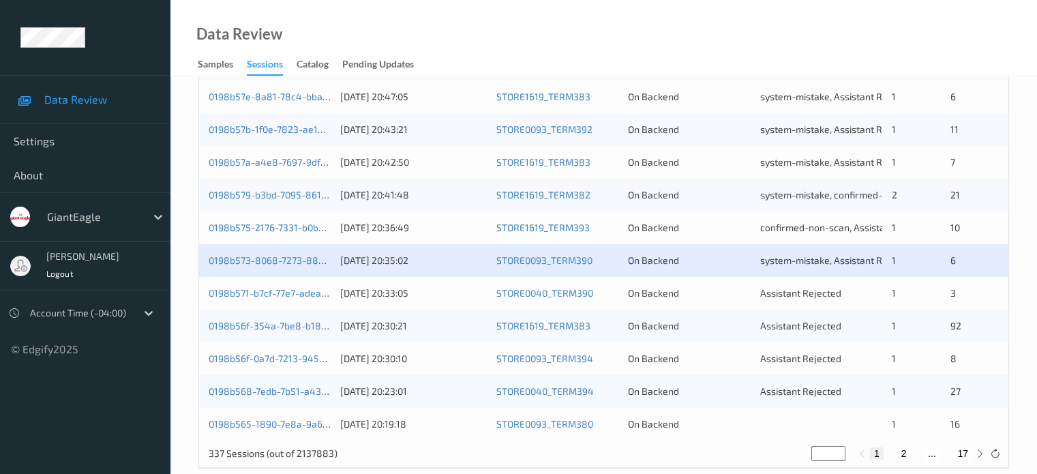
scroll to position [658, 0]
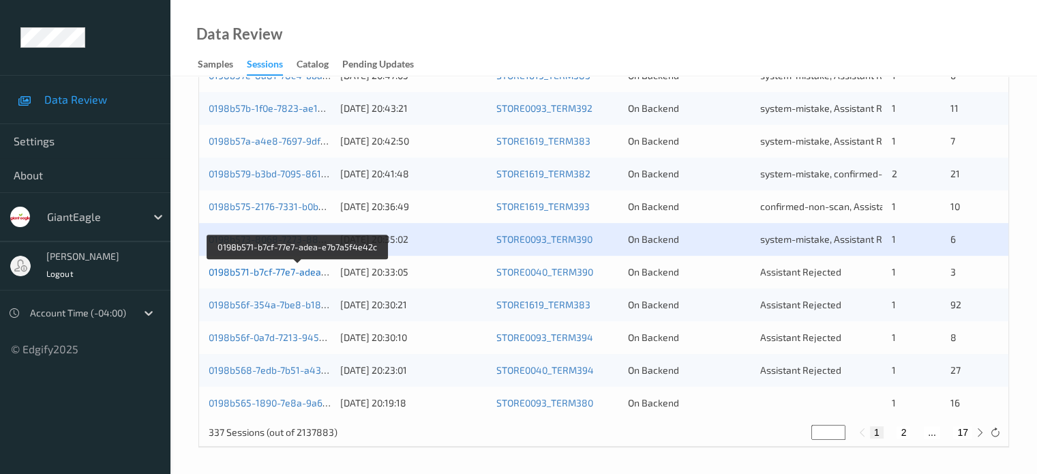
click at [264, 272] on link "0198b571-b7cf-77e7-adea-e7b7a5f4e42c" at bounding box center [298, 272] width 179 height 12
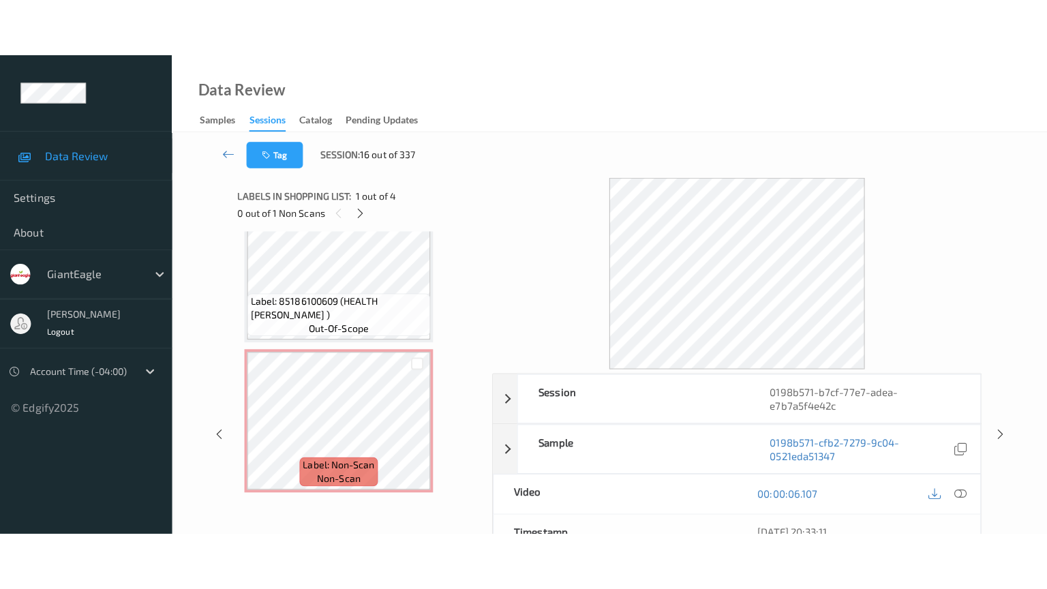
scroll to position [335, 0]
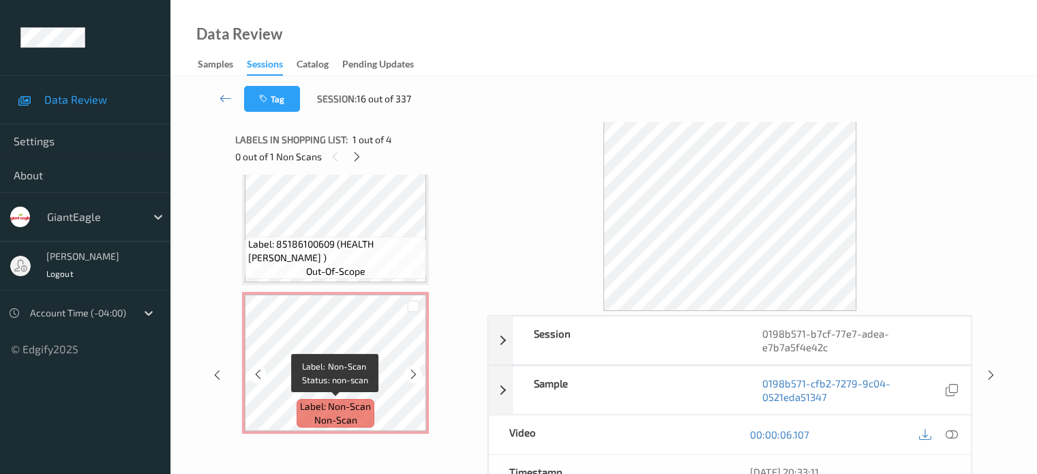
click at [337, 416] on span "non-scan" at bounding box center [335, 420] width 43 height 14
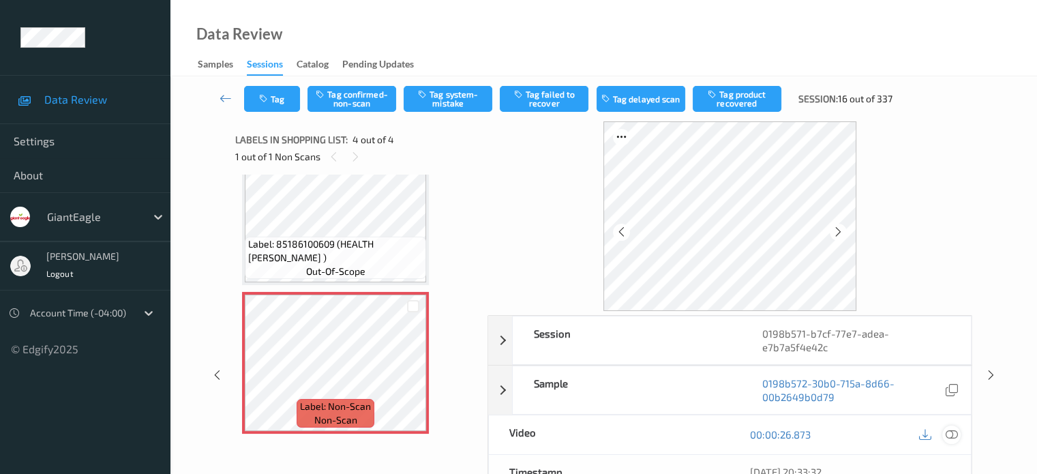
click at [954, 428] on icon at bounding box center [951, 434] width 12 height 12
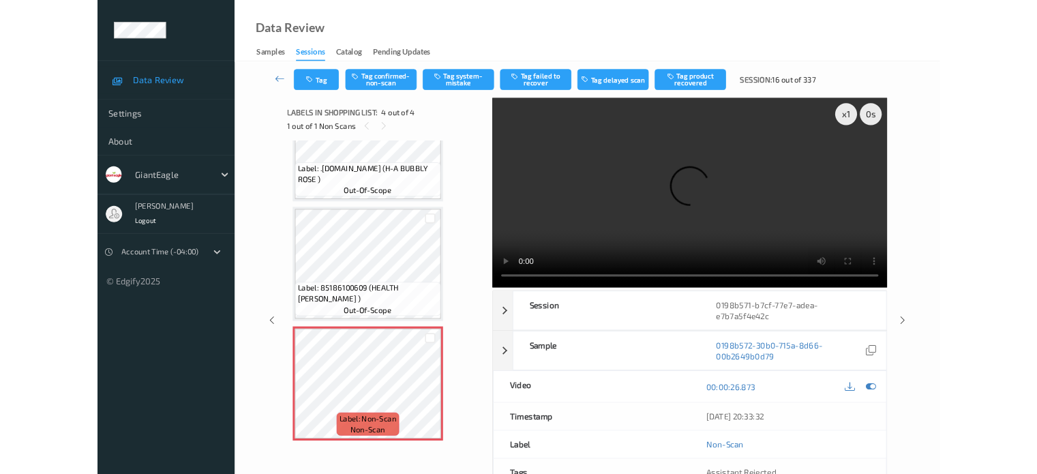
scroll to position [222, 0]
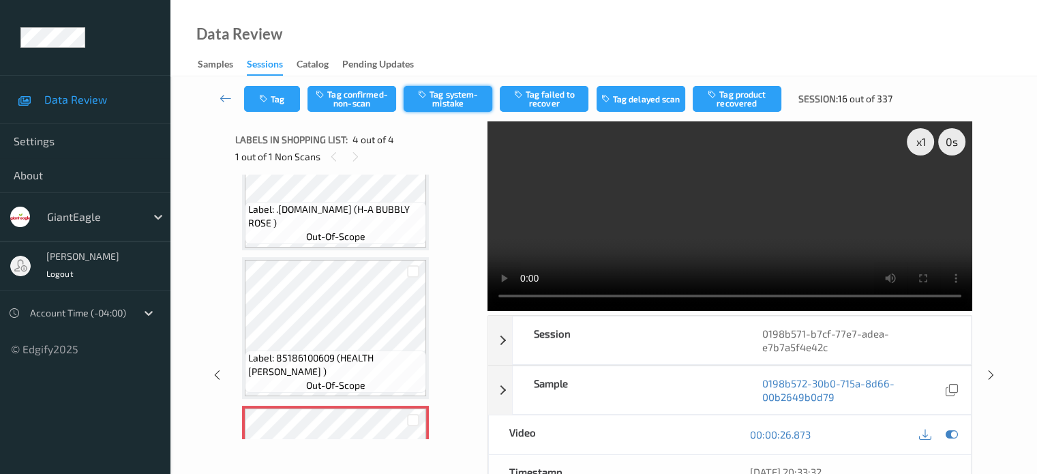
click at [459, 102] on button "Tag system-mistake" at bounding box center [448, 99] width 89 height 26
click at [224, 100] on icon at bounding box center [225, 98] width 12 height 14
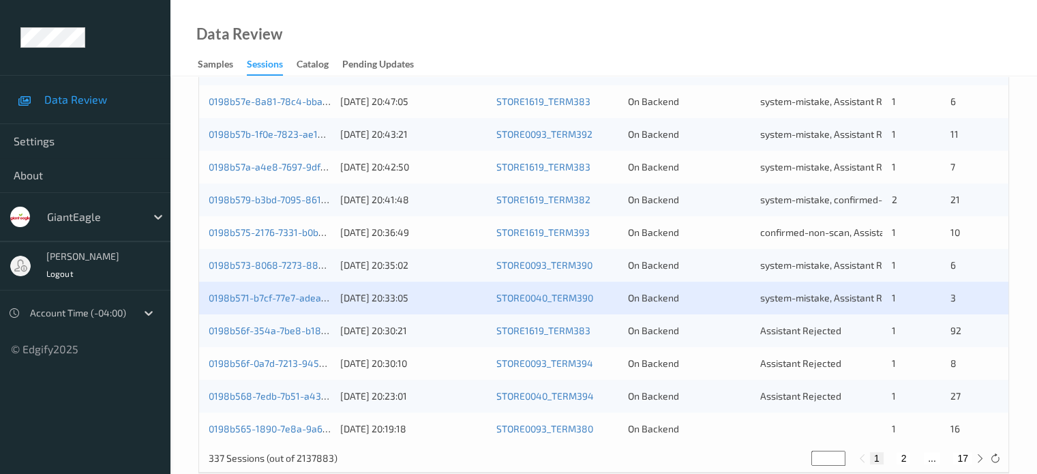
scroll to position [658, 0]
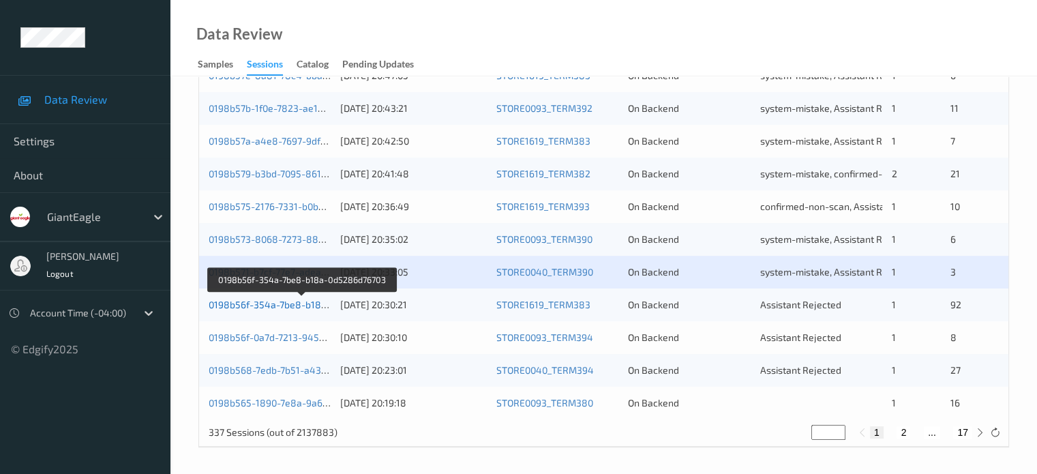
click at [273, 301] on link "0198b56f-354a-7be8-b18a-0d5286d76703" at bounding box center [302, 305] width 187 height 12
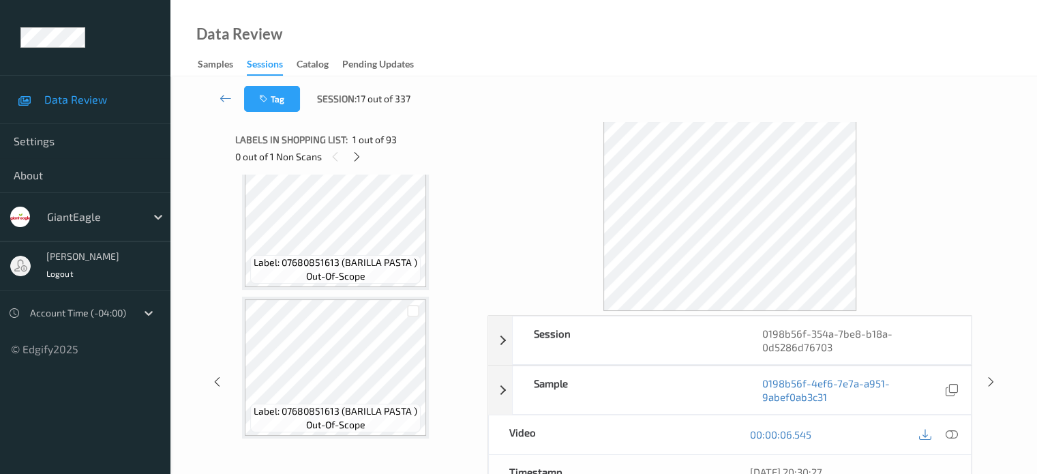
scroll to position [5907, 0]
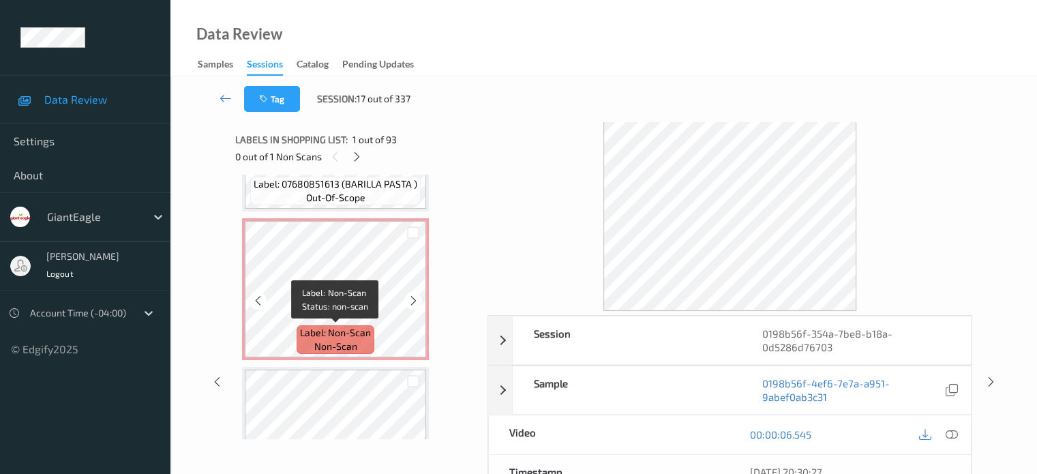
click at [324, 345] on span "non-scan" at bounding box center [335, 346] width 43 height 14
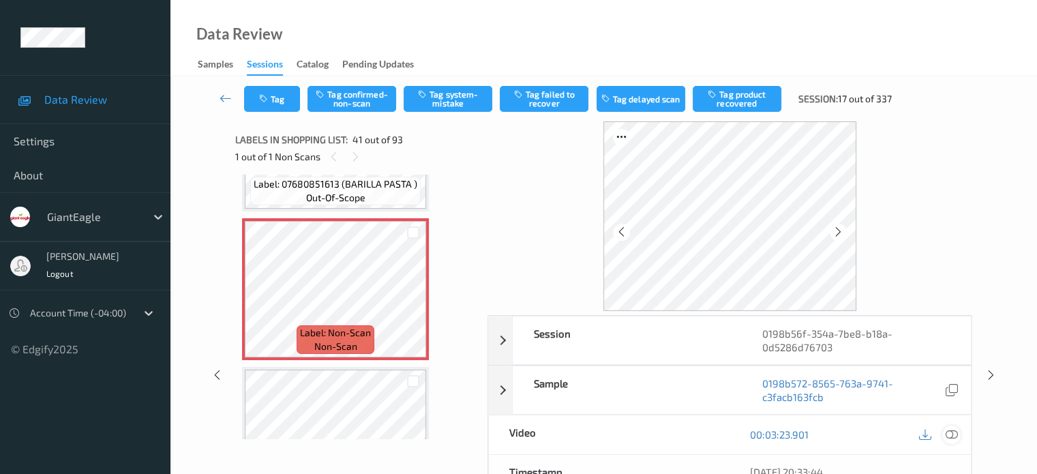
click at [949, 431] on icon at bounding box center [951, 434] width 12 height 12
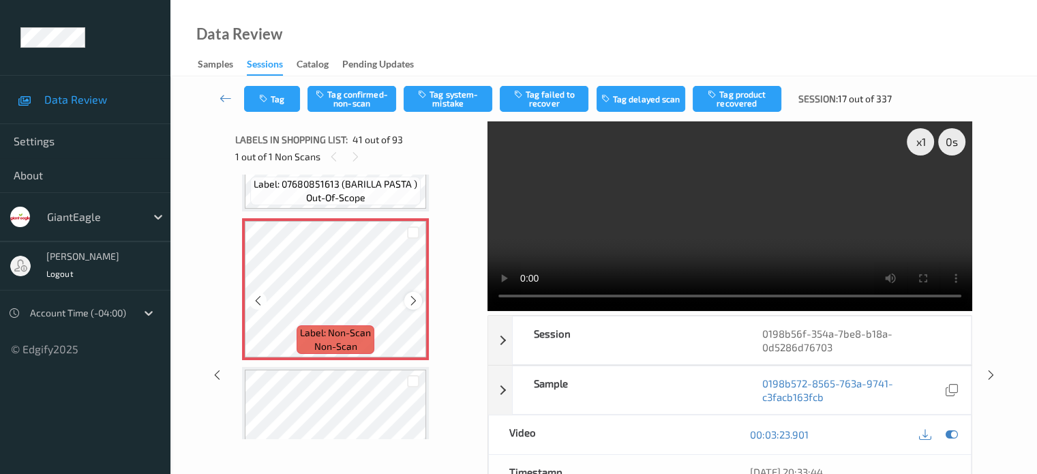
click at [412, 300] on icon at bounding box center [414, 300] width 12 height 12
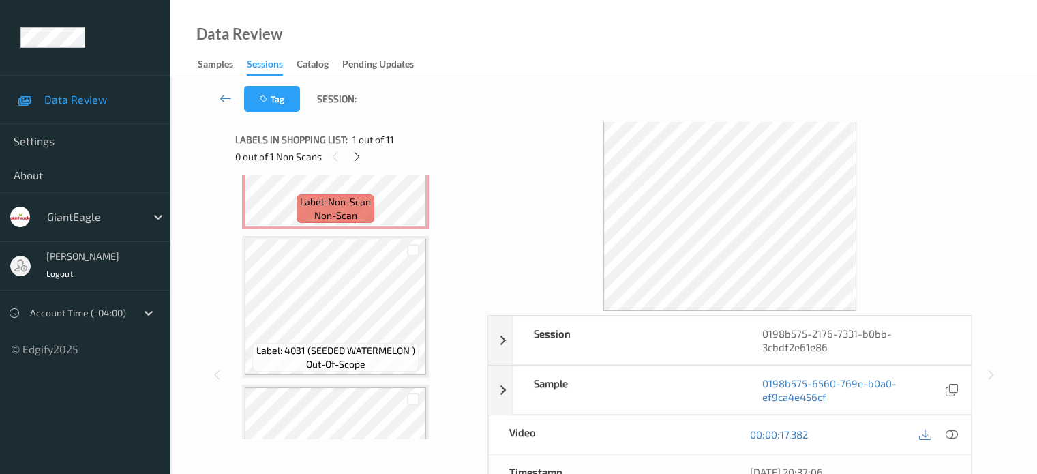
scroll to position [1263, 0]
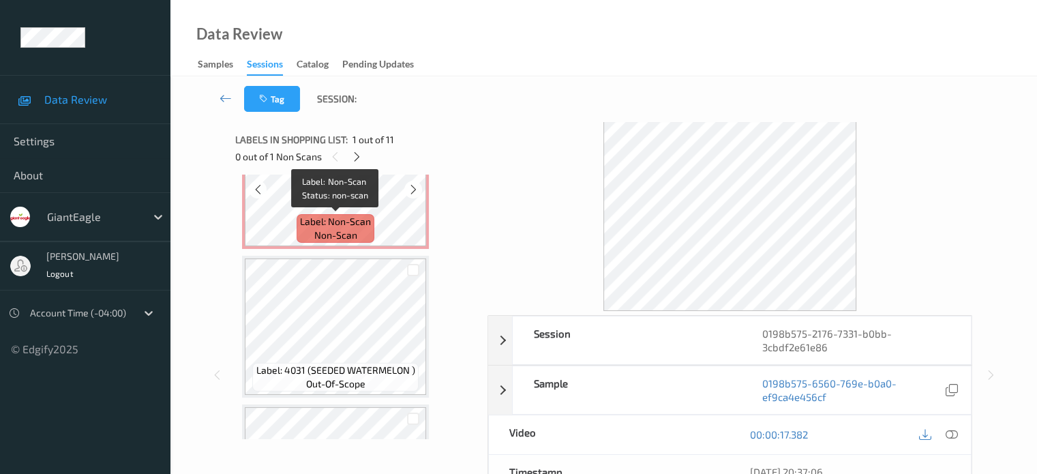
click at [334, 232] on span "non-scan" at bounding box center [335, 235] width 43 height 14
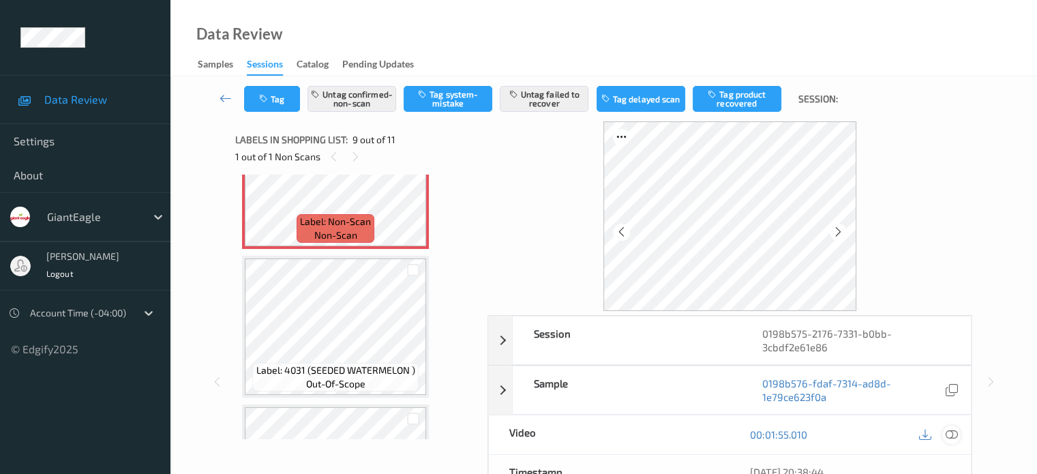
click at [948, 434] on icon at bounding box center [951, 434] width 12 height 12
